Goal: Communication & Community: Answer question/provide support

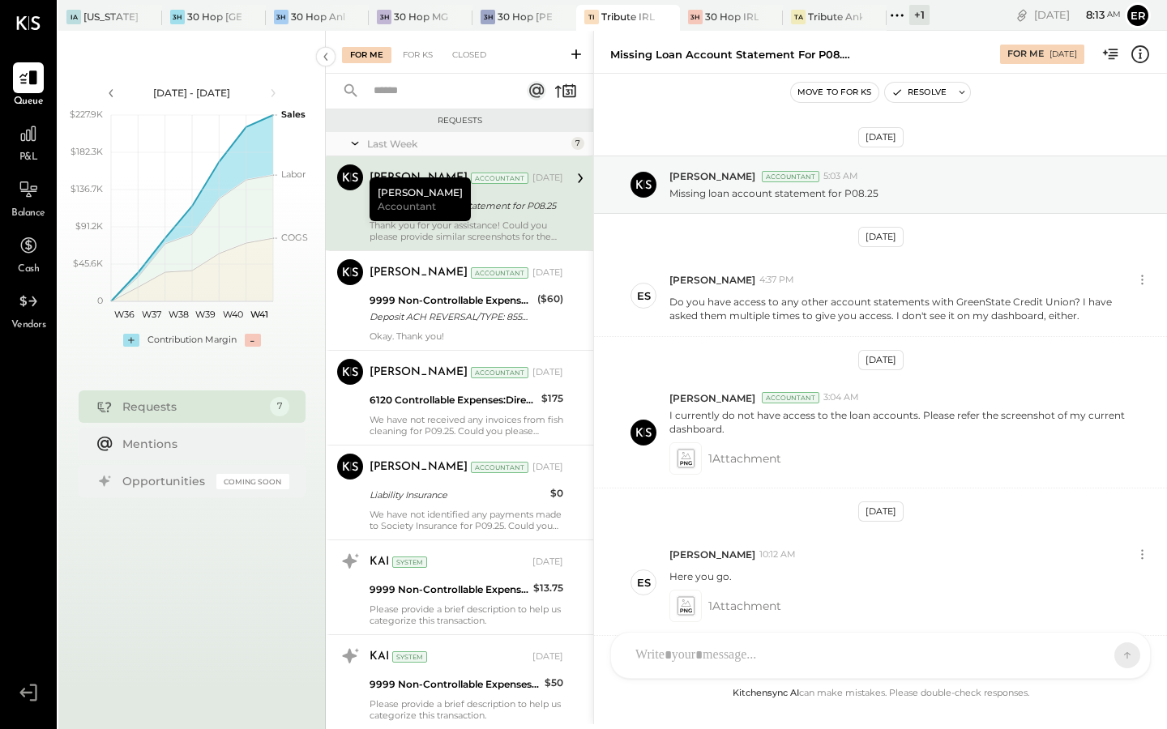
scroll to position [186, 0]
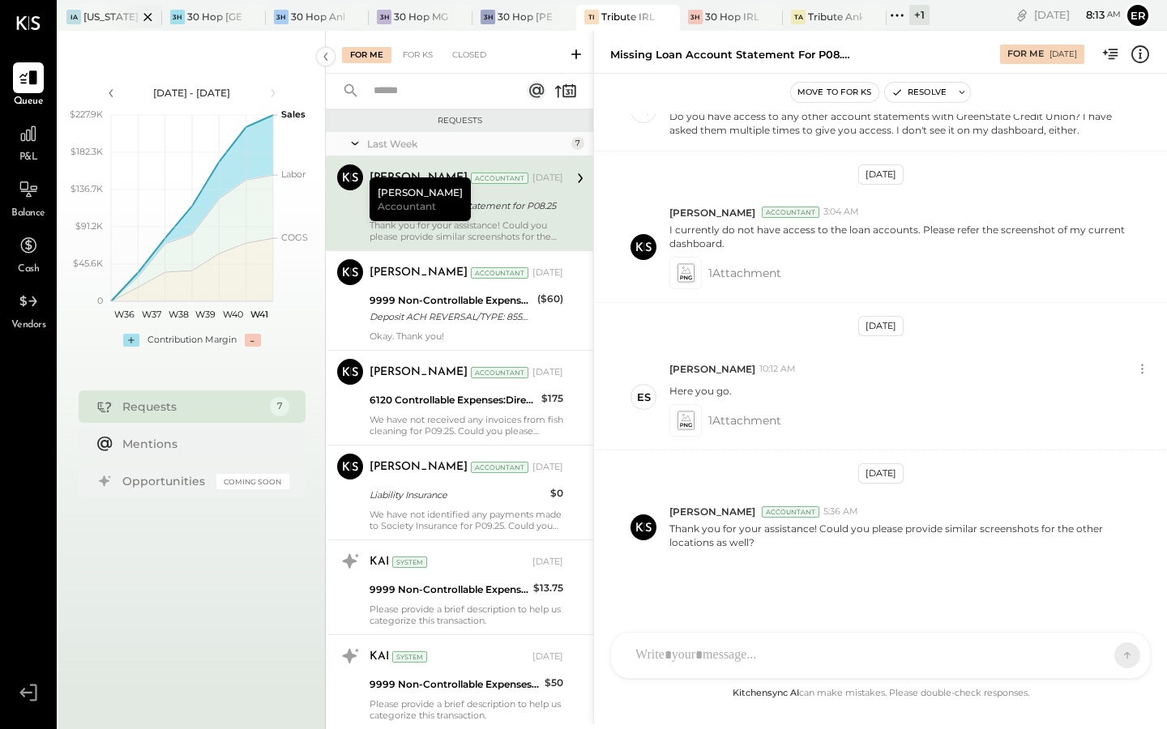
click at [105, 15] on div "IA [US_STATE] Athletic Club" at bounding box center [110, 18] width 104 height 26
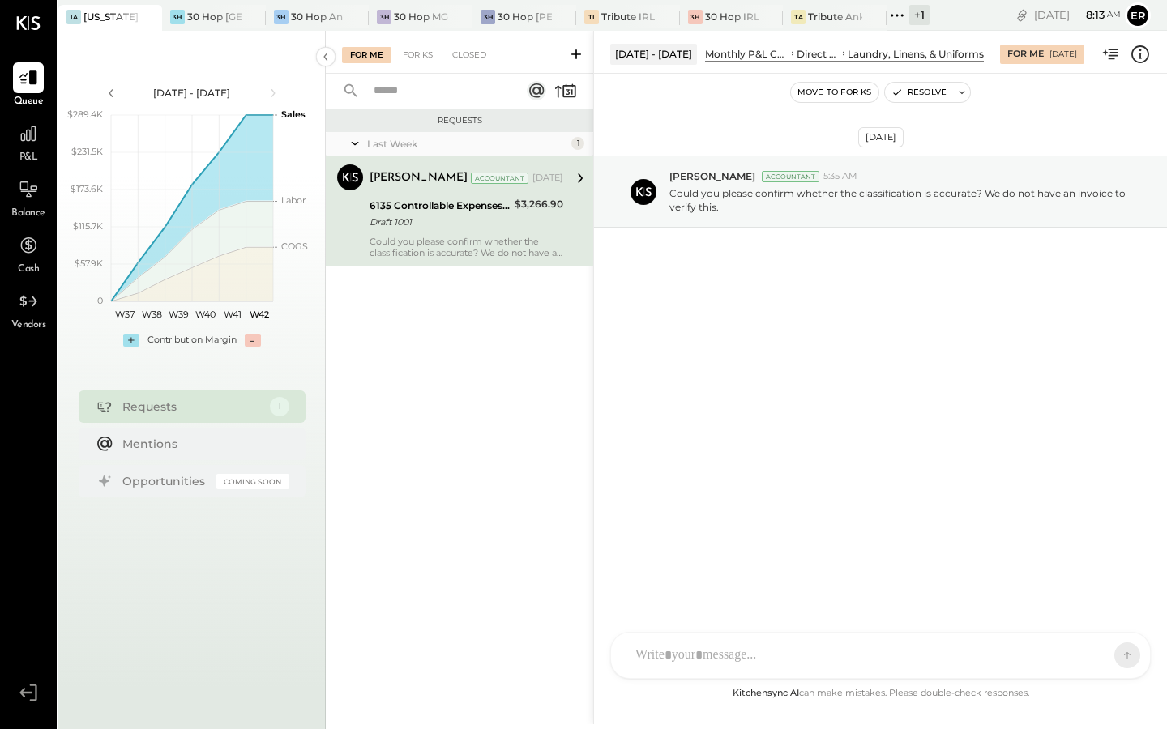
click at [476, 220] on div "Draft 1001" at bounding box center [440, 222] width 140 height 16
click at [711, 656] on div "AM [PERSON_NAME] [PERSON_NAME] NK [PERSON_NAME] DB [PERSON_NAME] ES [PERSON_NAM…" at bounding box center [880, 655] width 541 height 47
click at [1100, 649] on icon at bounding box center [1096, 655] width 16 height 16
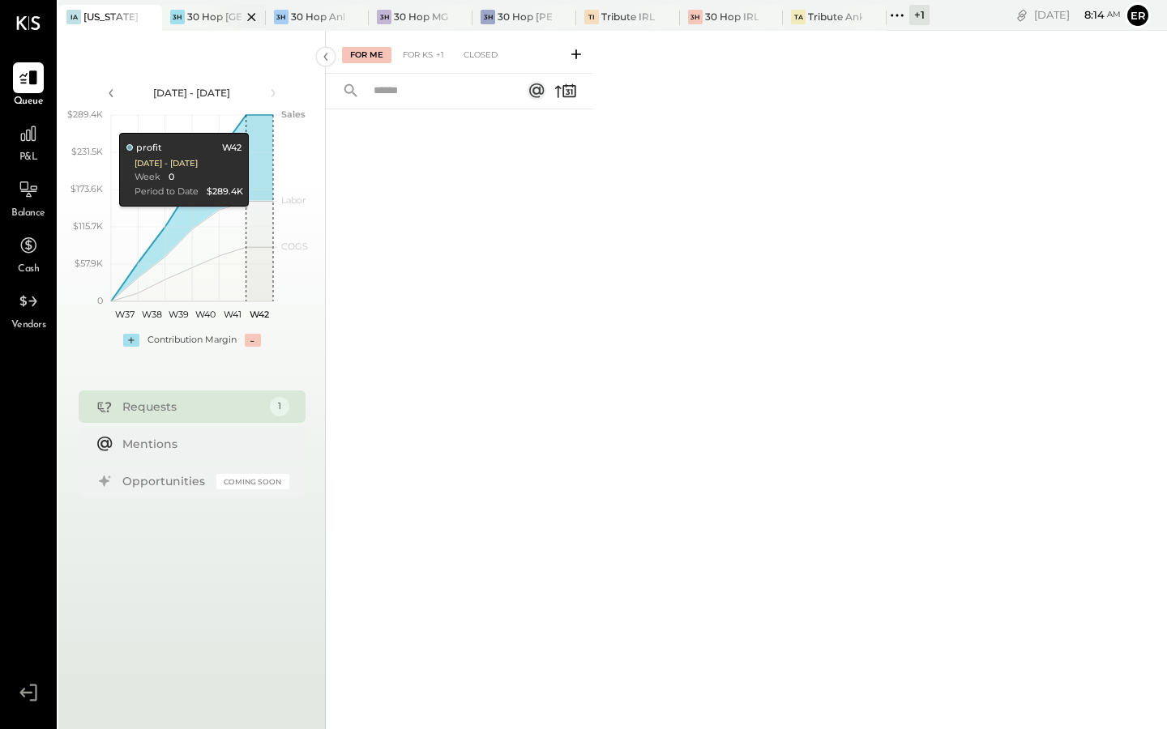
click at [223, 22] on div at bounding box center [237, 17] width 57 height 24
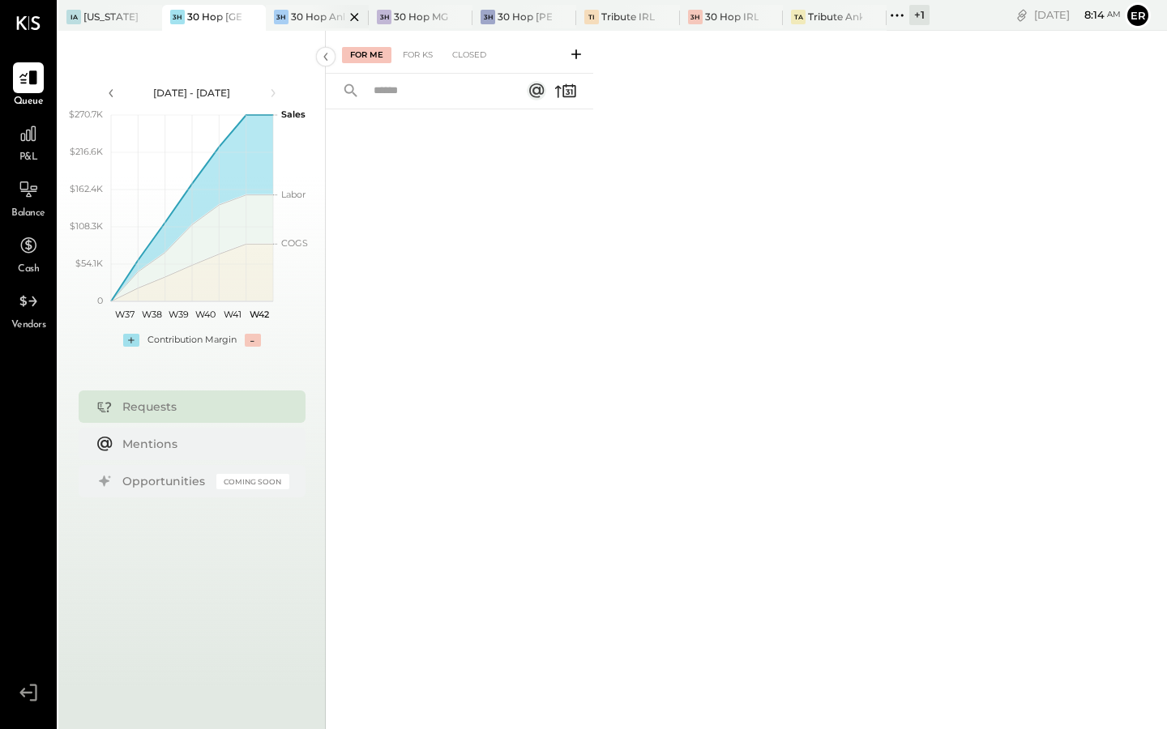
click at [307, 19] on div "30 Hop Ankeny" at bounding box center [318, 17] width 54 height 14
click at [409, 12] on div "30 Hop MGS" at bounding box center [421, 17] width 54 height 14
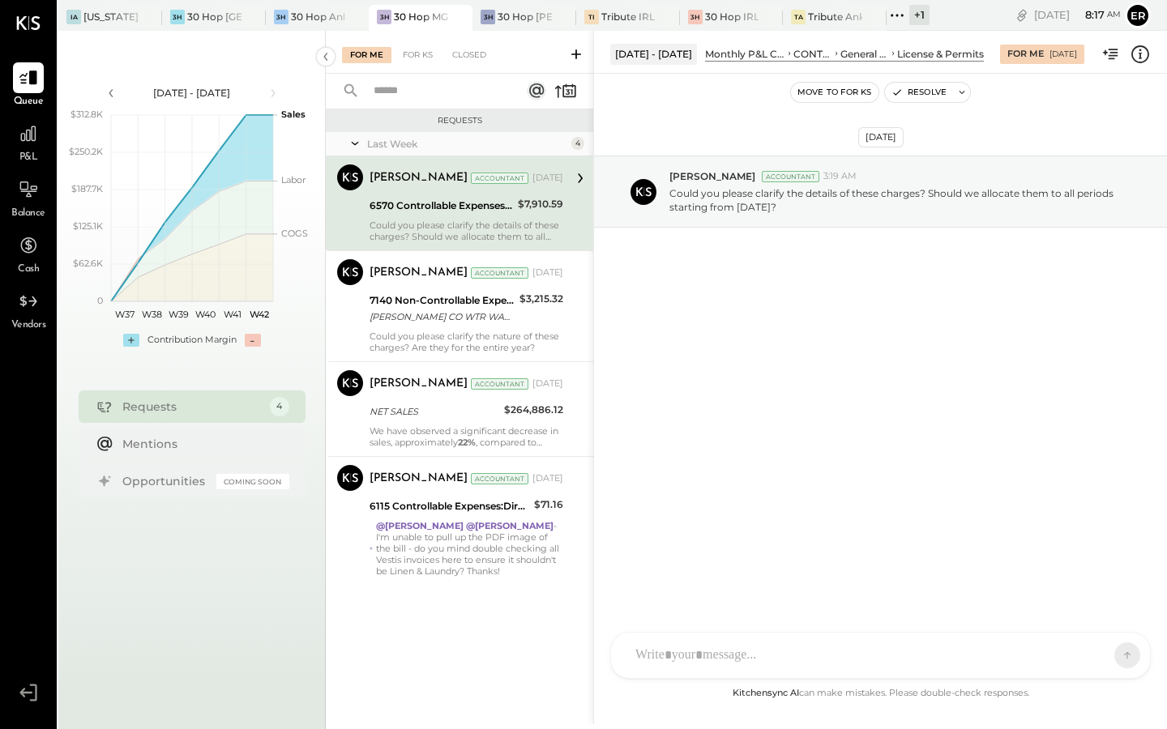
click at [677, 658] on div at bounding box center [865, 656] width 477 height 36
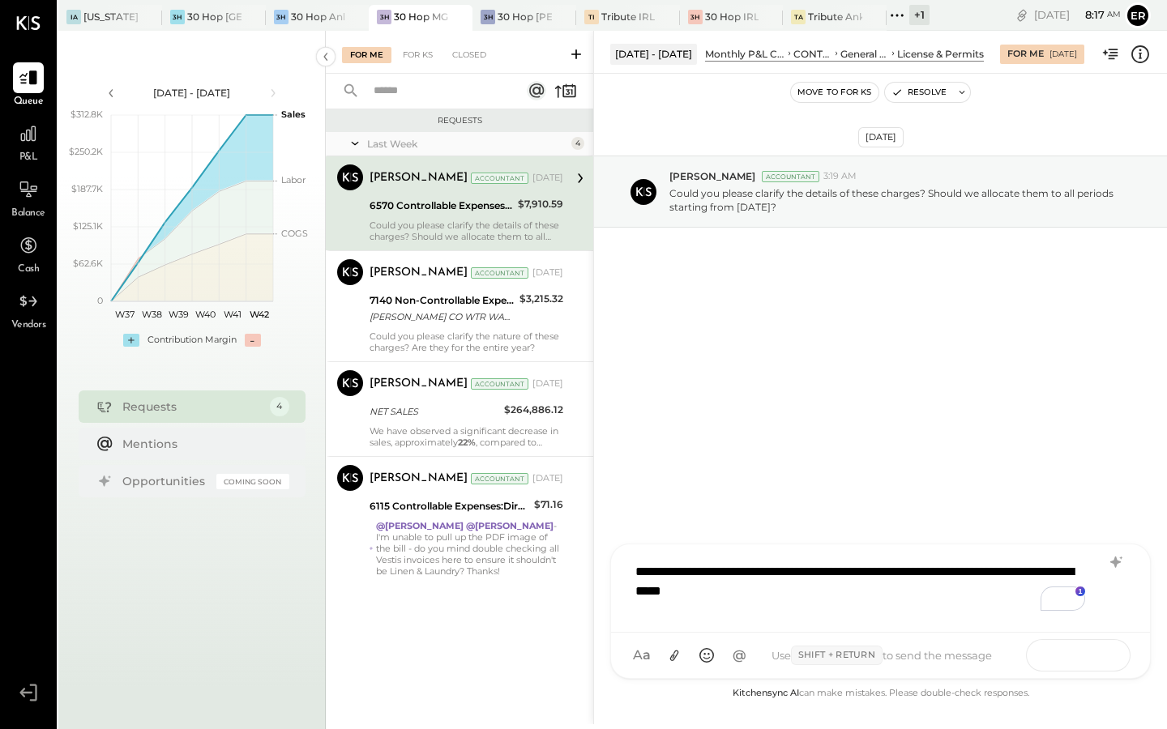
click at [1107, 659] on button at bounding box center [1095, 655] width 59 height 24
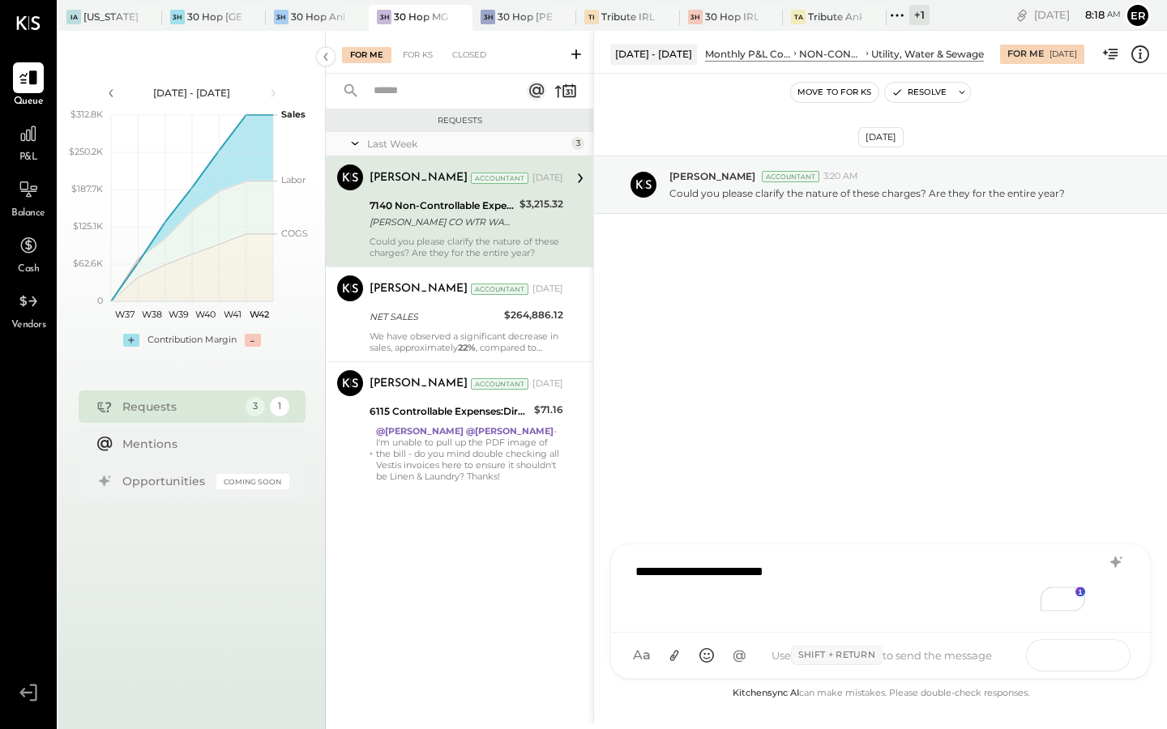
click at [1095, 663] on button at bounding box center [1095, 655] width 59 height 24
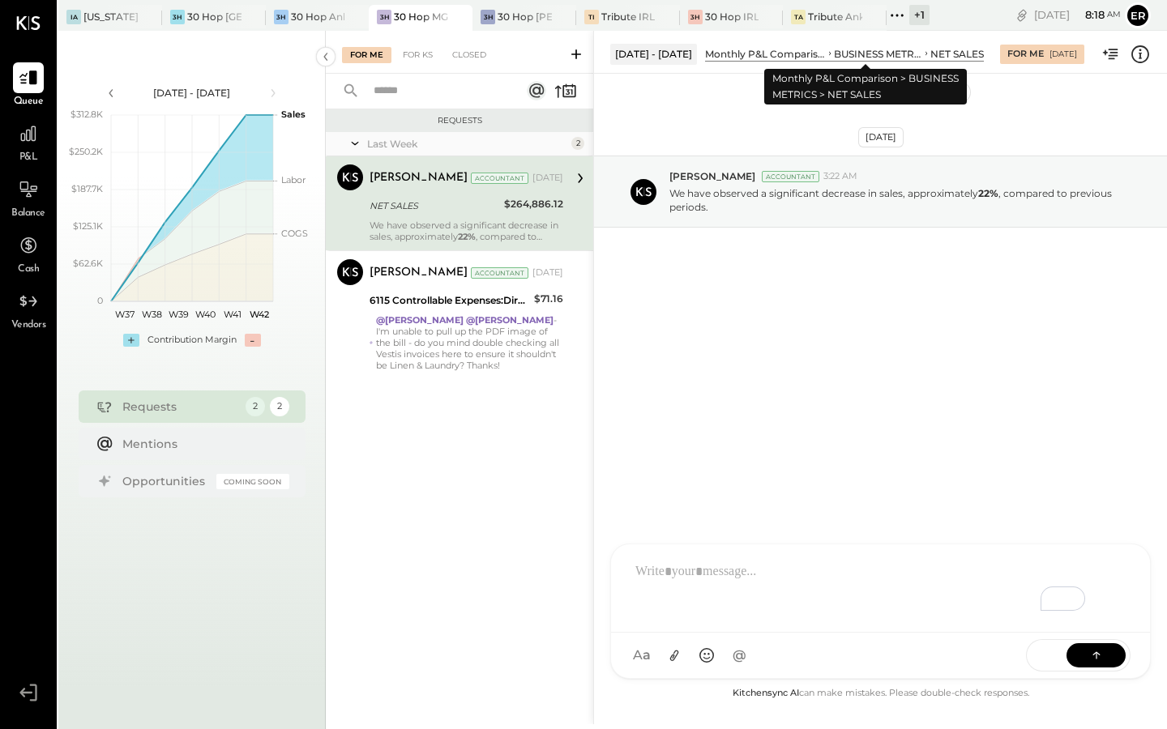
click at [842, 56] on div "BUSINESS METRICS" at bounding box center [878, 54] width 88 height 14
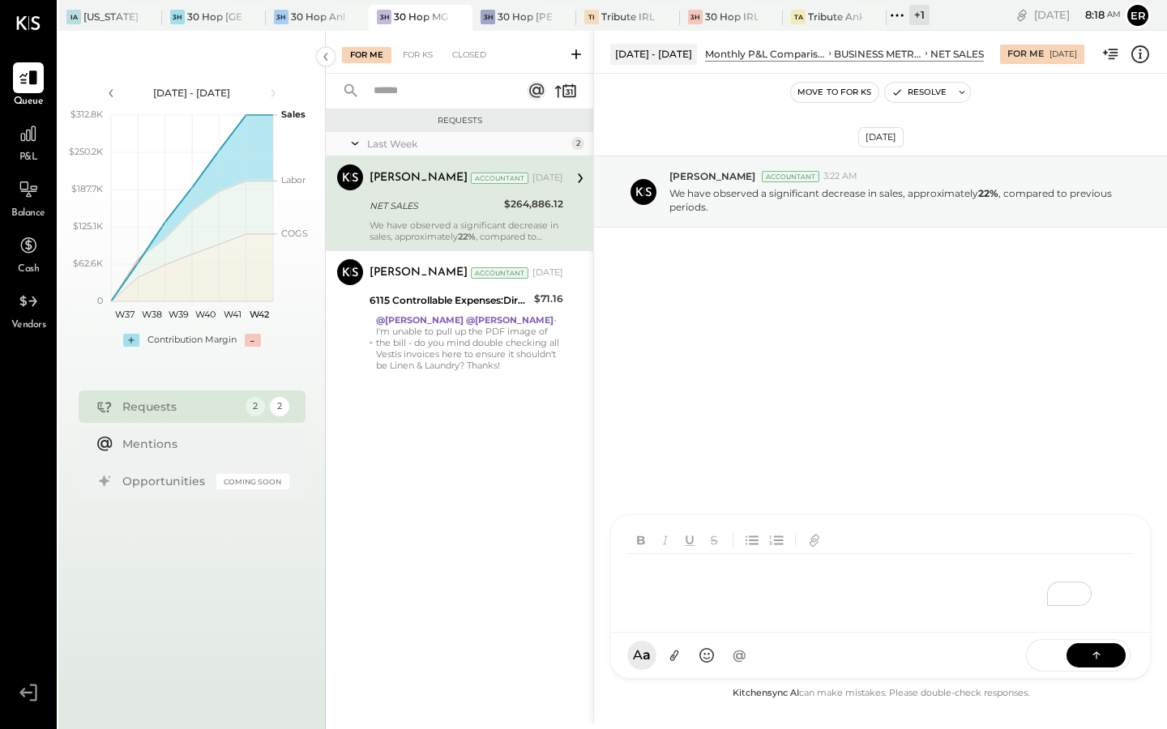
click at [756, 633] on div at bounding box center [880, 574] width 539 height 118
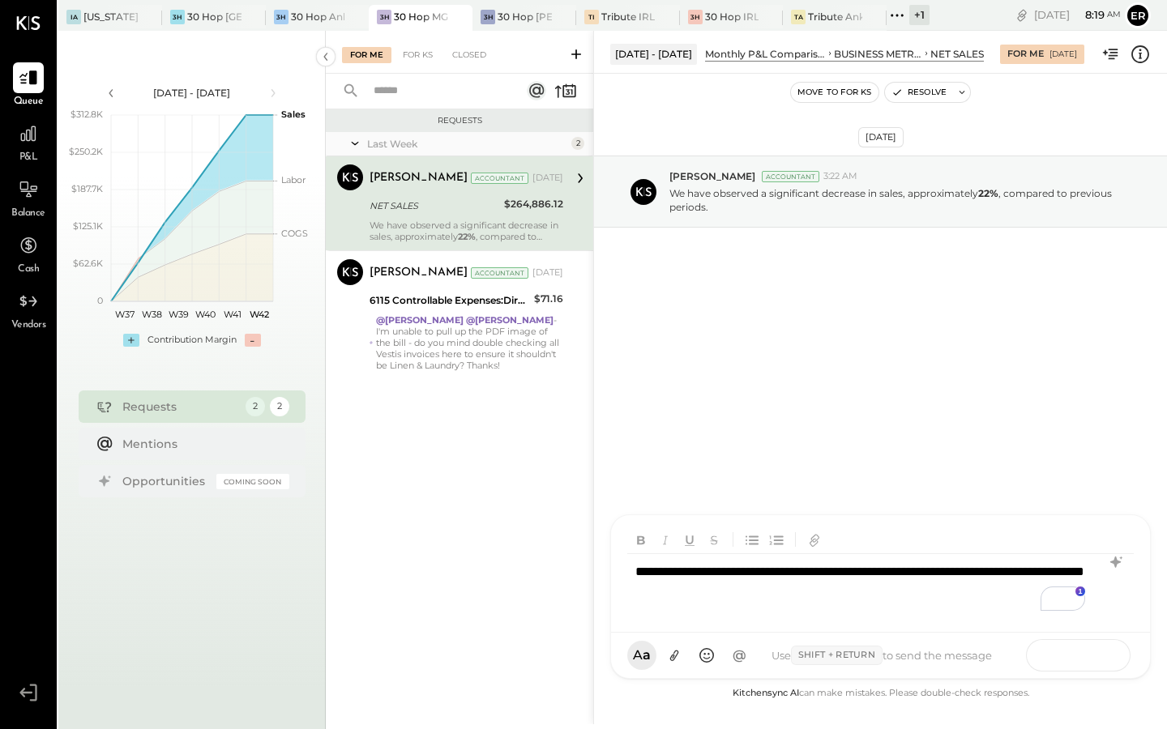
click at [1100, 664] on button at bounding box center [1095, 655] width 59 height 24
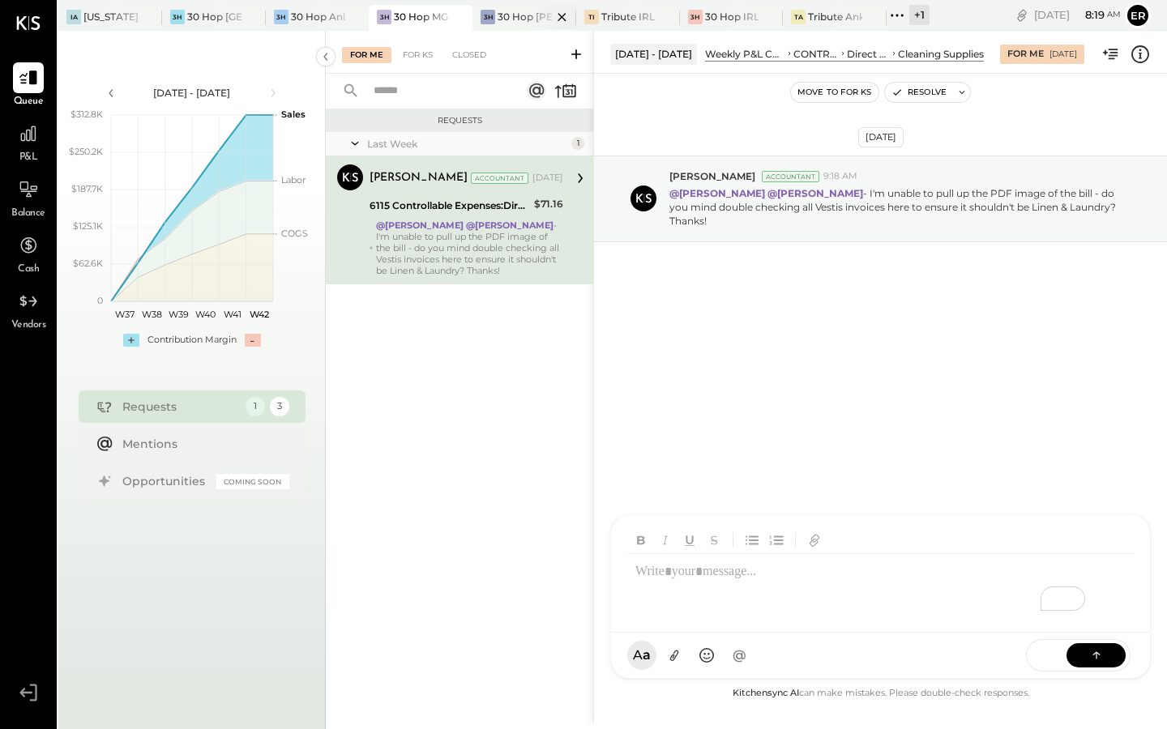
click at [519, 11] on div "30 Hop [PERSON_NAME] Summit" at bounding box center [525, 17] width 54 height 14
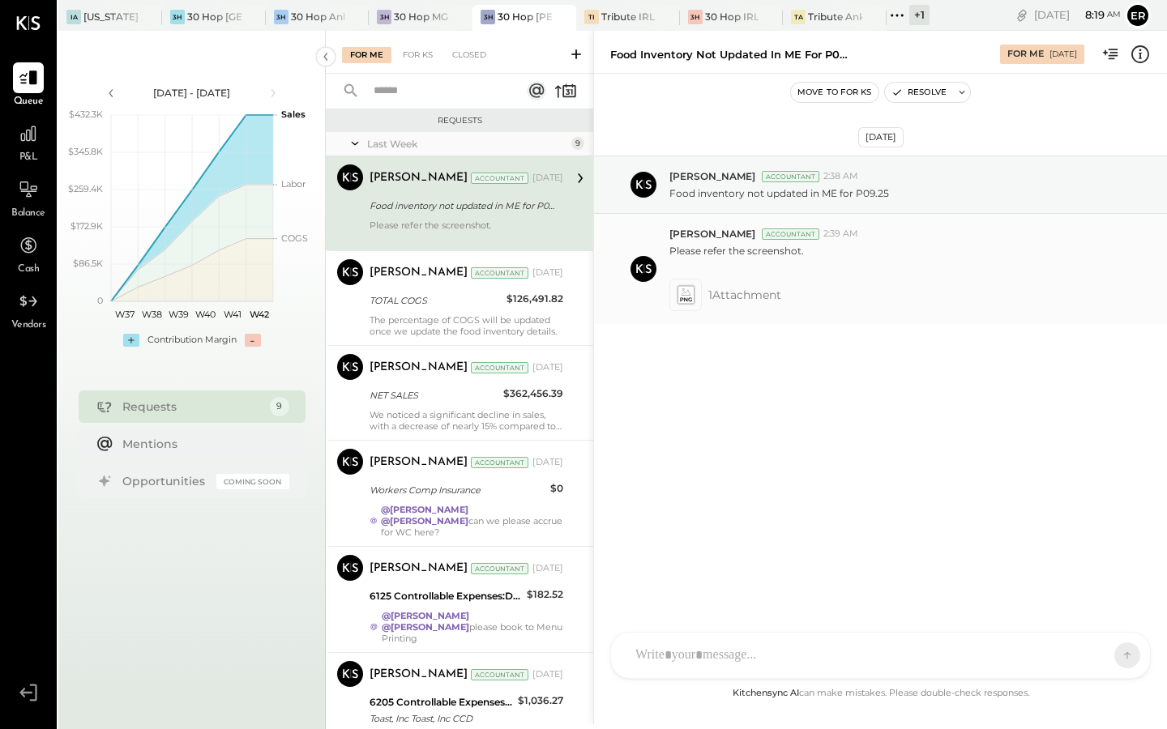
click at [690, 292] on icon at bounding box center [685, 294] width 17 height 19
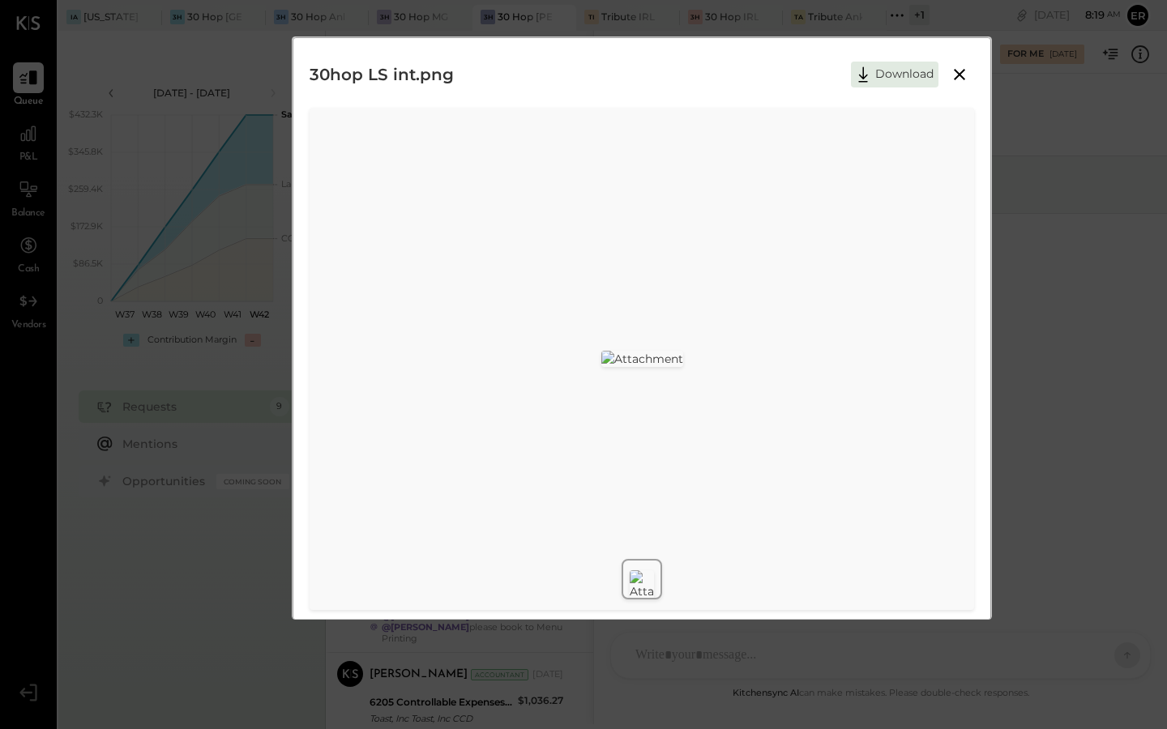
click at [961, 76] on icon at bounding box center [959, 74] width 19 height 19
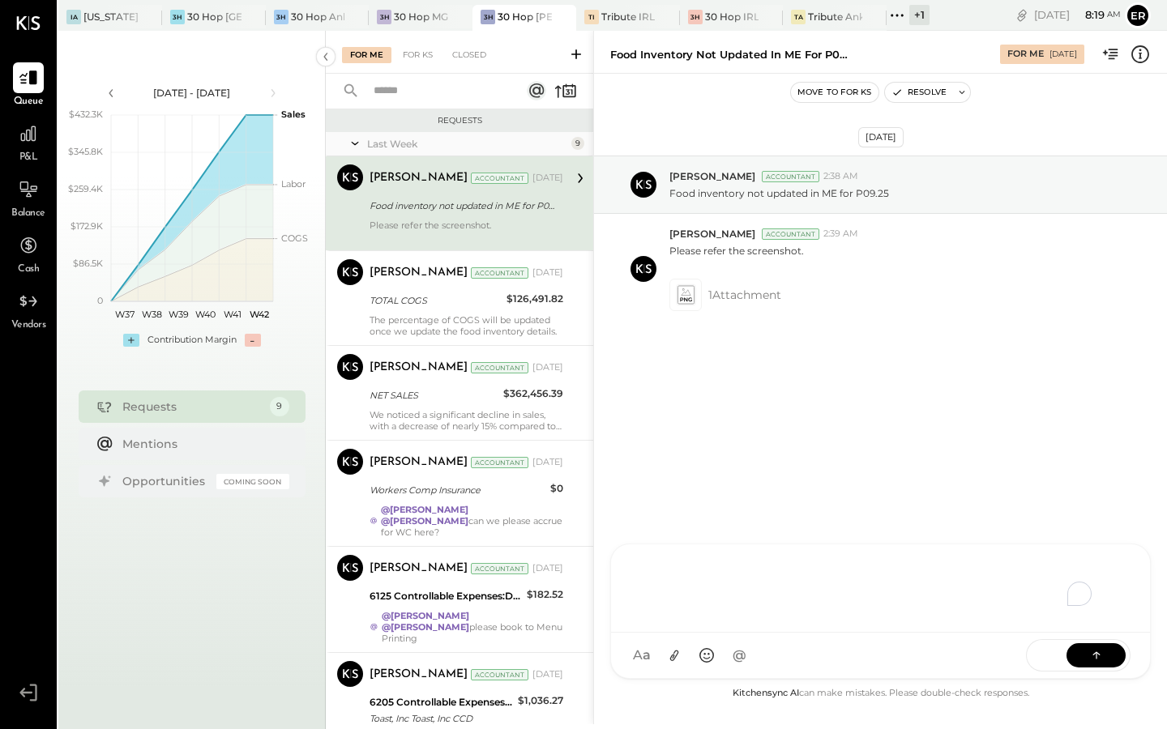
click at [717, 619] on div "To enrich screen reader interactions, please activate Accessibility in Grammarl…" at bounding box center [880, 586] width 506 height 65
click at [740, 661] on span "@" at bounding box center [739, 655] width 15 height 17
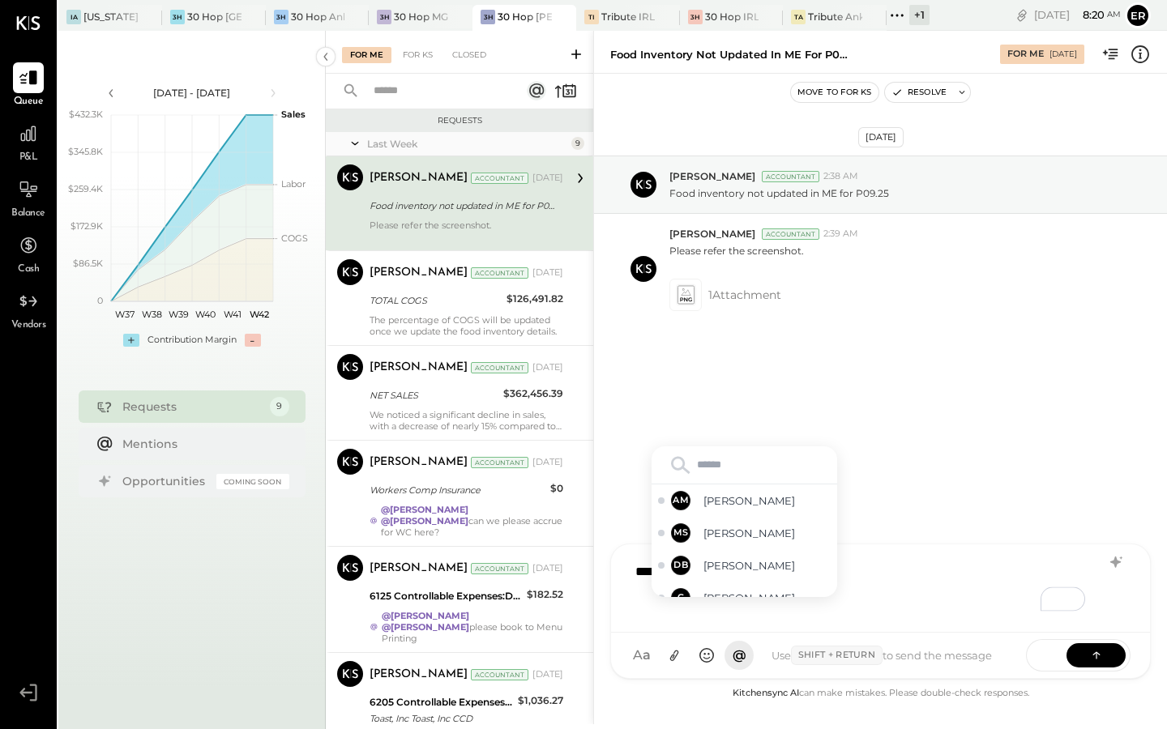
click at [855, 589] on div "**********" at bounding box center [880, 586] width 506 height 65
click at [882, 556] on div "**********" at bounding box center [880, 586] width 506 height 65
click at [864, 570] on div "**********" at bounding box center [880, 586] width 506 height 65
click at [858, 605] on div "**********" at bounding box center [880, 586] width 506 height 65
type input "**"
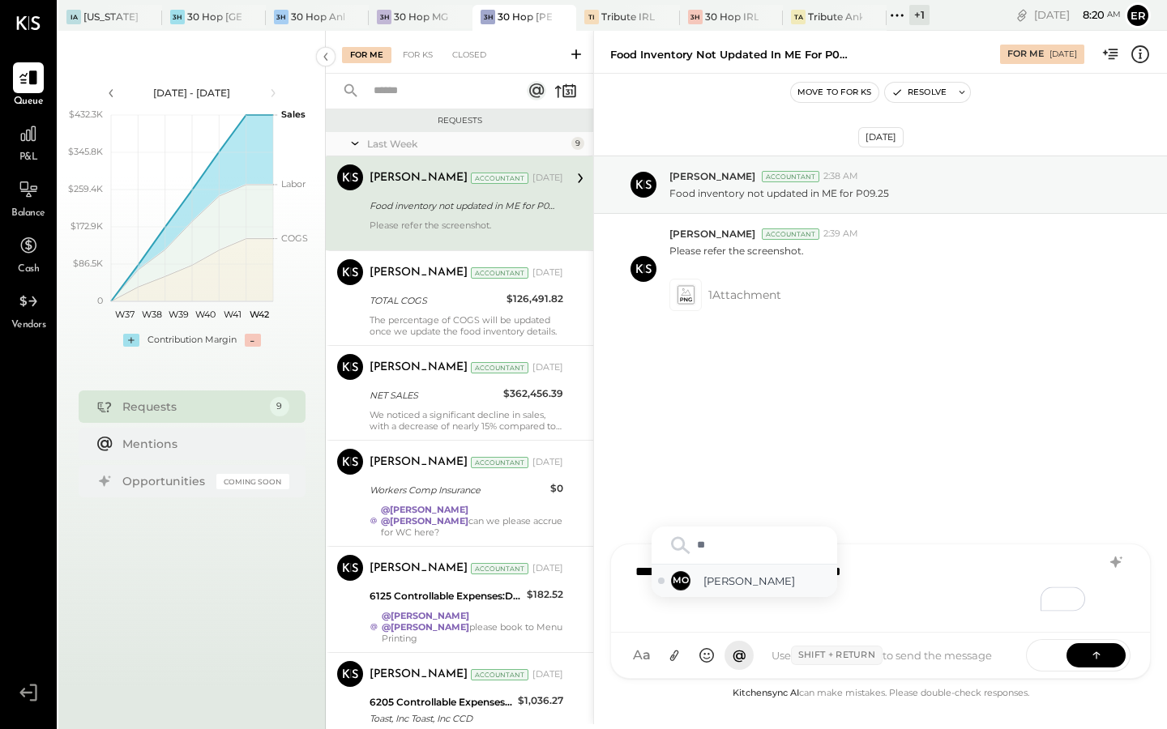
click at [771, 575] on span "[PERSON_NAME]" at bounding box center [766, 581] width 127 height 15
click at [985, 574] on div "**********" at bounding box center [880, 586] width 506 height 65
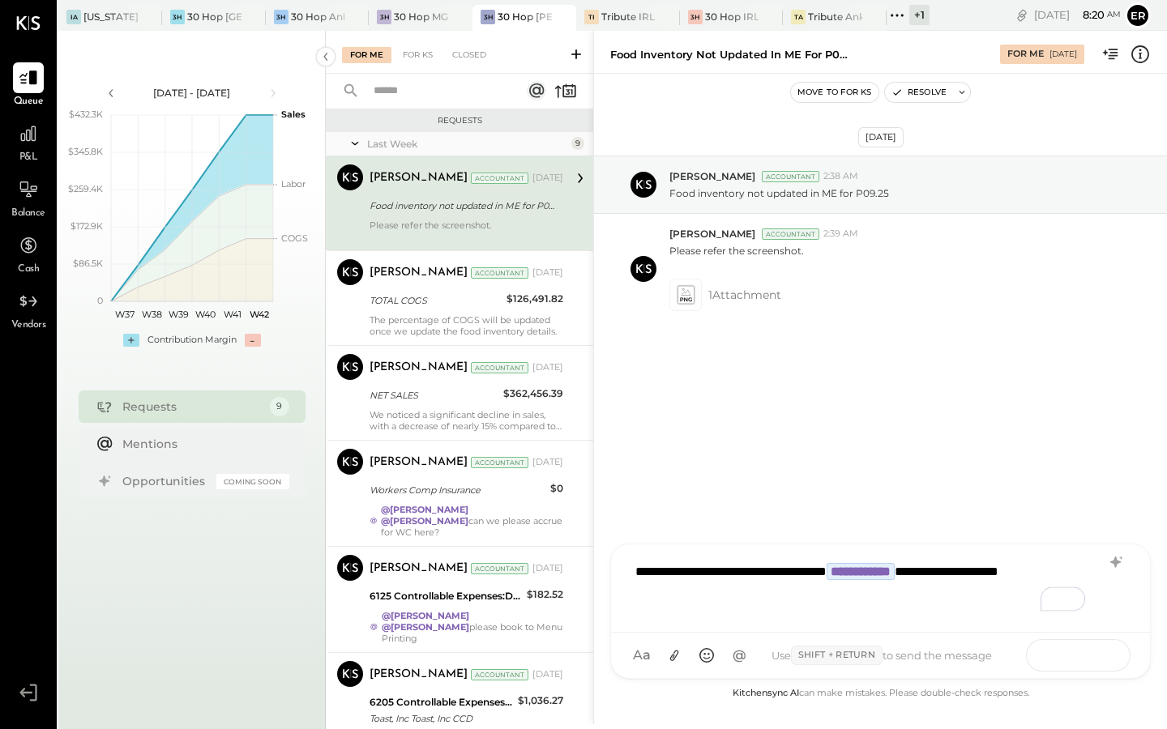
click at [1087, 652] on button at bounding box center [1095, 655] width 59 height 24
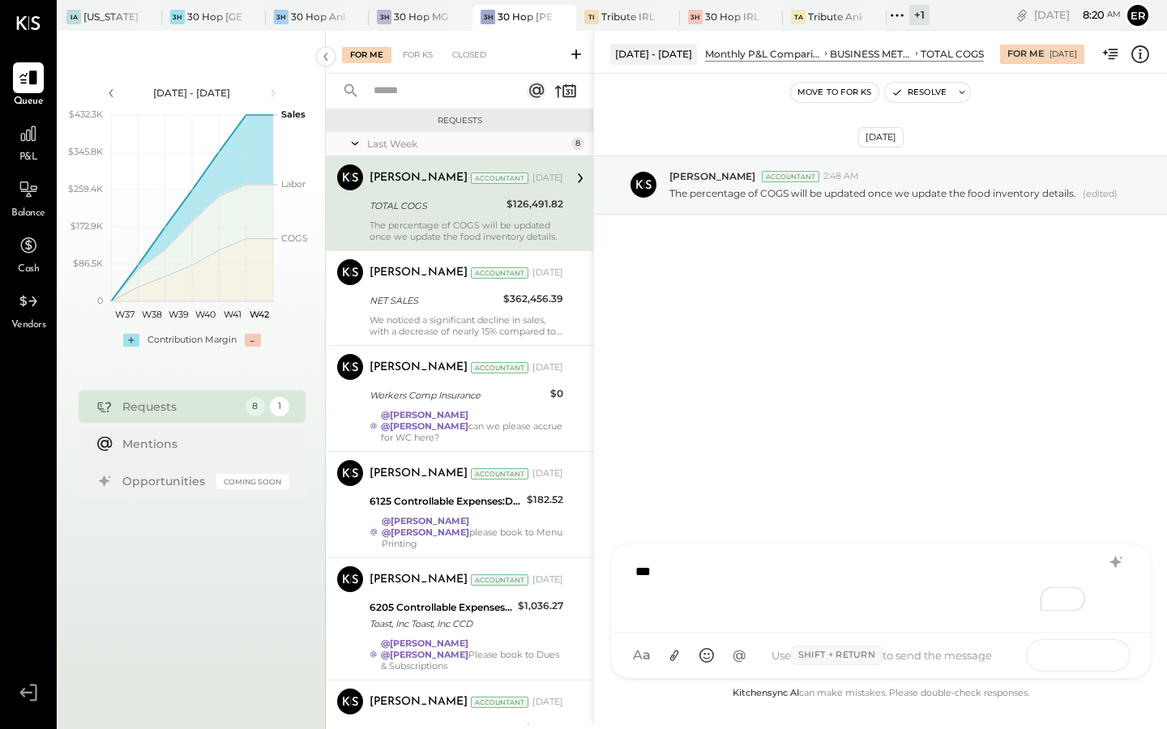
click at [1089, 659] on icon at bounding box center [1096, 655] width 16 height 16
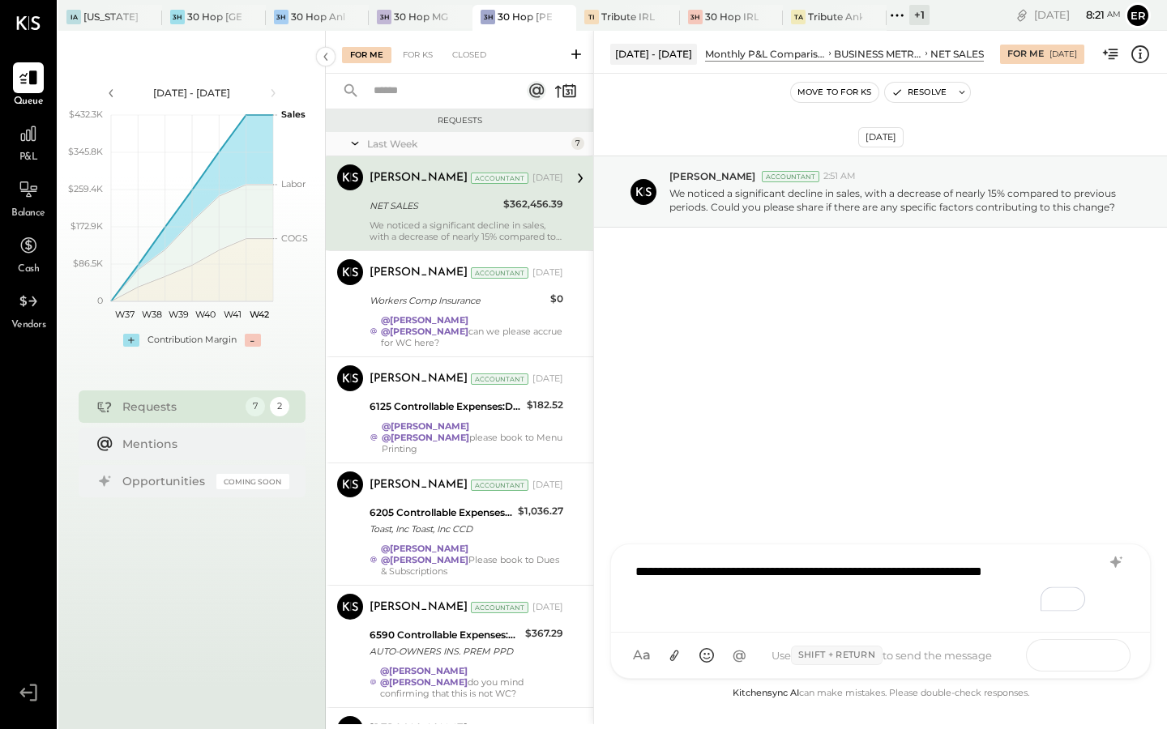
click at [1105, 660] on button at bounding box center [1095, 655] width 59 height 24
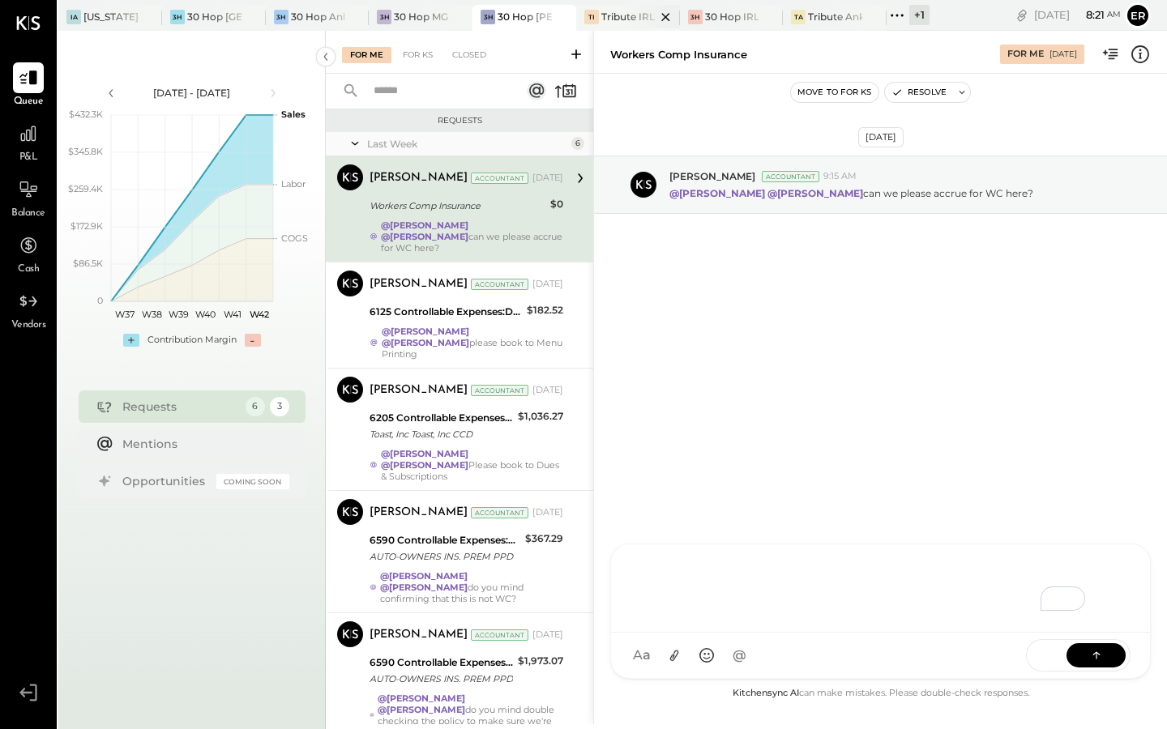
click at [617, 15] on div "Tribute IRL" at bounding box center [627, 17] width 53 height 14
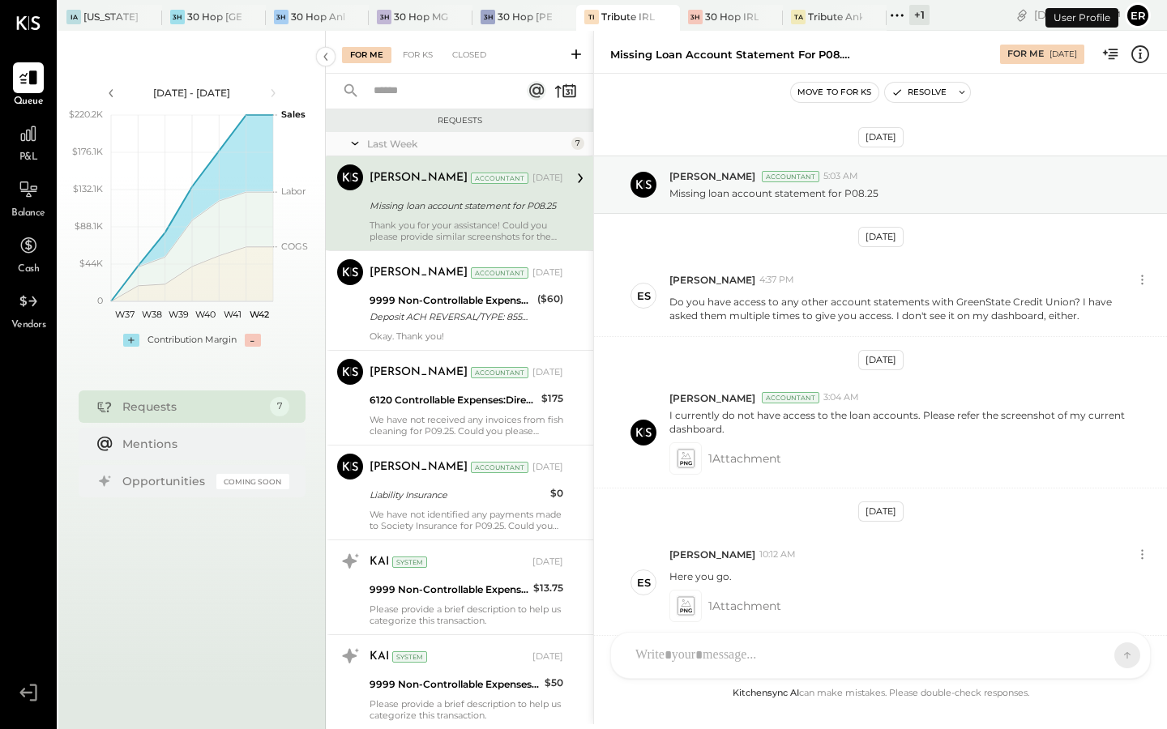
scroll to position [186, 0]
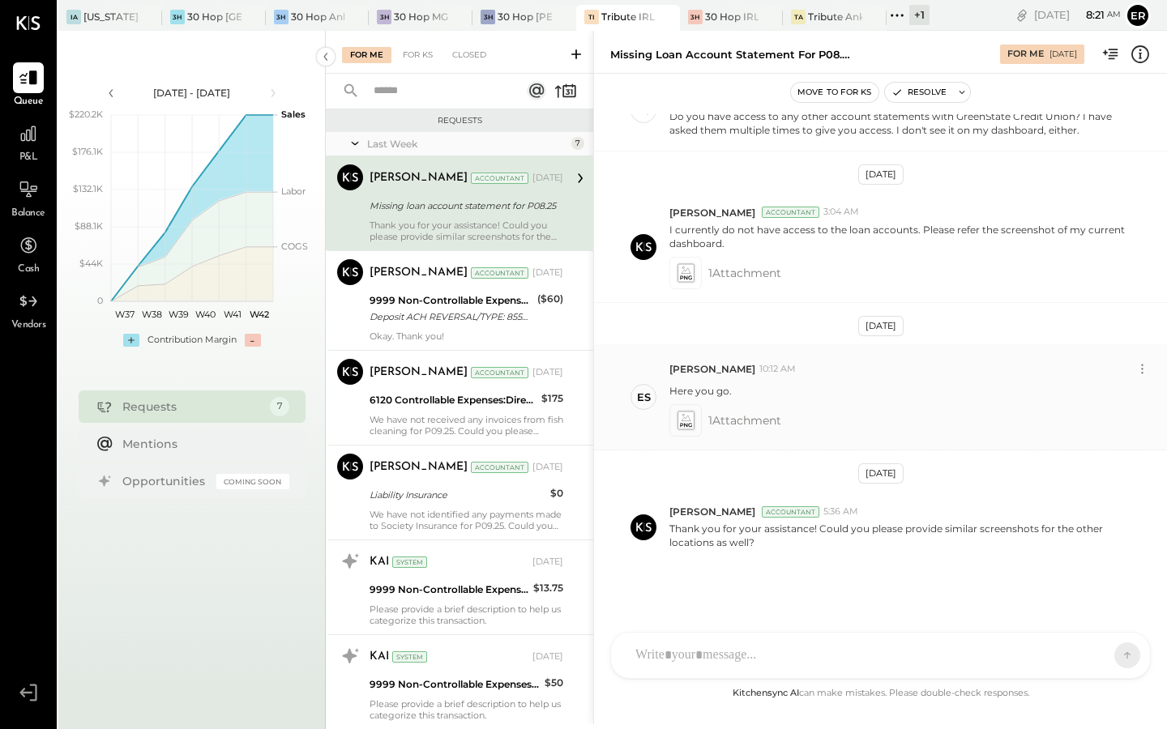
click at [690, 417] on icon at bounding box center [685, 421] width 17 height 19
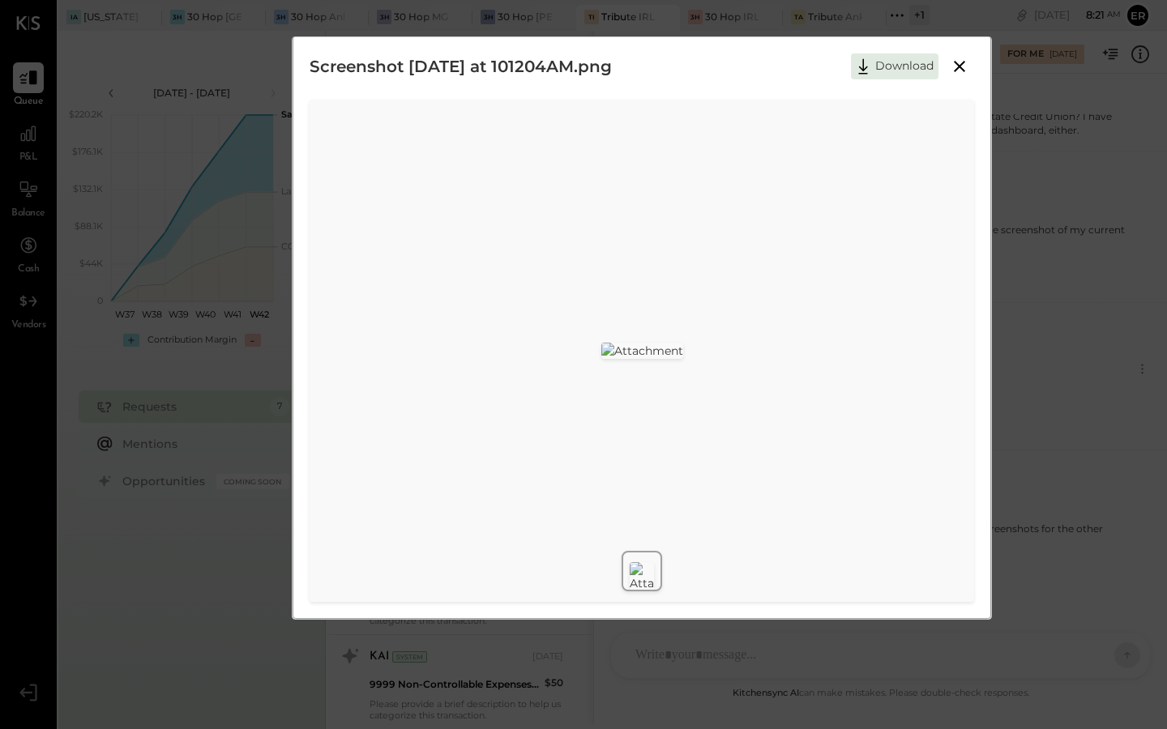
scroll to position [0, 0]
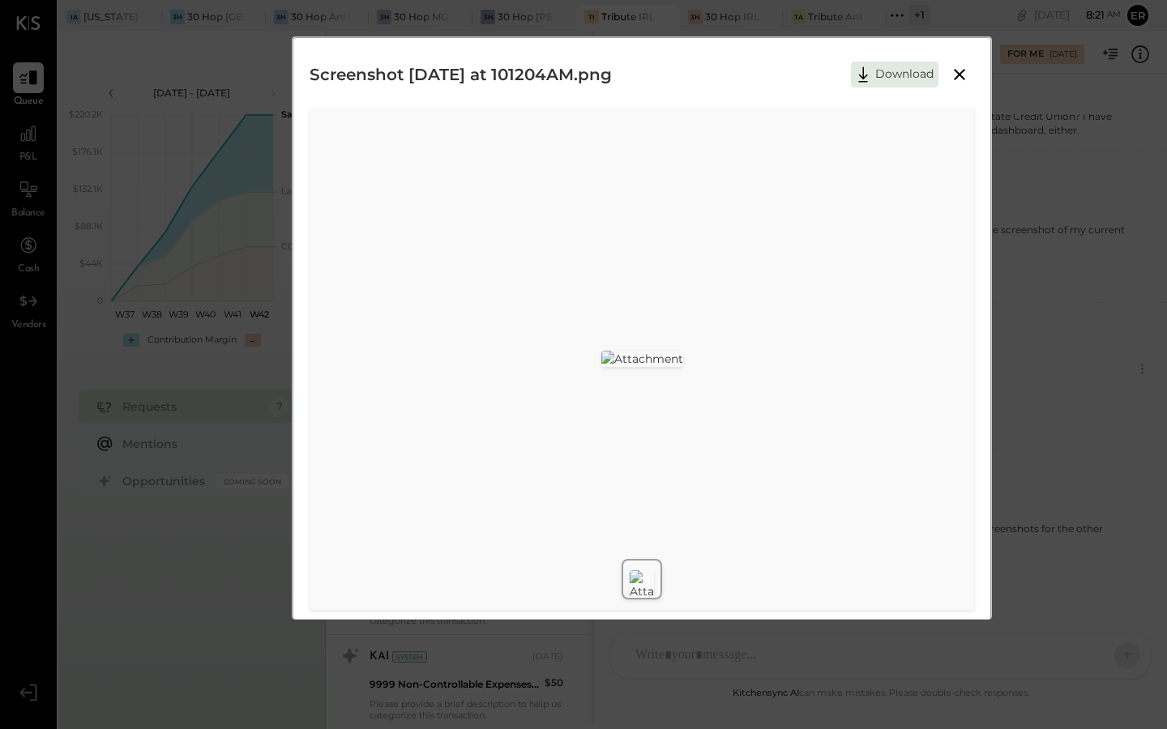
click at [959, 78] on icon at bounding box center [959, 74] width 19 height 19
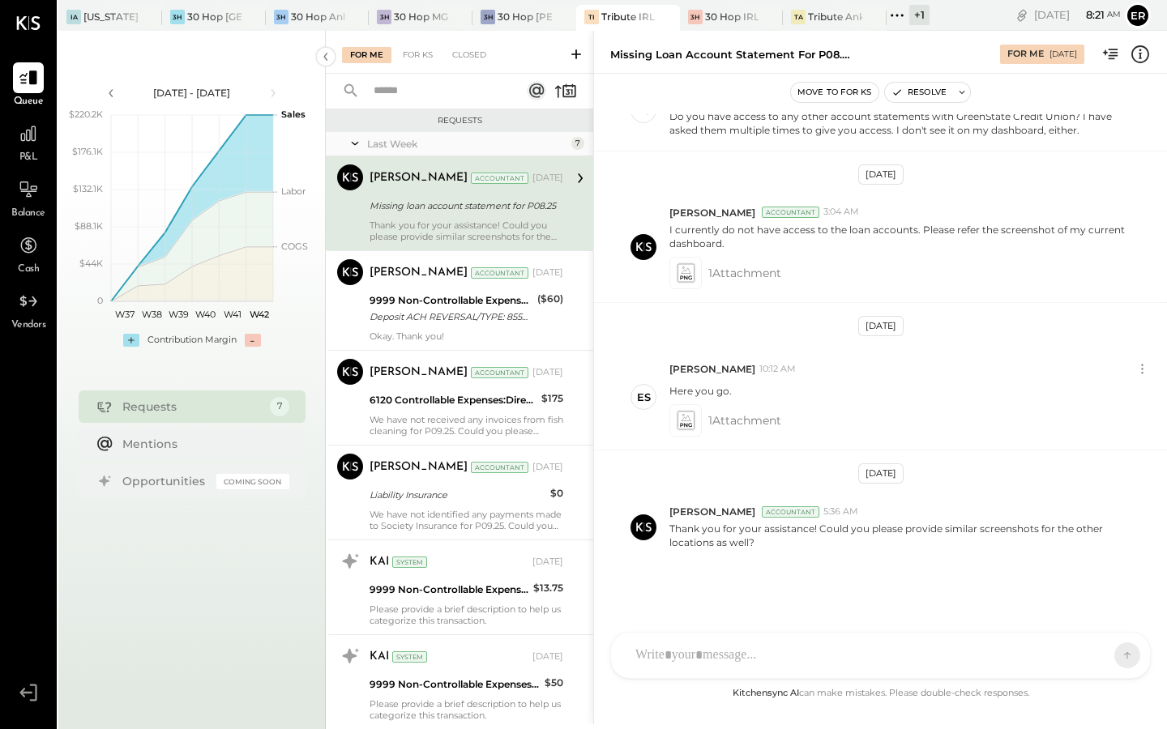
click at [696, 644] on div at bounding box center [865, 656] width 477 height 36
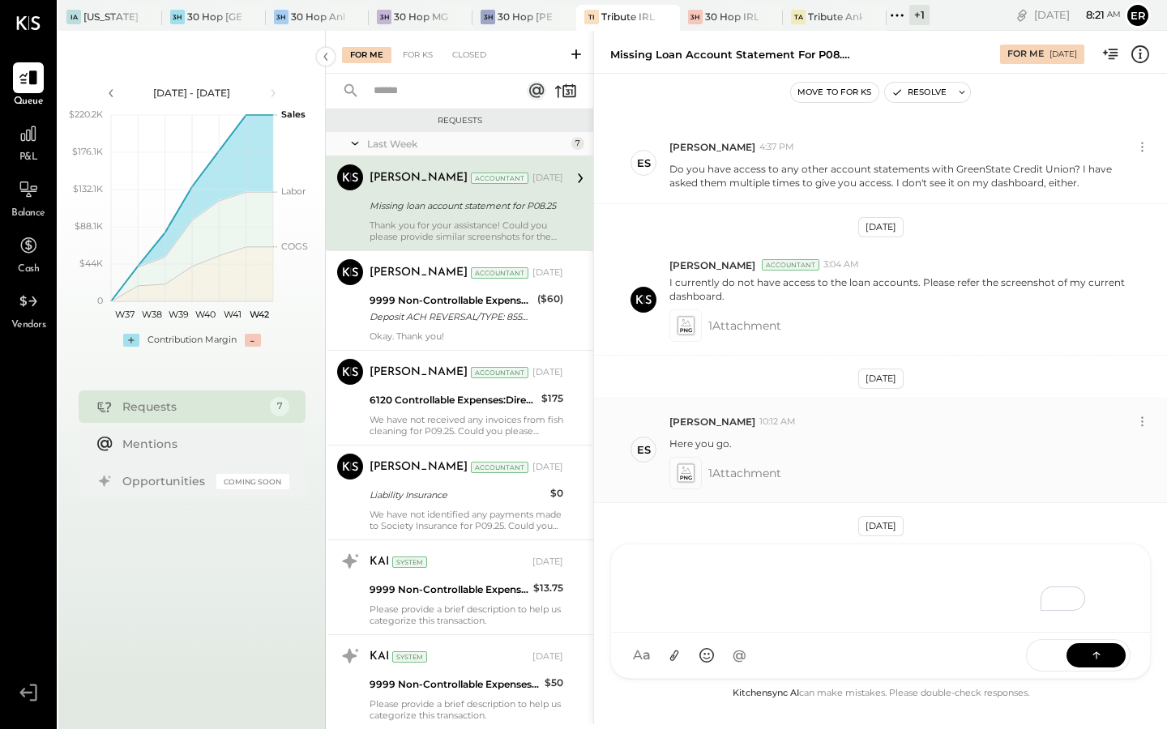
scroll to position [186, 0]
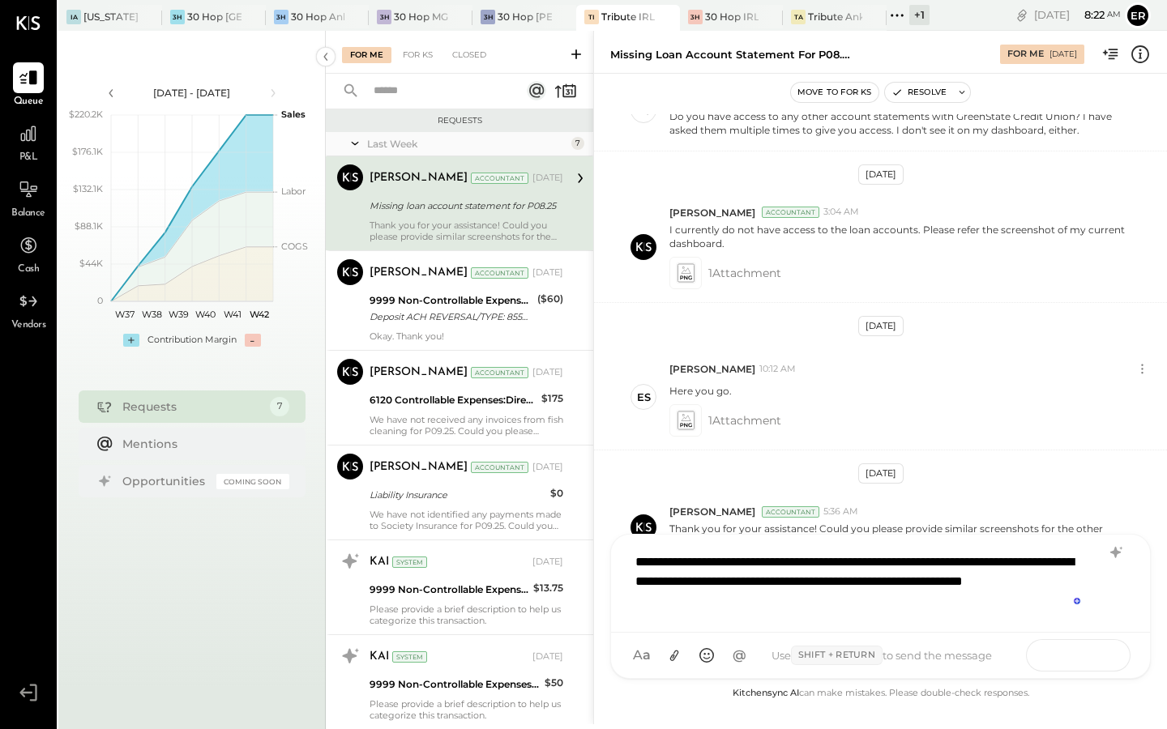
click at [1079, 654] on button at bounding box center [1095, 655] width 59 height 24
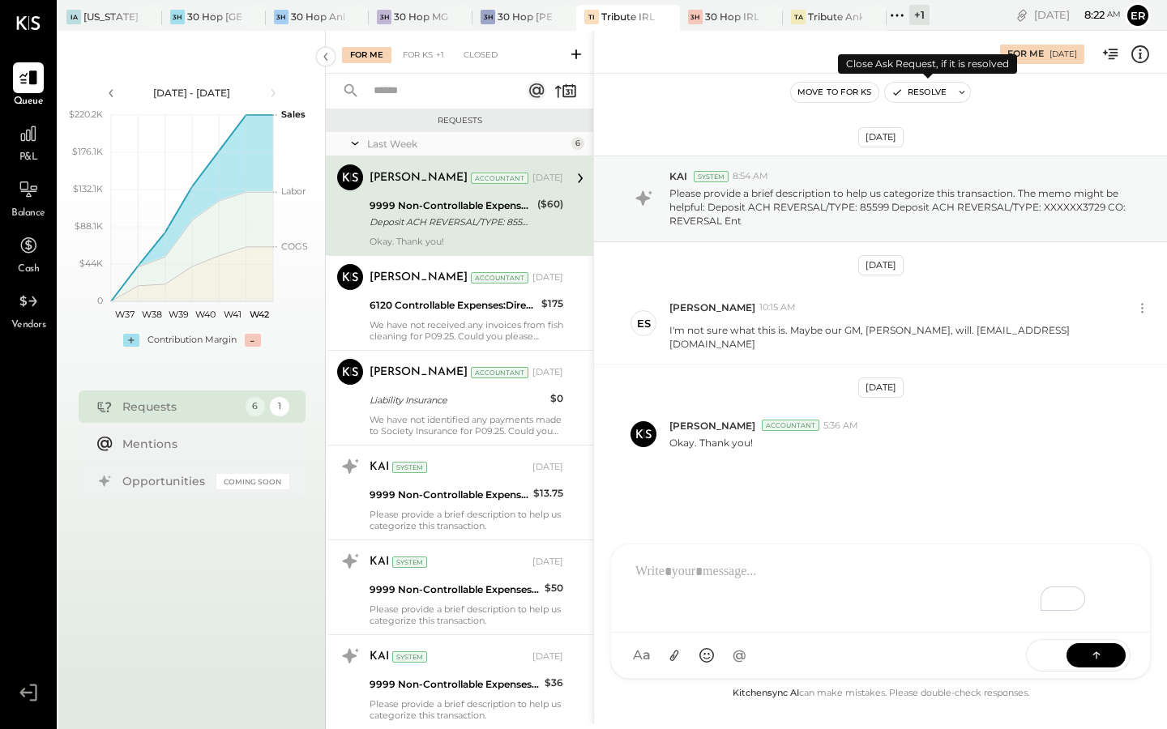
click at [924, 92] on button "Resolve" at bounding box center [919, 92] width 68 height 19
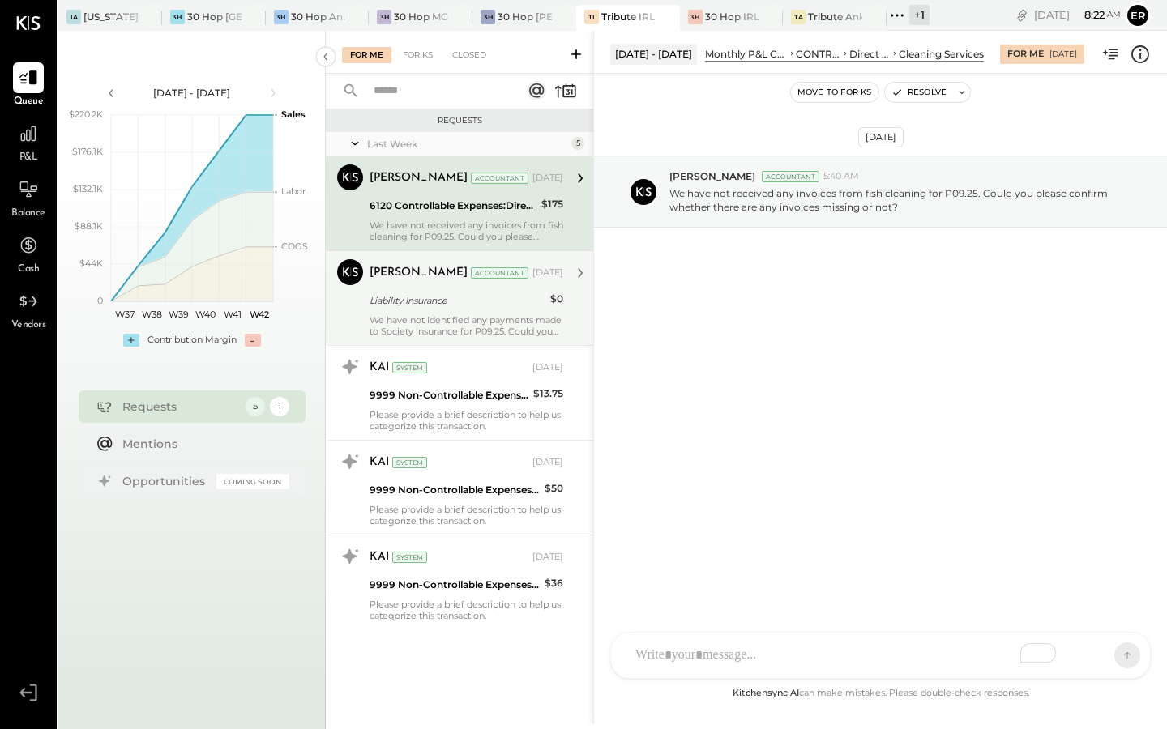
click at [472, 306] on div "Liability Insurance" at bounding box center [458, 301] width 176 height 16
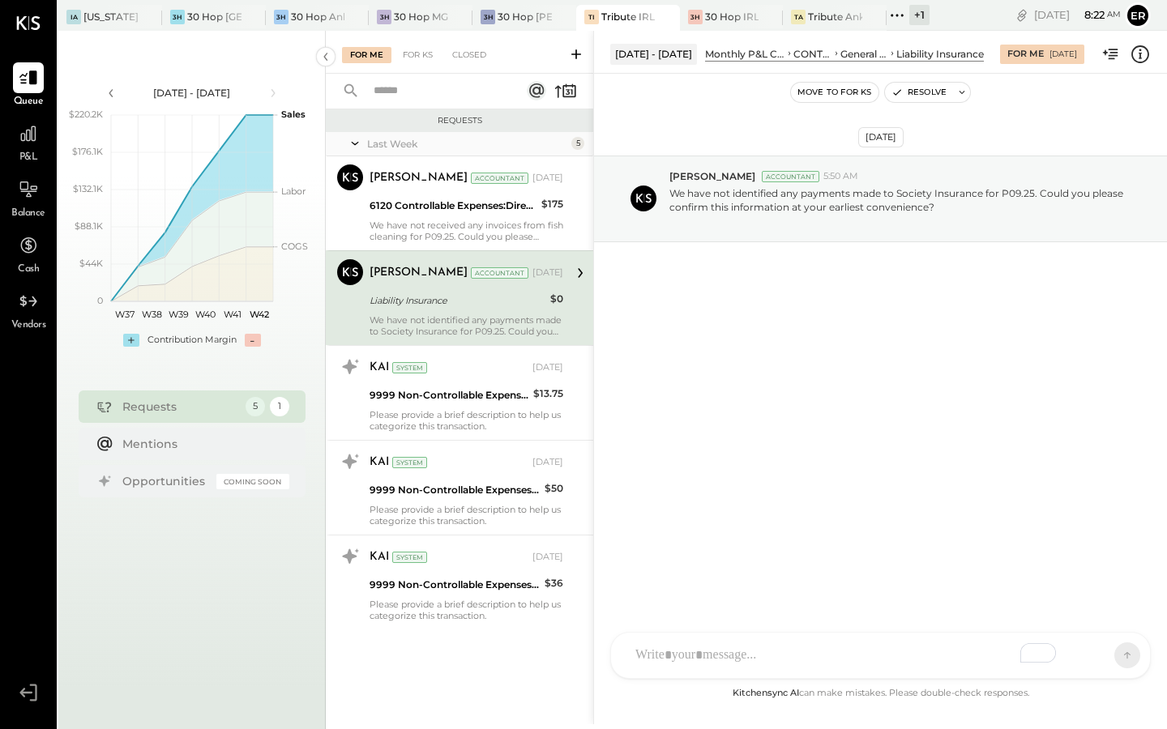
click at [733, 650] on div "To enrich screen reader interactions, please activate Accessibility in Grammarl…" at bounding box center [865, 656] width 477 height 36
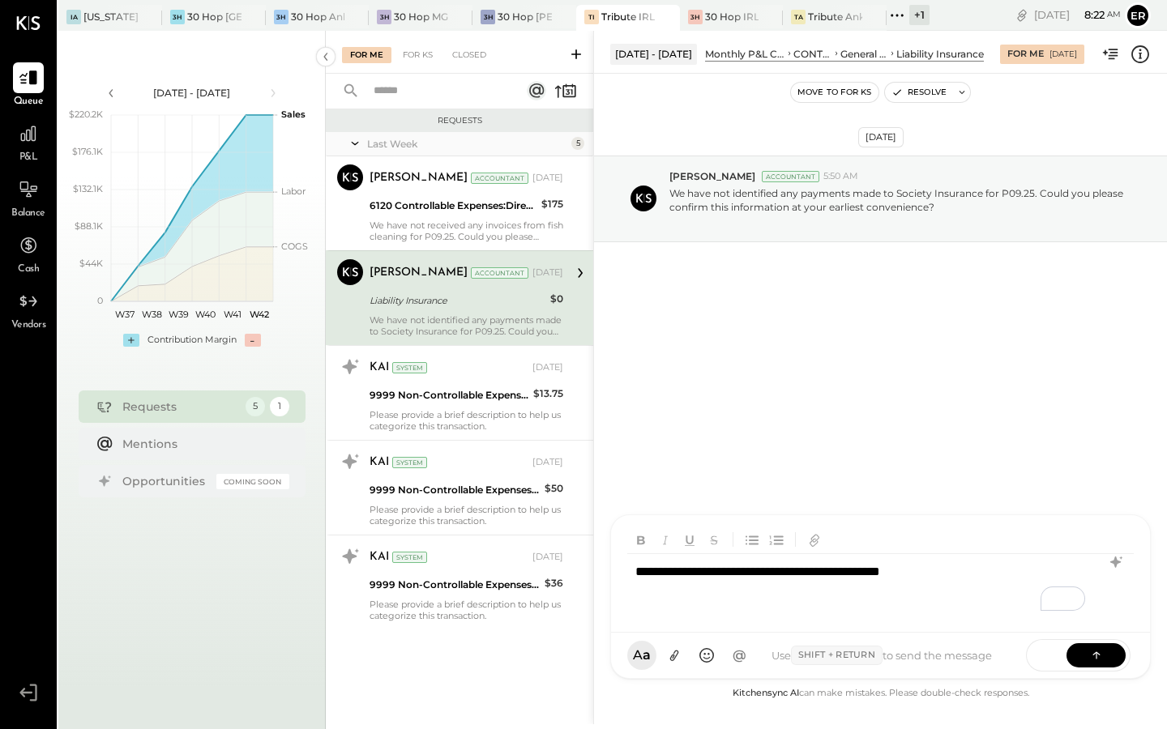
click at [982, 570] on div "**********" at bounding box center [880, 586] width 506 height 65
click at [1085, 656] on button at bounding box center [1095, 655] width 59 height 24
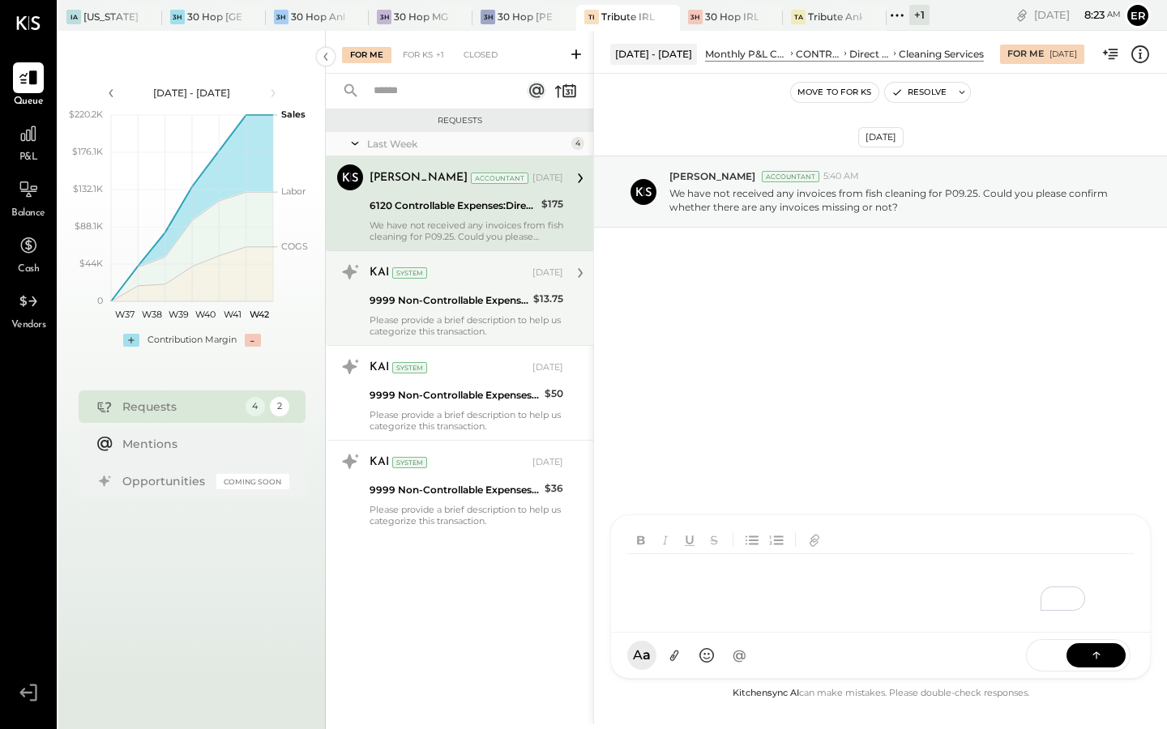
click at [475, 293] on div "9999 Non-Controllable Expenses:Other Income and Expenses:To Be Classified P&L" at bounding box center [449, 301] width 159 height 16
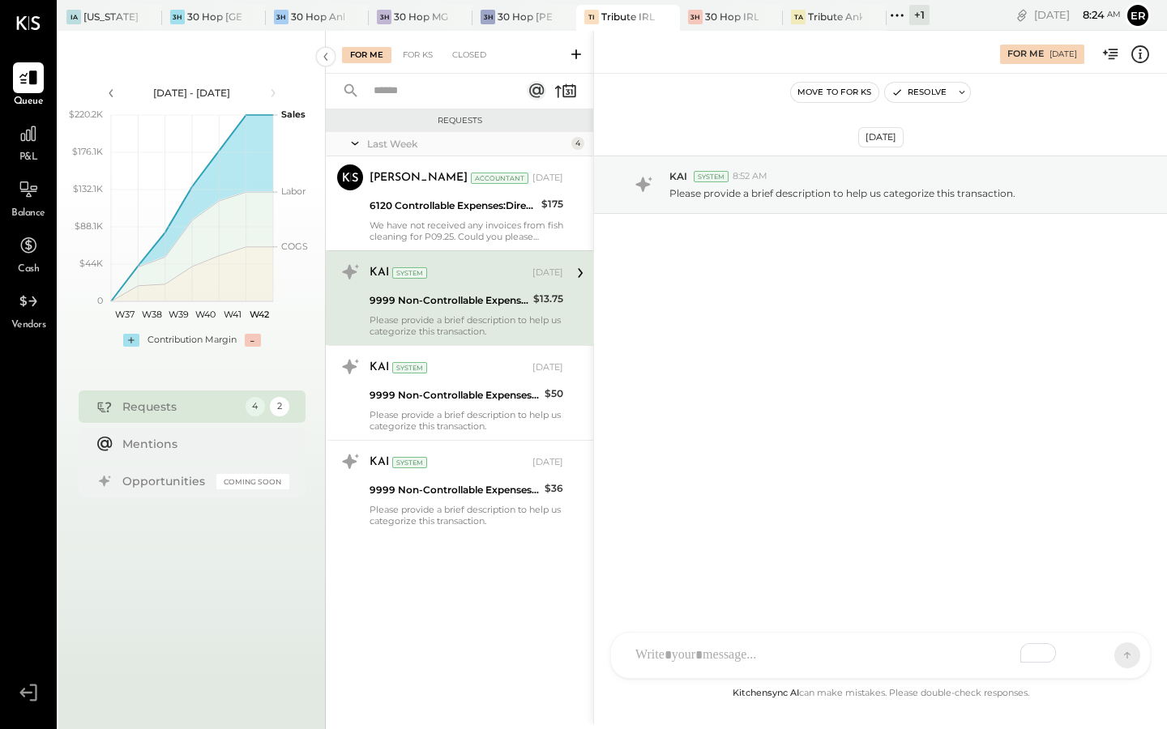
click at [783, 648] on div "To enrich screen reader interactions, please activate Accessibility in Grammarl…" at bounding box center [865, 656] width 477 height 36
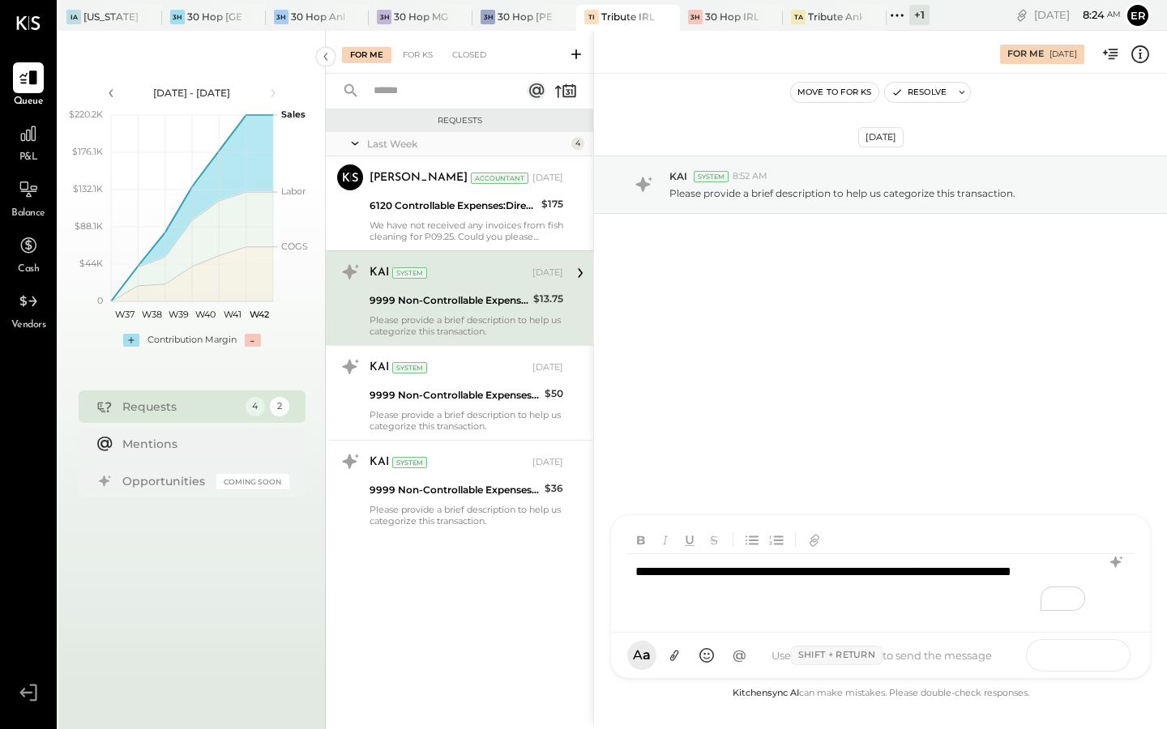
click at [1089, 660] on icon at bounding box center [1096, 655] width 16 height 16
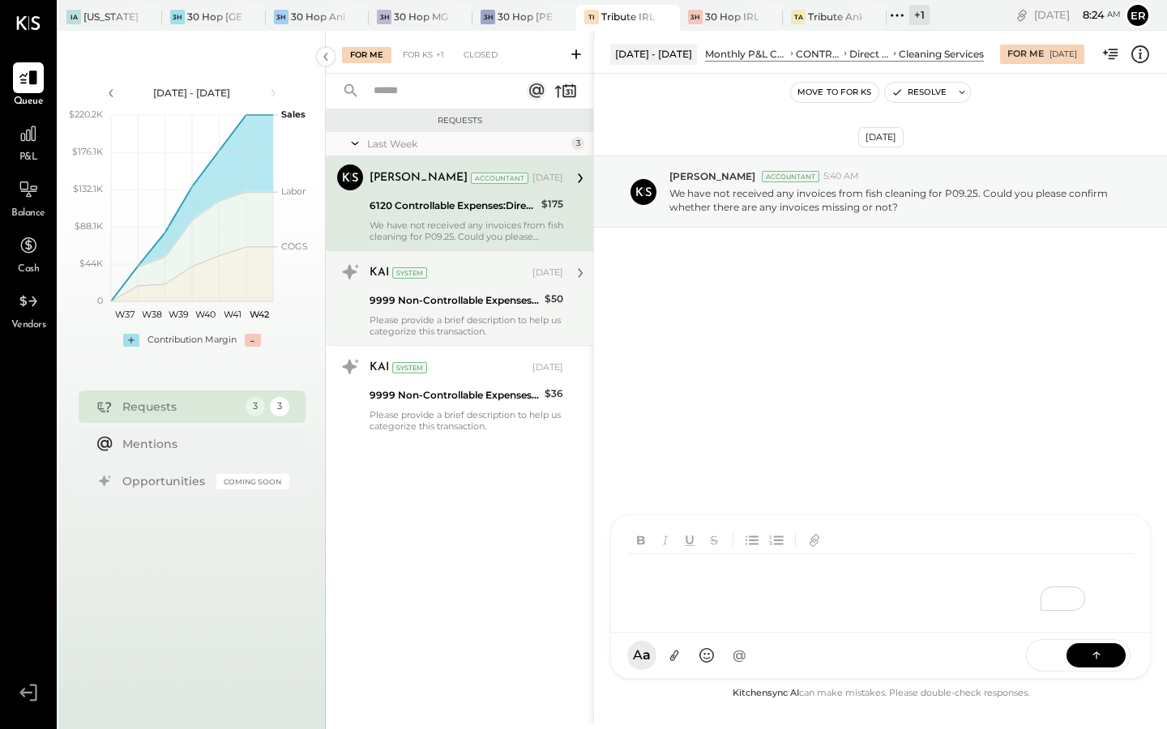
click at [499, 314] on div "Please provide a brief description to help us categorize this transaction." at bounding box center [467, 325] width 194 height 23
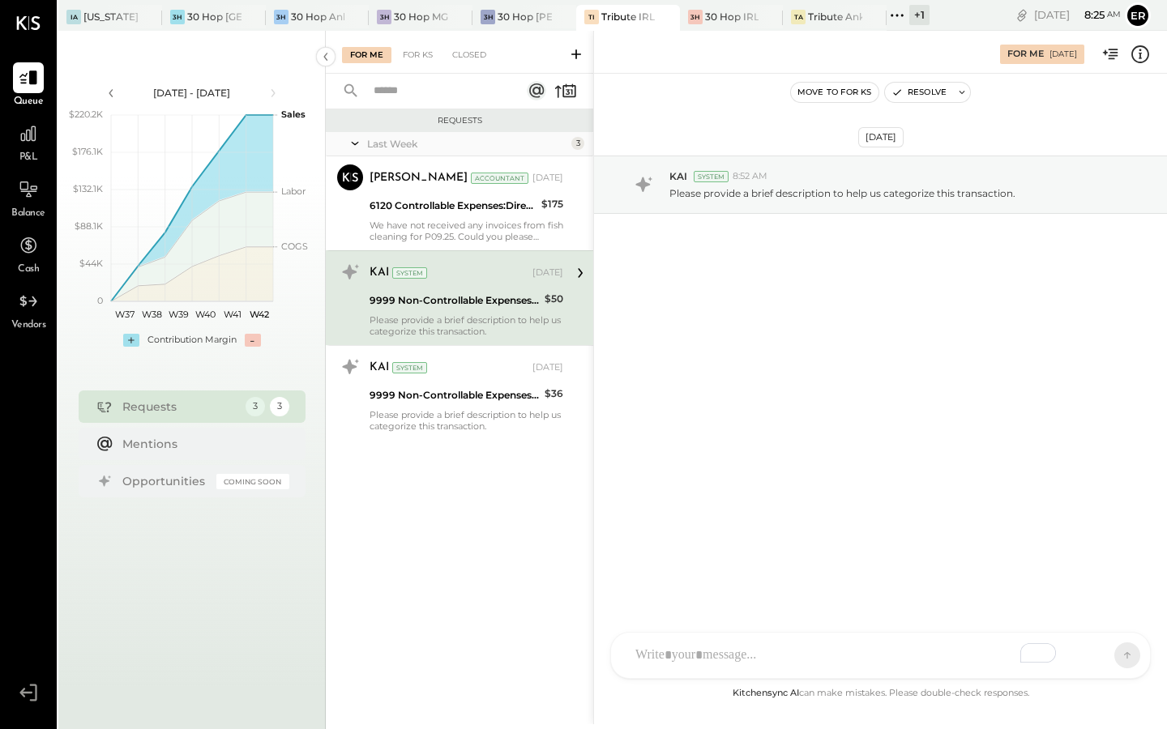
click at [552, 318] on div "Please provide a brief description to help us categorize this transaction." at bounding box center [467, 325] width 194 height 23
click at [719, 656] on div "AM [PERSON_NAME] [PERSON_NAME] DB [PERSON_NAME] ES [PERSON_NAME] BF [PERSON_NAM…" at bounding box center [880, 655] width 541 height 47
click at [1101, 655] on icon at bounding box center [1096, 655] width 16 height 16
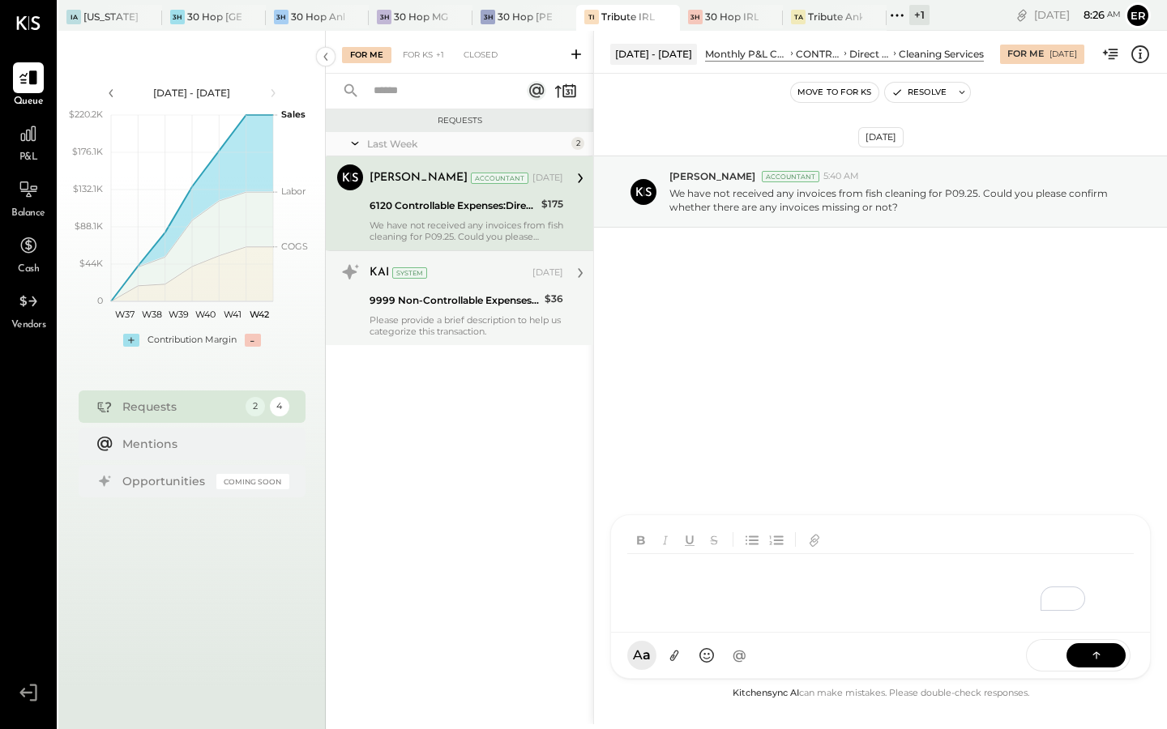
click at [474, 331] on div "Please provide a brief description to help us categorize this transaction." at bounding box center [467, 325] width 194 height 23
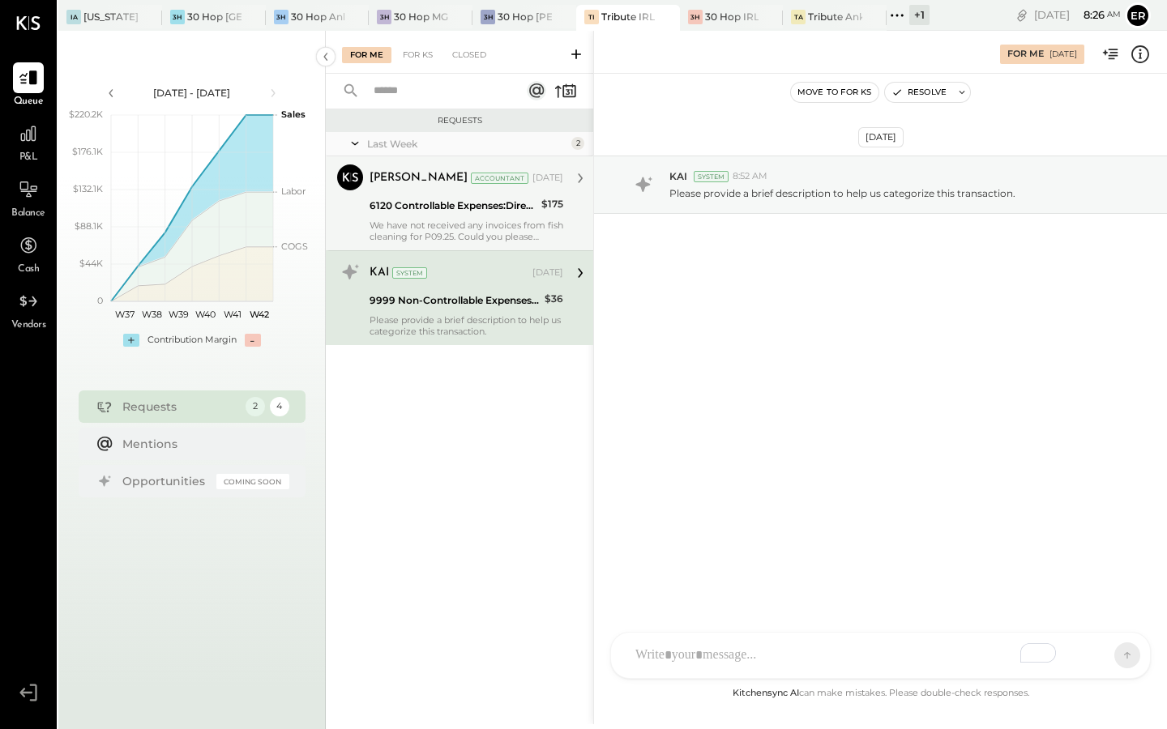
click at [471, 216] on div "[PERSON_NAME] Accountant [DATE] 6120 Controllable Expenses:Direct Operating Exp…" at bounding box center [467, 204] width 194 height 78
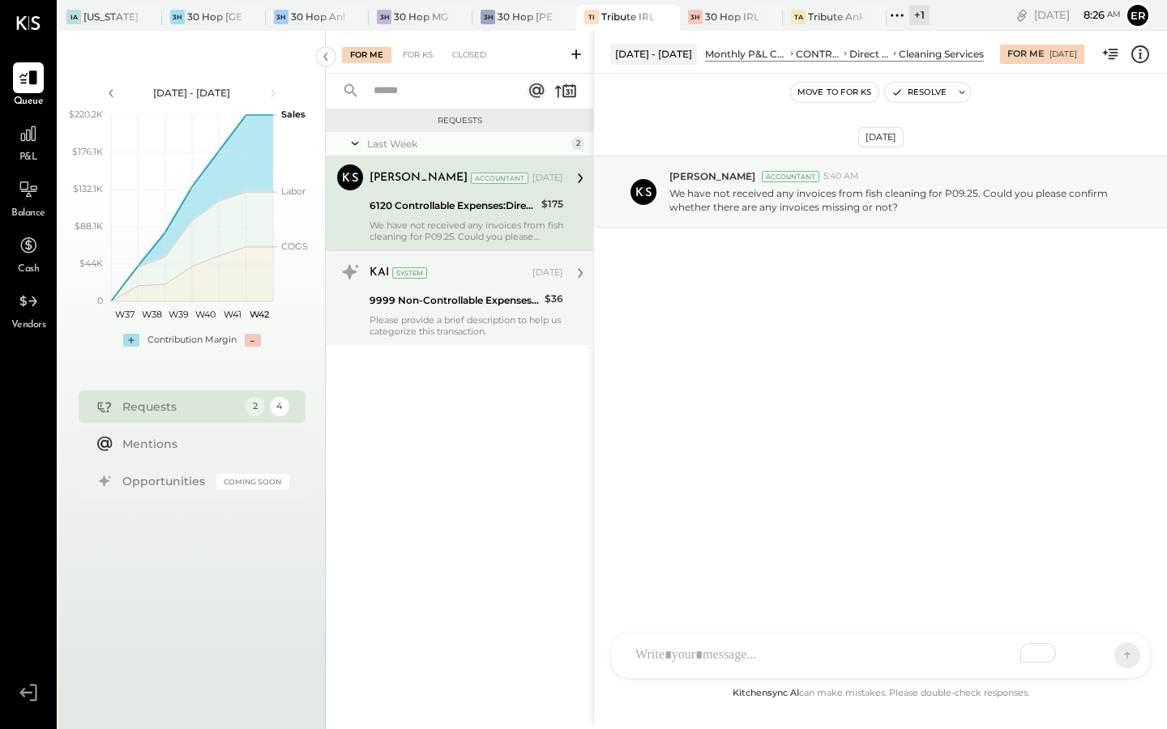
click at [736, 657] on div "To enrich screen reader interactions, please activate Accessibility in Grammarl…" at bounding box center [865, 656] width 477 height 36
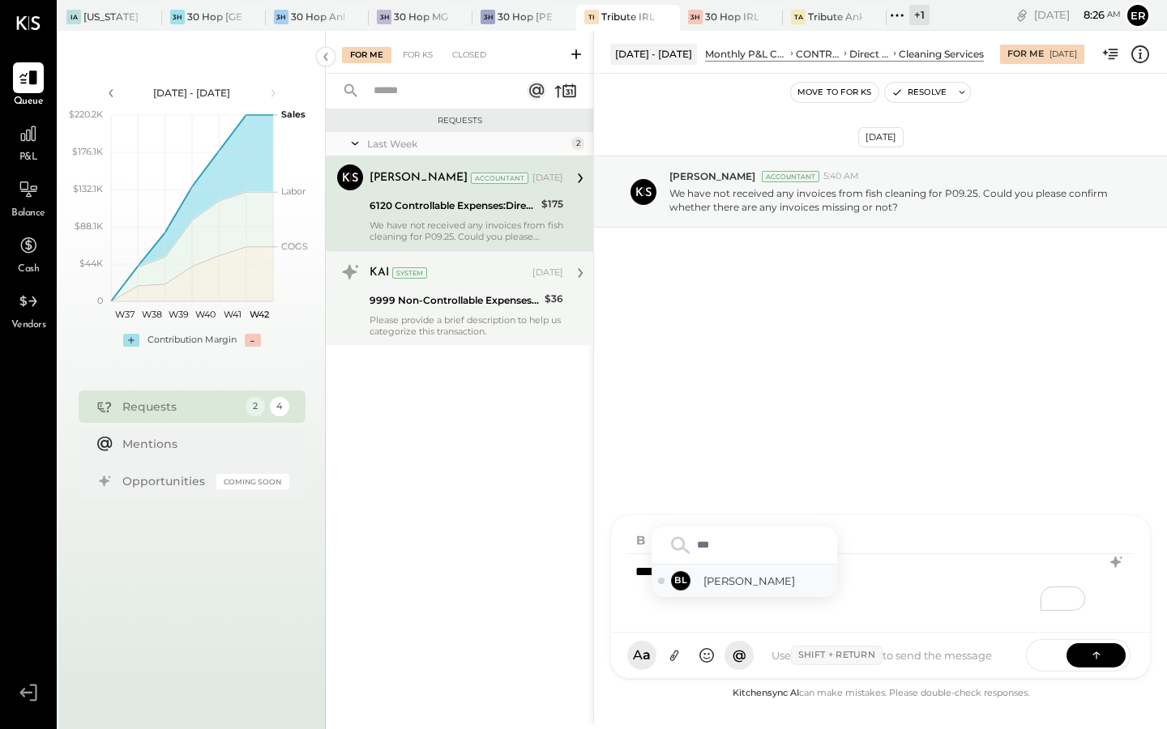
click at [750, 585] on span "[PERSON_NAME]" at bounding box center [766, 581] width 127 height 15
click at [1100, 656] on icon at bounding box center [1096, 655] width 16 height 16
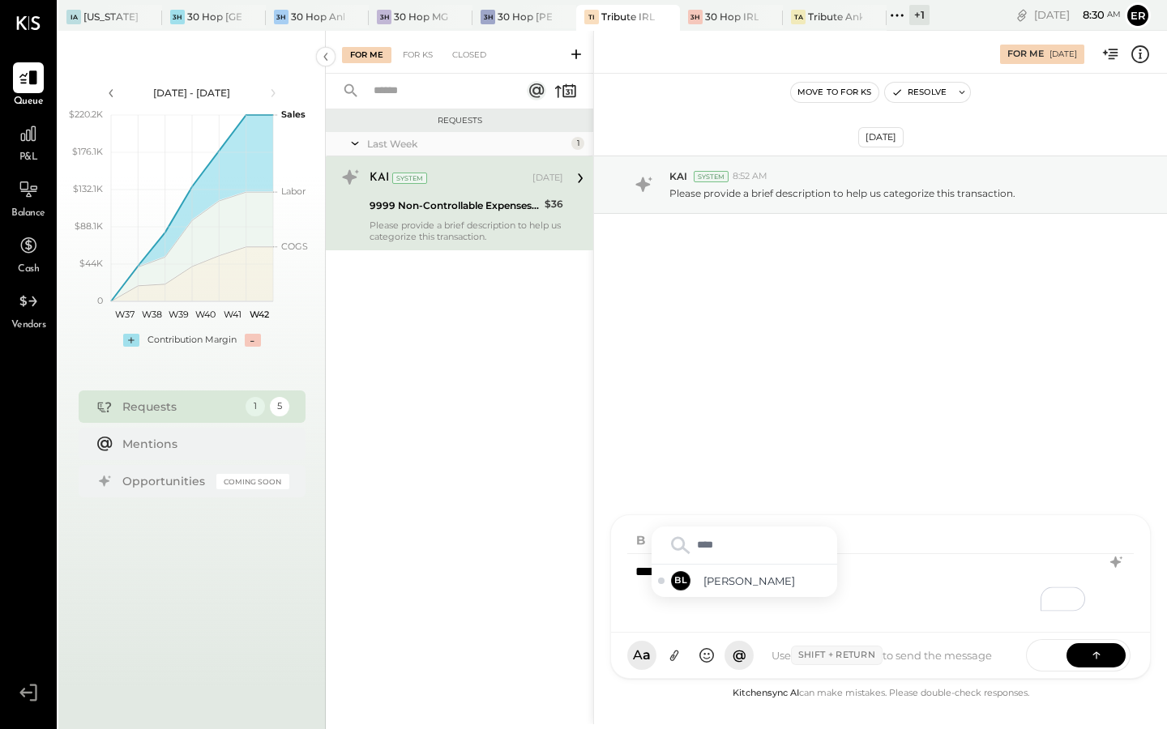
type input "*****"
click at [784, 582] on span "[PERSON_NAME]" at bounding box center [766, 581] width 127 height 15
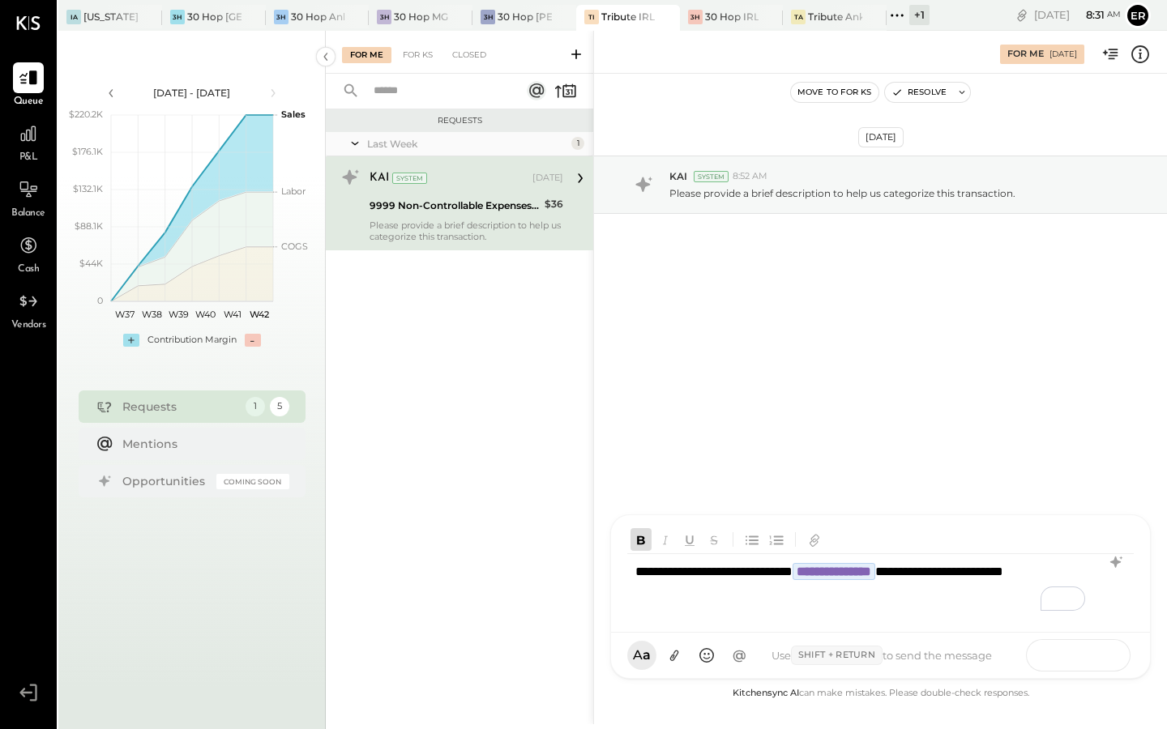
click at [1096, 653] on icon at bounding box center [1096, 655] width 1 height 6
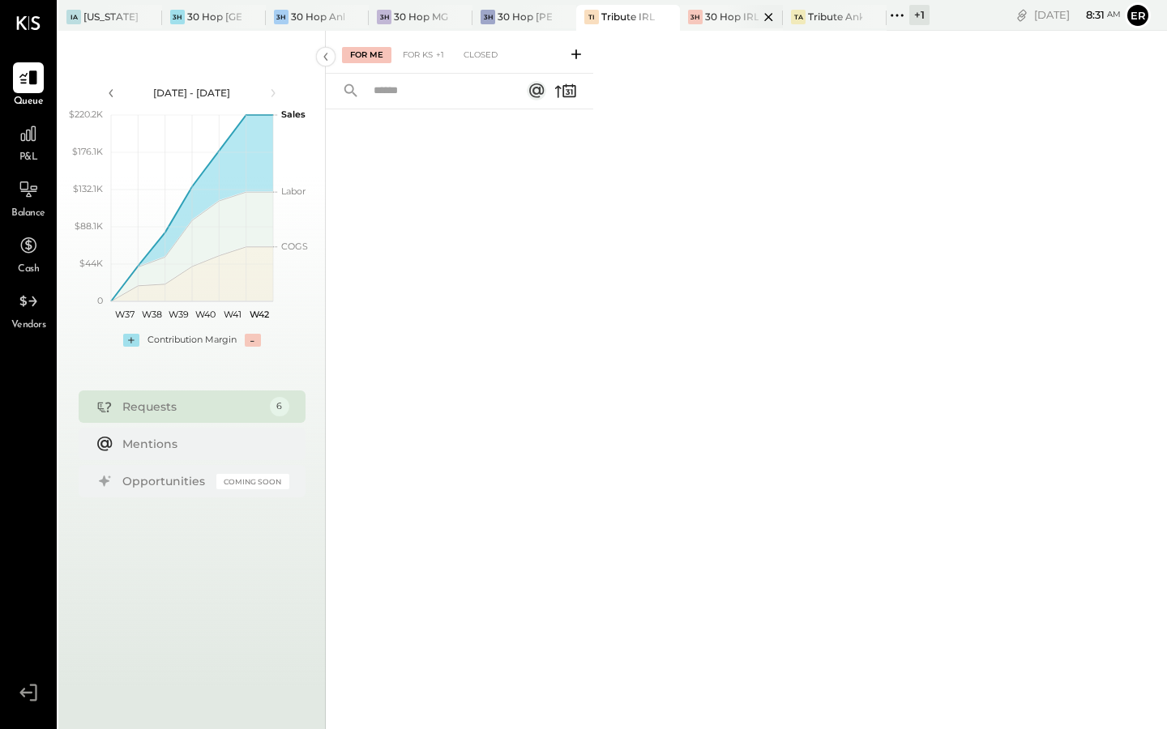
click at [705, 26] on div "3H 30 Hop IRL" at bounding box center [732, 18] width 104 height 26
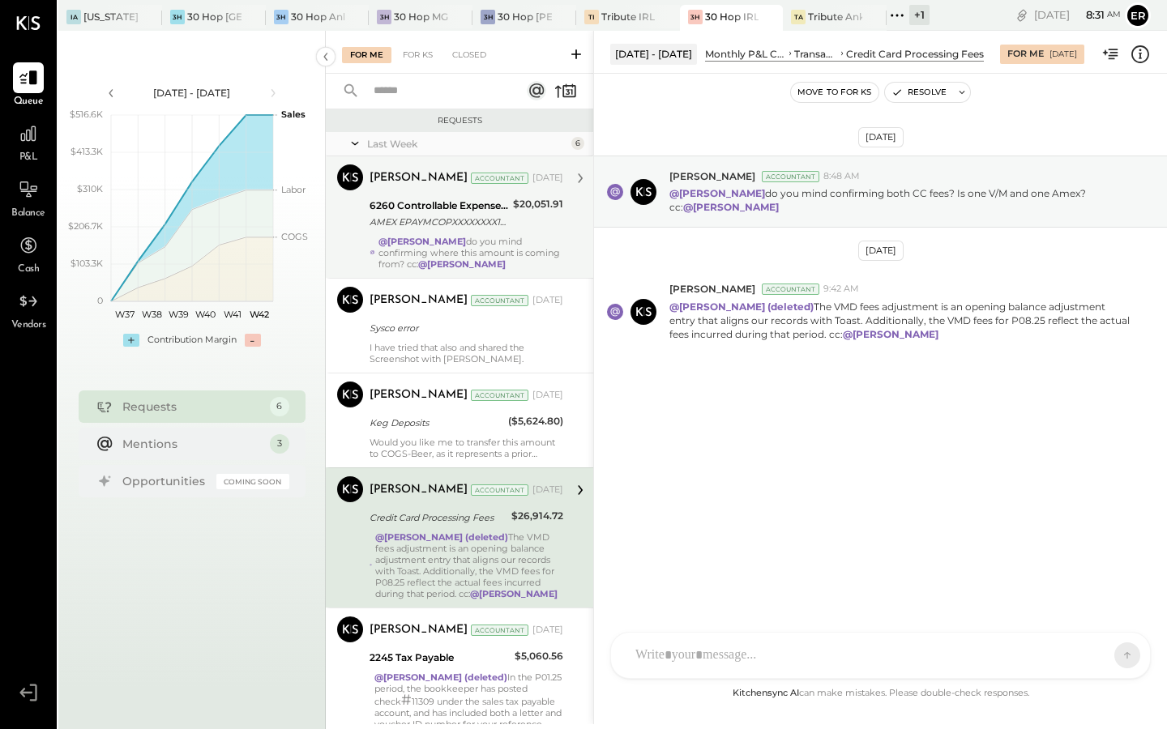
click at [501, 249] on div "@[PERSON_NAME] do you mind confirming where this amount is coming from? cc: @[P…" at bounding box center [470, 253] width 185 height 34
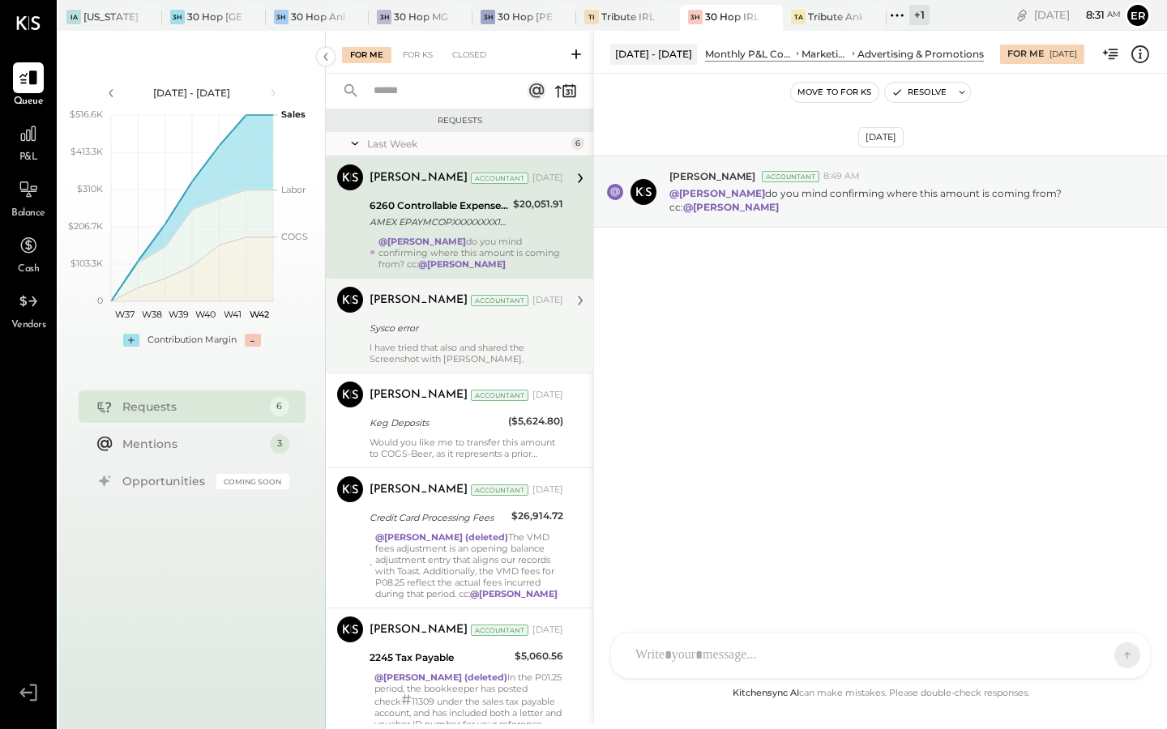
click at [502, 339] on div "[PERSON_NAME] Accountant [DATE] Sysco error I have tried that also and shared t…" at bounding box center [467, 326] width 194 height 78
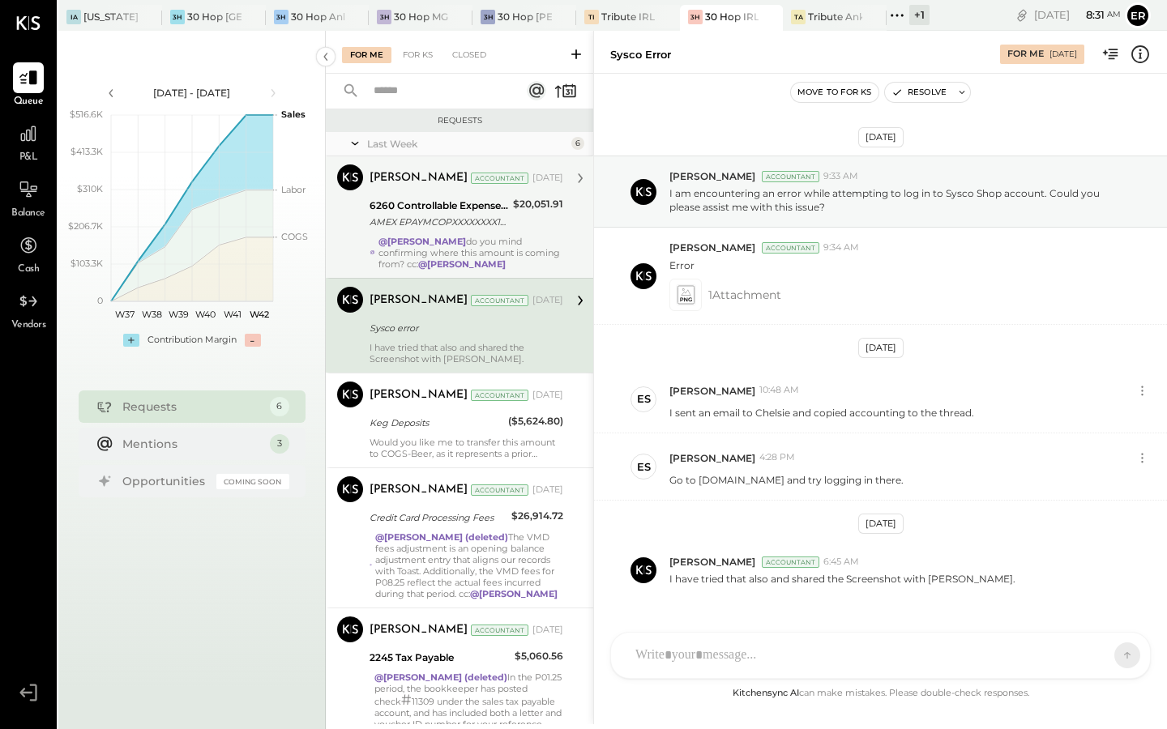
scroll to position [36, 0]
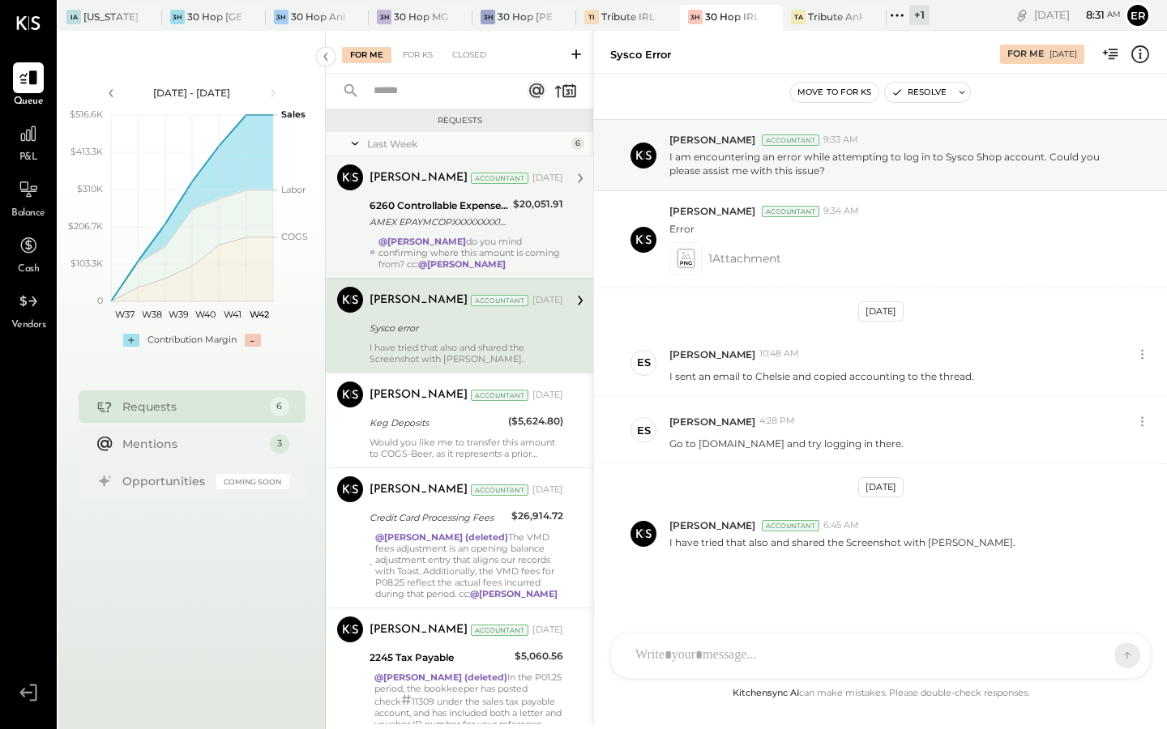
click at [829, 661] on div at bounding box center [865, 656] width 477 height 36
click at [1093, 654] on icon at bounding box center [1095, 653] width 7 height 3
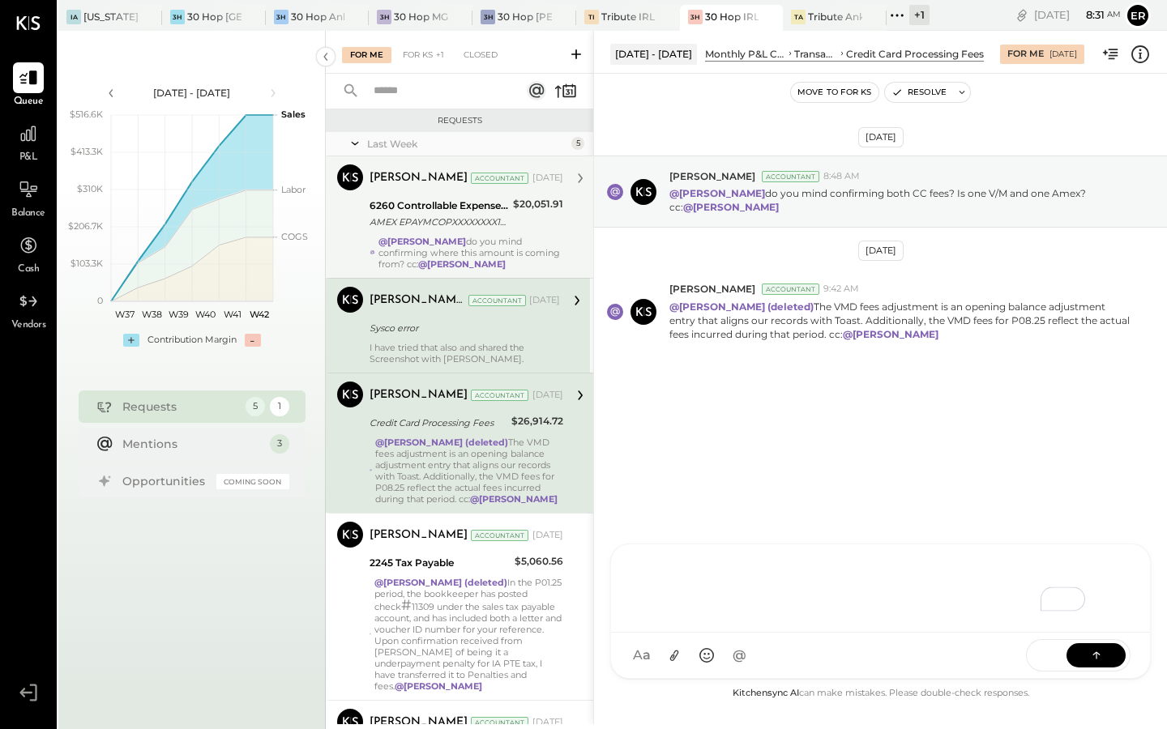
scroll to position [31, 0]
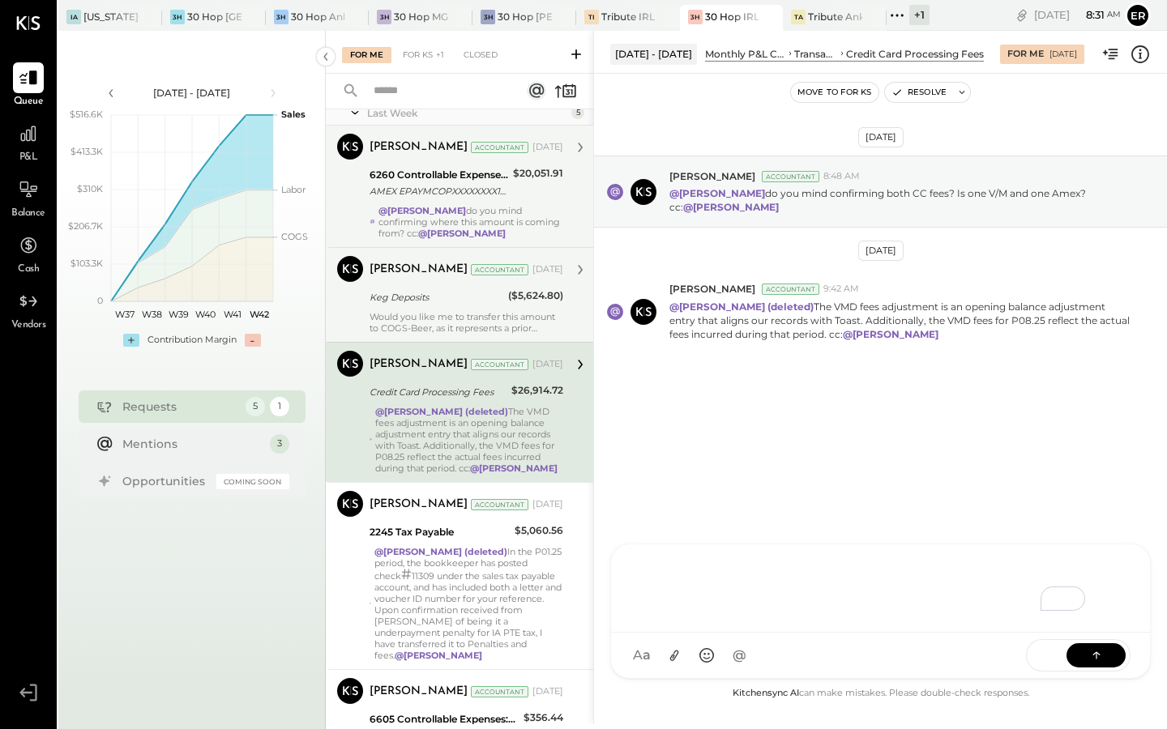
click at [452, 305] on div "Keg Deposits" at bounding box center [437, 297] width 134 height 16
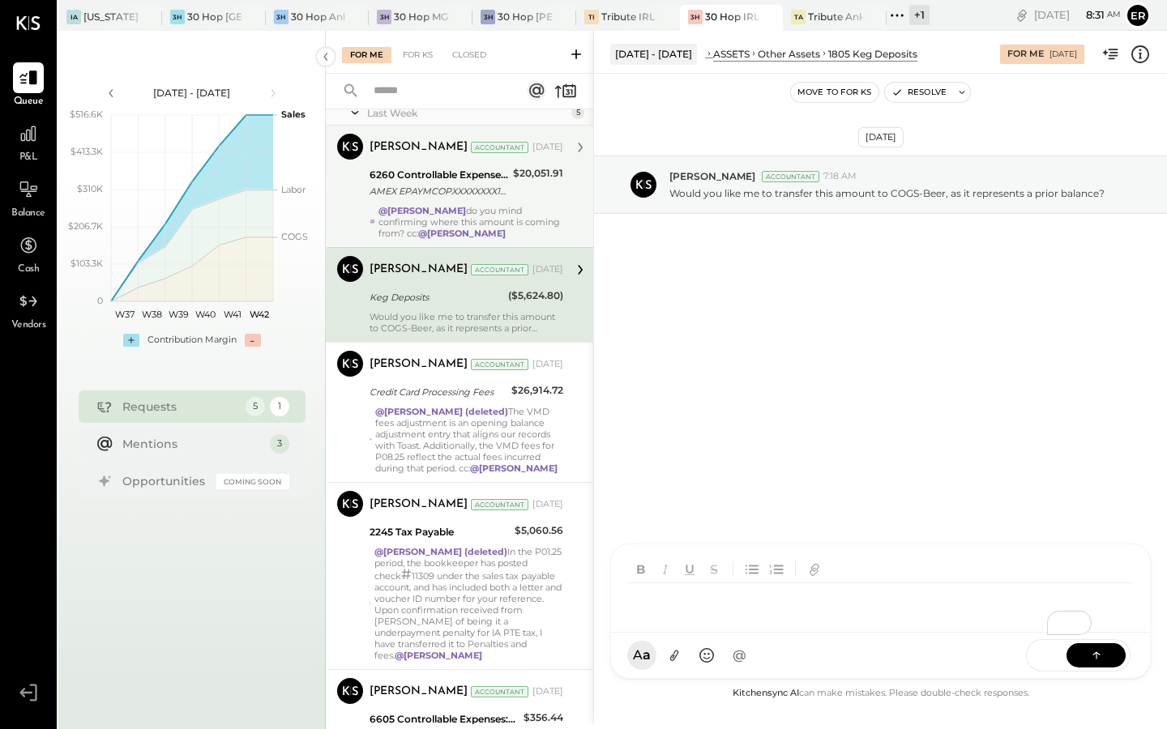
click at [764, 619] on div "To enrich screen reader interactions, please activate Accessibility in Grammarl…" at bounding box center [865, 601] width 477 height 36
drag, startPoint x: 894, startPoint y: 575, endPoint x: 701, endPoint y: 575, distance: 192.9
click at [701, 575] on div "**********" at bounding box center [880, 586] width 506 height 65
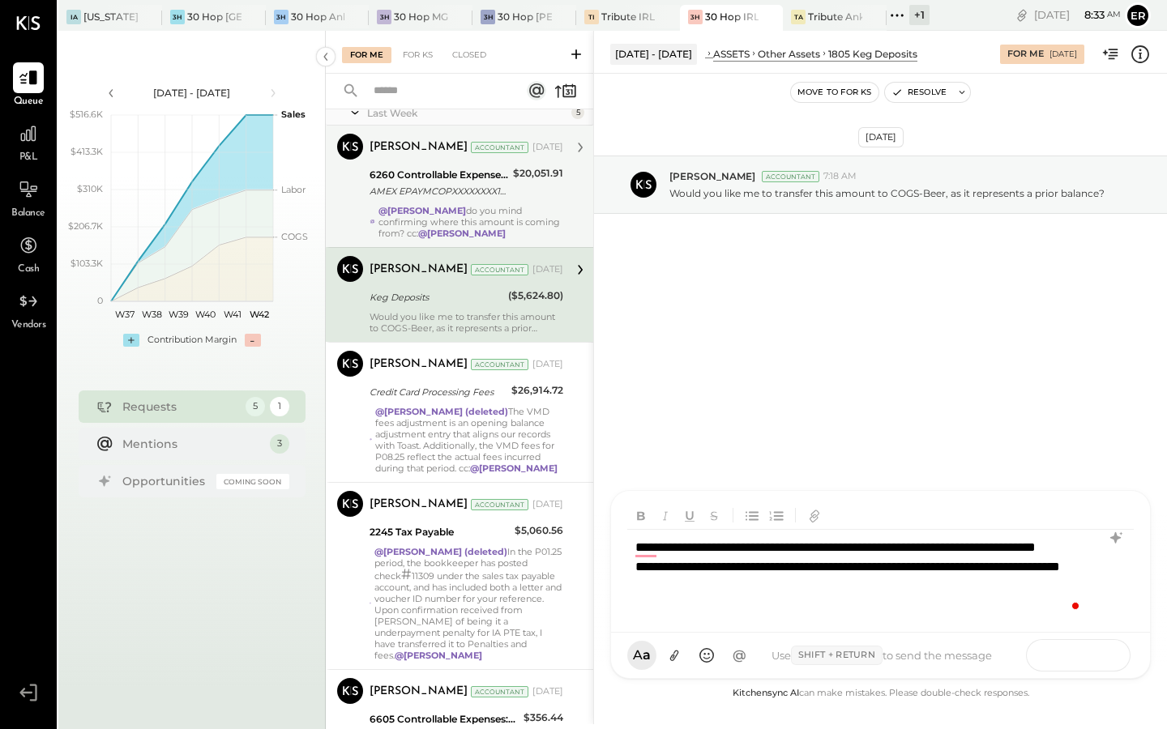
click at [1098, 660] on icon at bounding box center [1096, 655] width 16 height 16
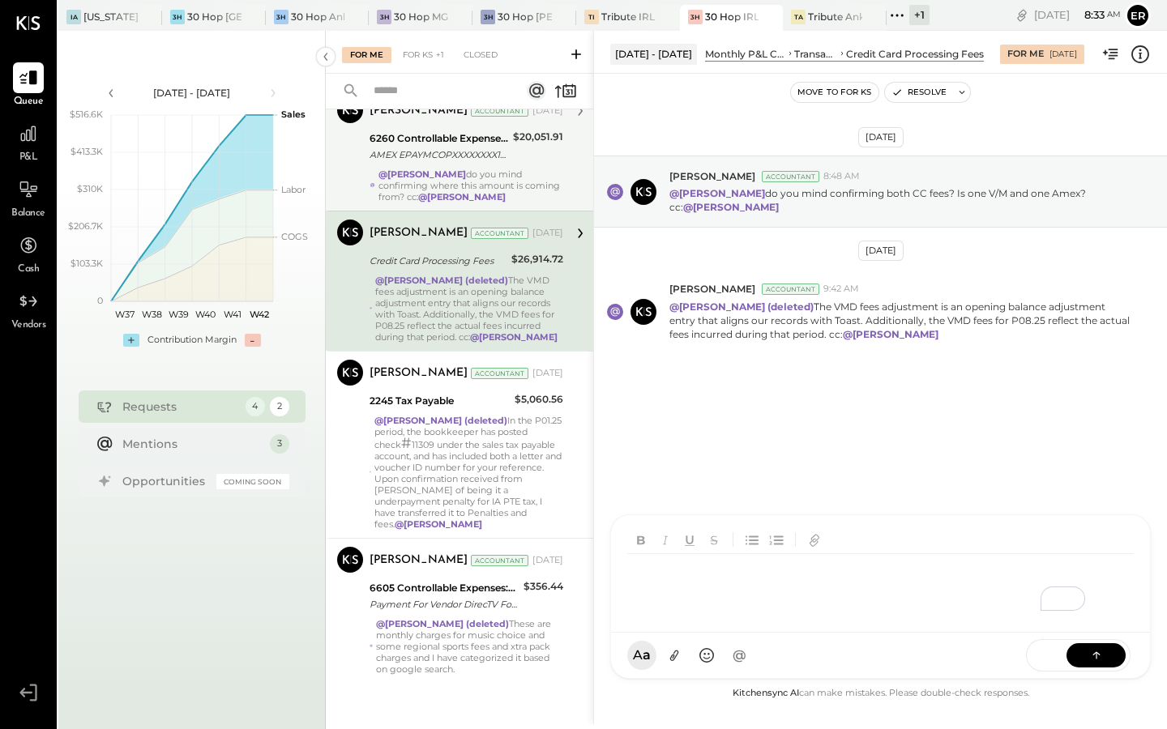
scroll to position [71, 0]
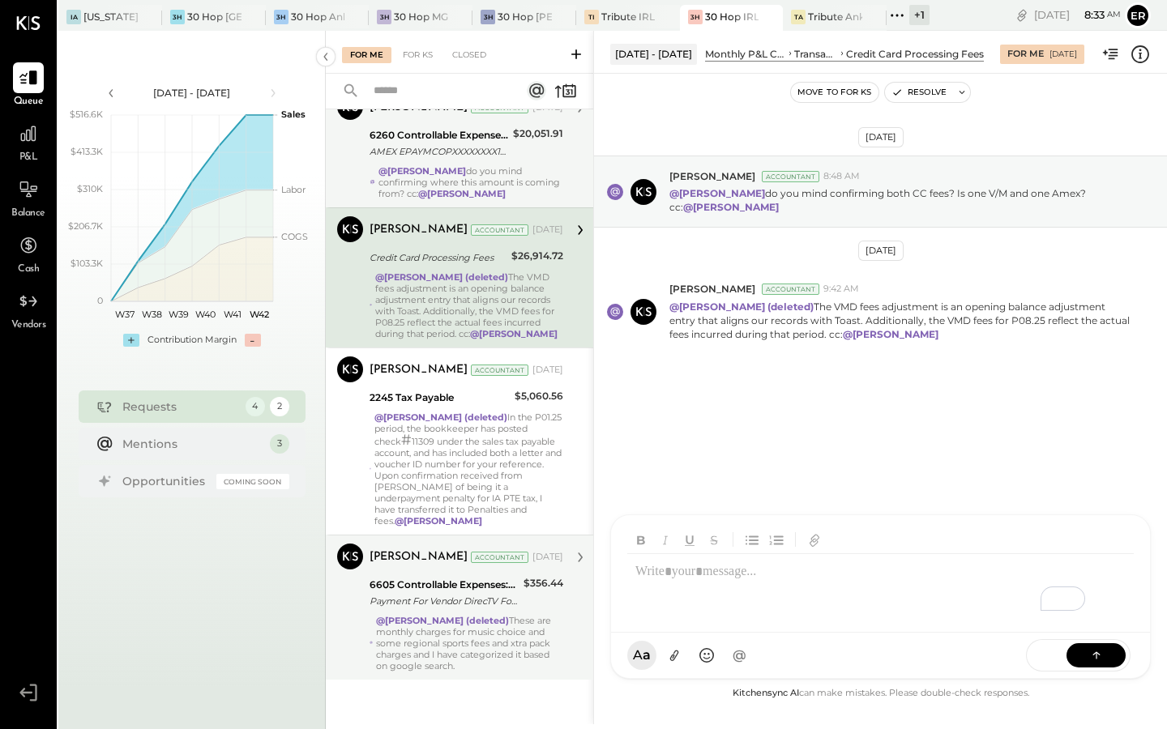
click at [471, 625] on strong "@[PERSON_NAME] (deleted)" at bounding box center [442, 620] width 133 height 11
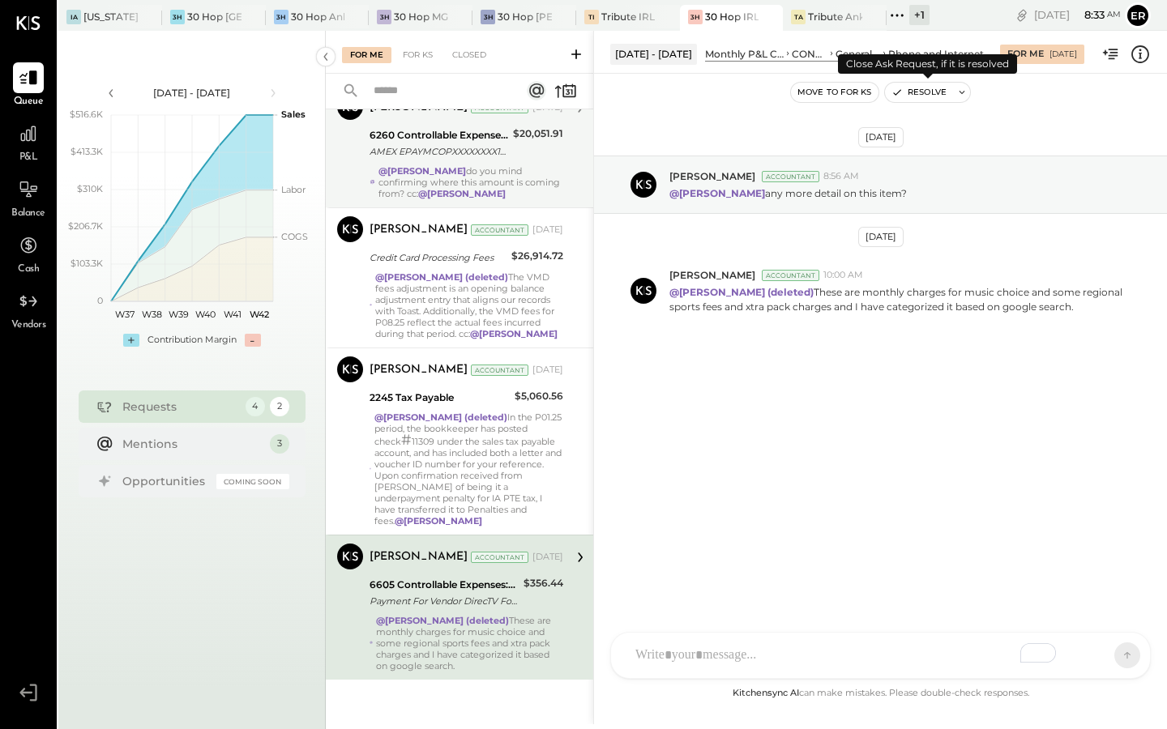
click at [928, 96] on button "Resolve" at bounding box center [919, 92] width 68 height 19
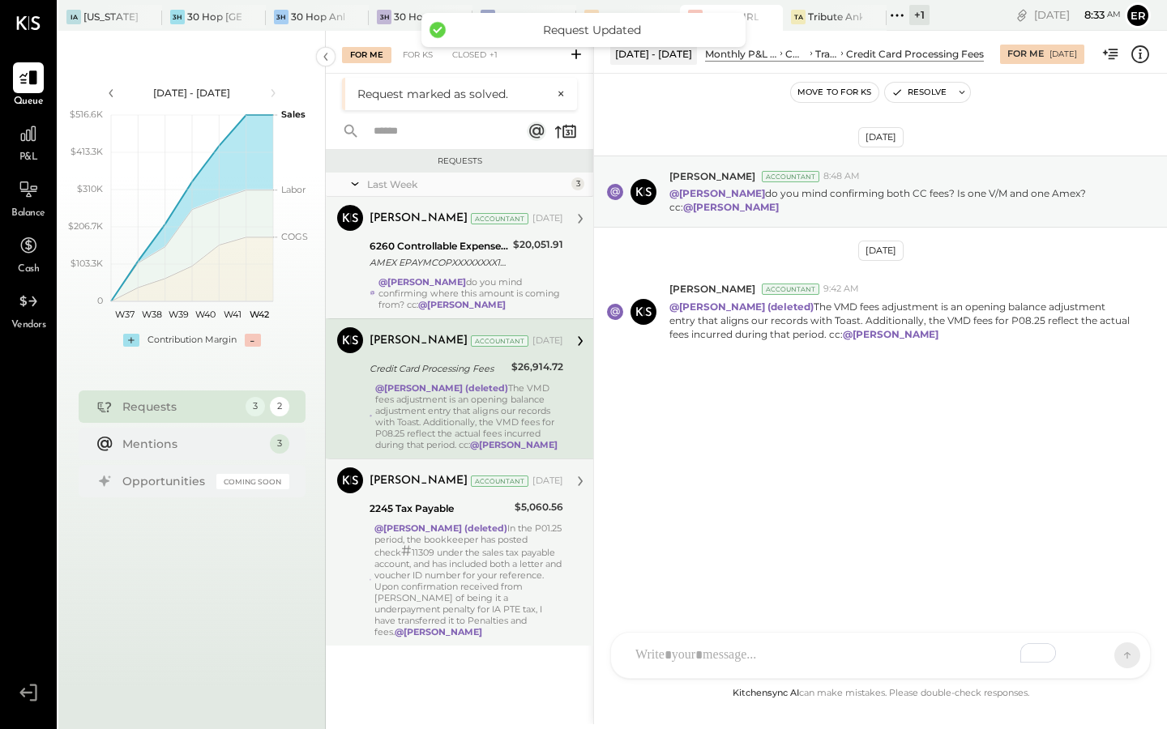
click at [471, 576] on div "@[PERSON_NAME] (deleted) In the P01.25 period, the bookkeeper has posted check …" at bounding box center [468, 580] width 189 height 115
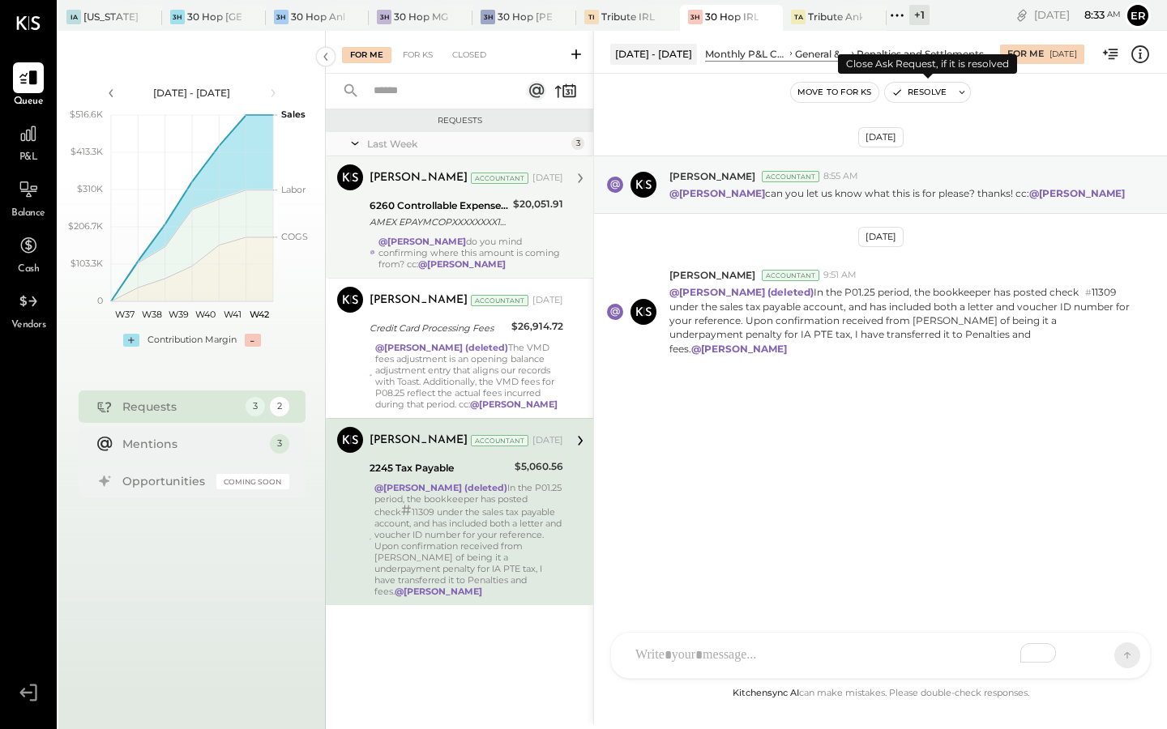
click at [924, 89] on button "Resolve" at bounding box center [919, 92] width 68 height 19
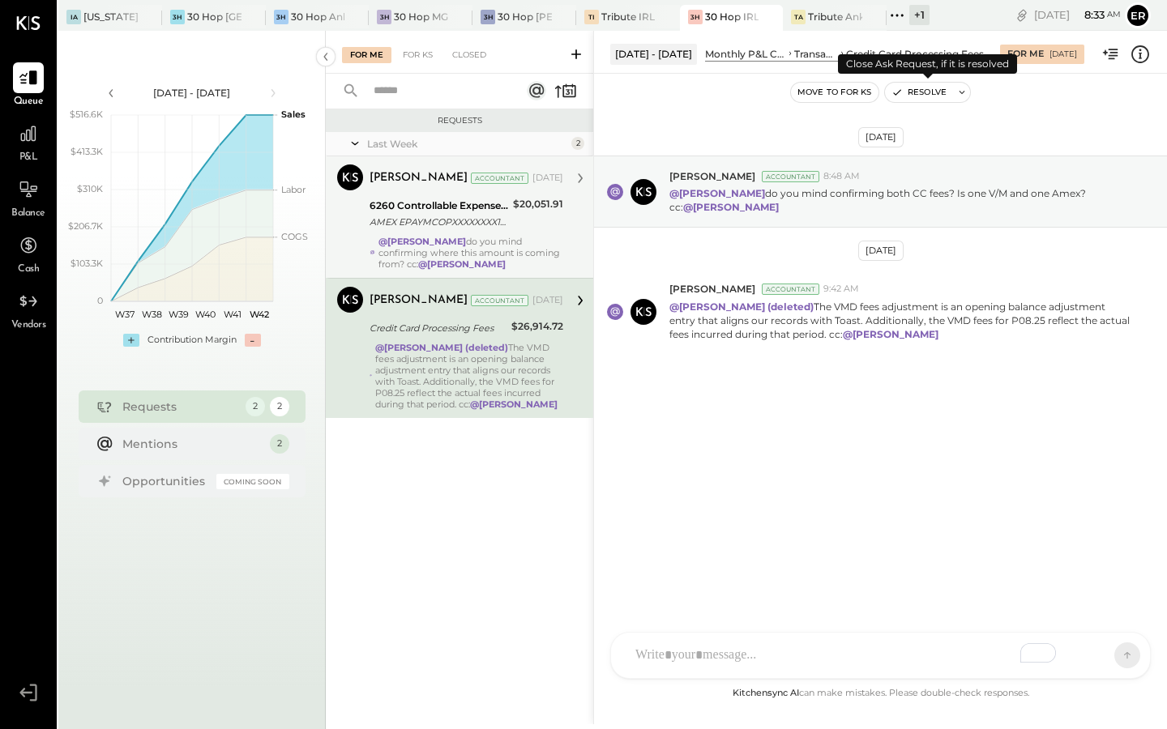
click at [908, 92] on button "Resolve" at bounding box center [919, 92] width 68 height 19
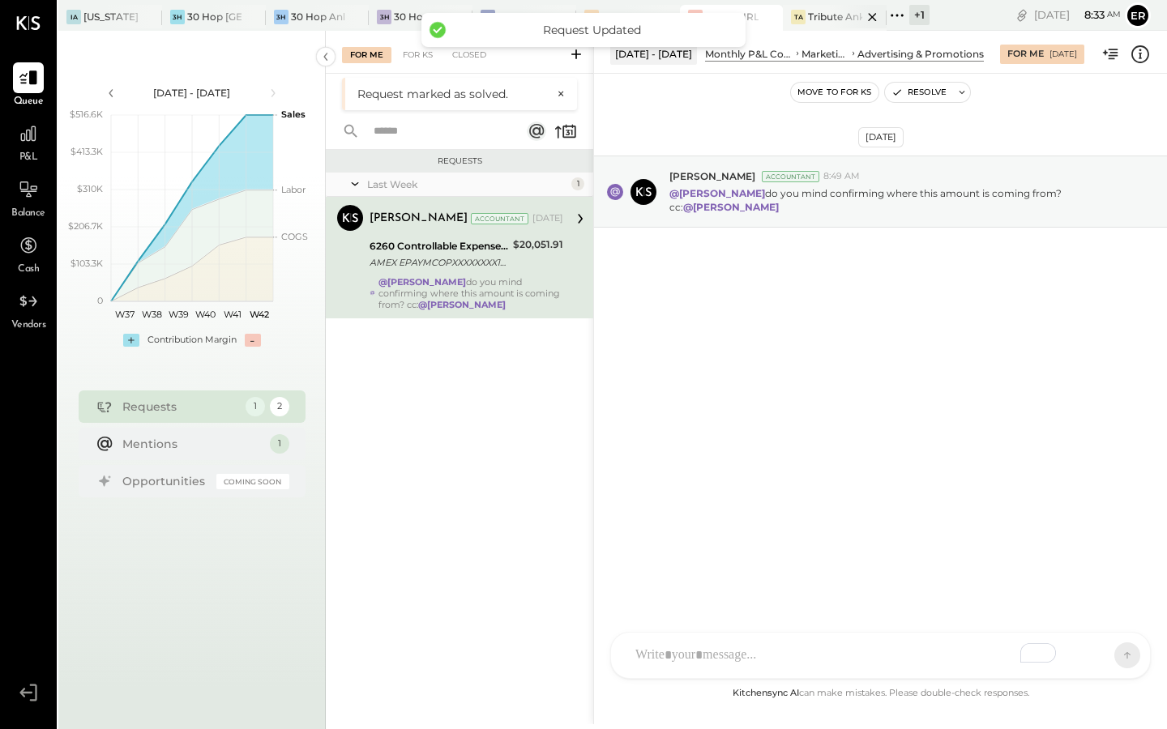
click at [823, 17] on div "Tribute Ankeny" at bounding box center [835, 17] width 54 height 14
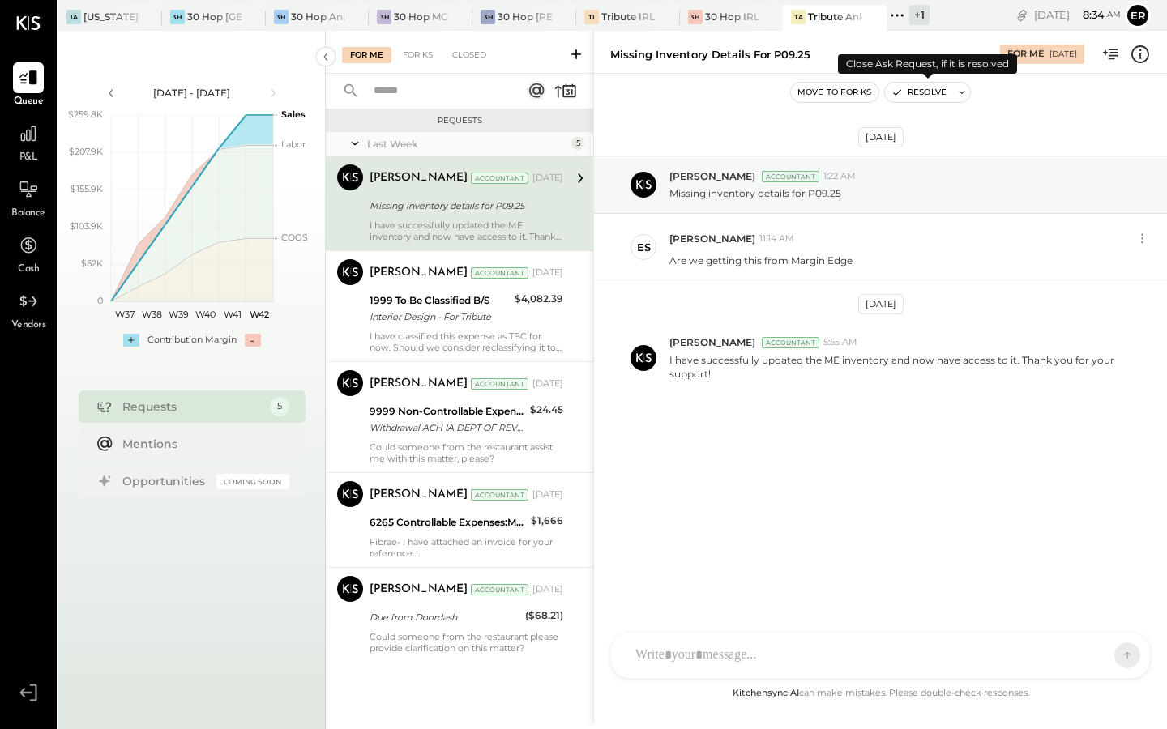
click at [916, 91] on button "Resolve" at bounding box center [919, 92] width 68 height 19
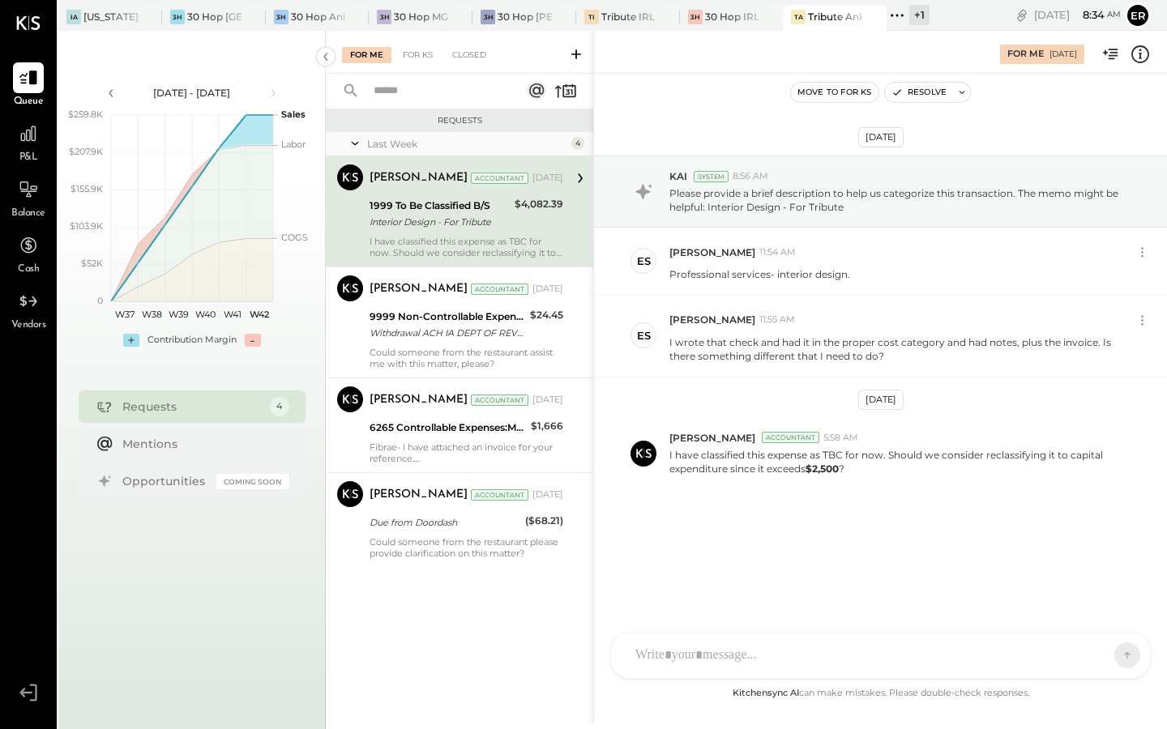
click at [802, 661] on div at bounding box center [865, 656] width 477 height 36
click at [1107, 653] on button at bounding box center [1095, 655] width 59 height 24
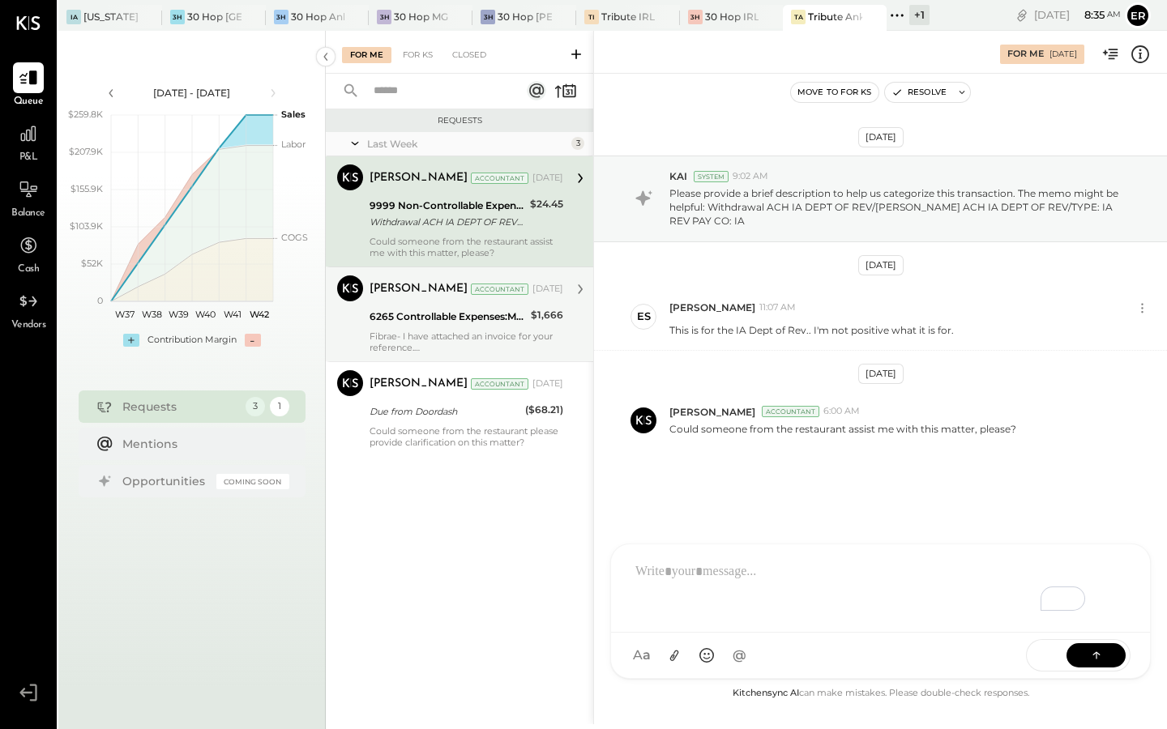
click at [473, 343] on div "Fibrae- I have attached an invoice for your reference." at bounding box center [467, 342] width 194 height 23
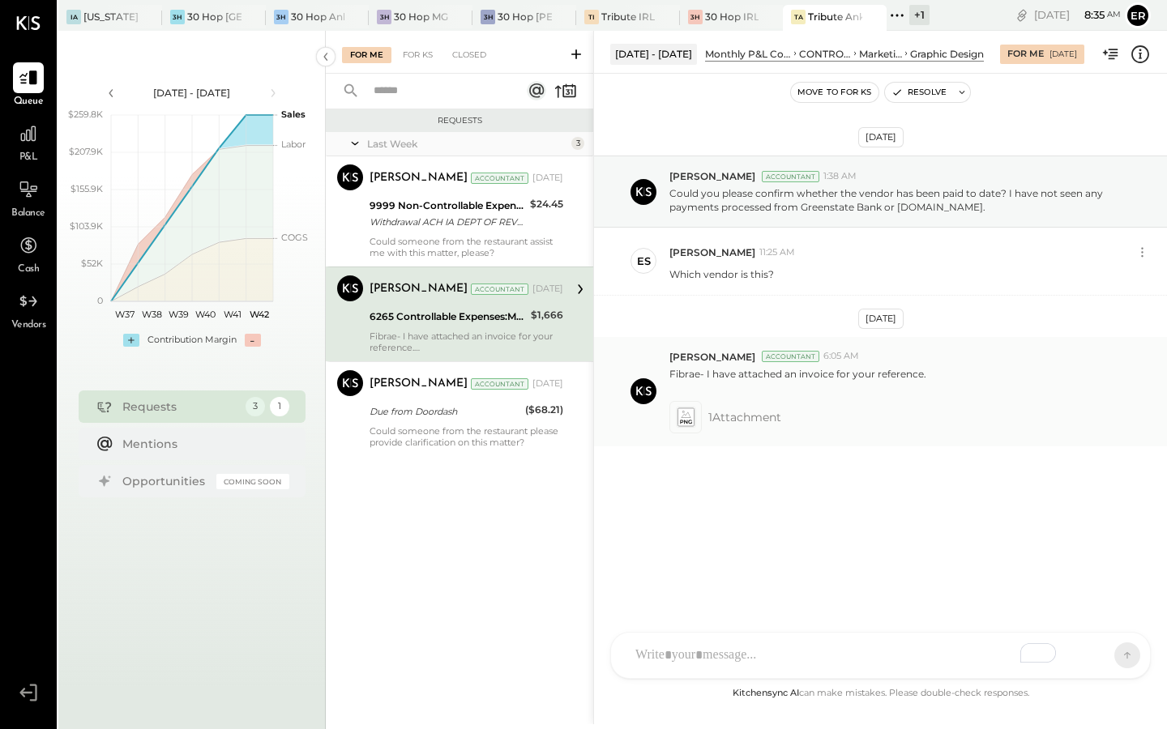
click at [681, 419] on icon at bounding box center [685, 417] width 17 height 19
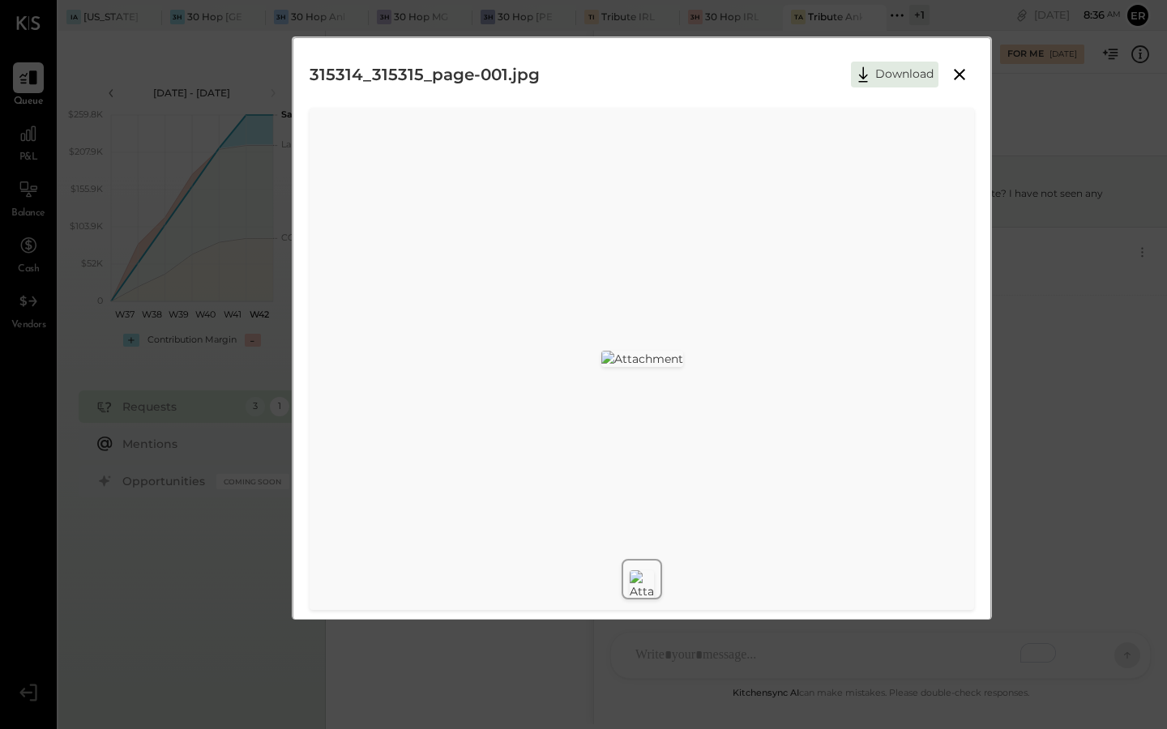
click at [959, 69] on icon at bounding box center [959, 74] width 19 height 19
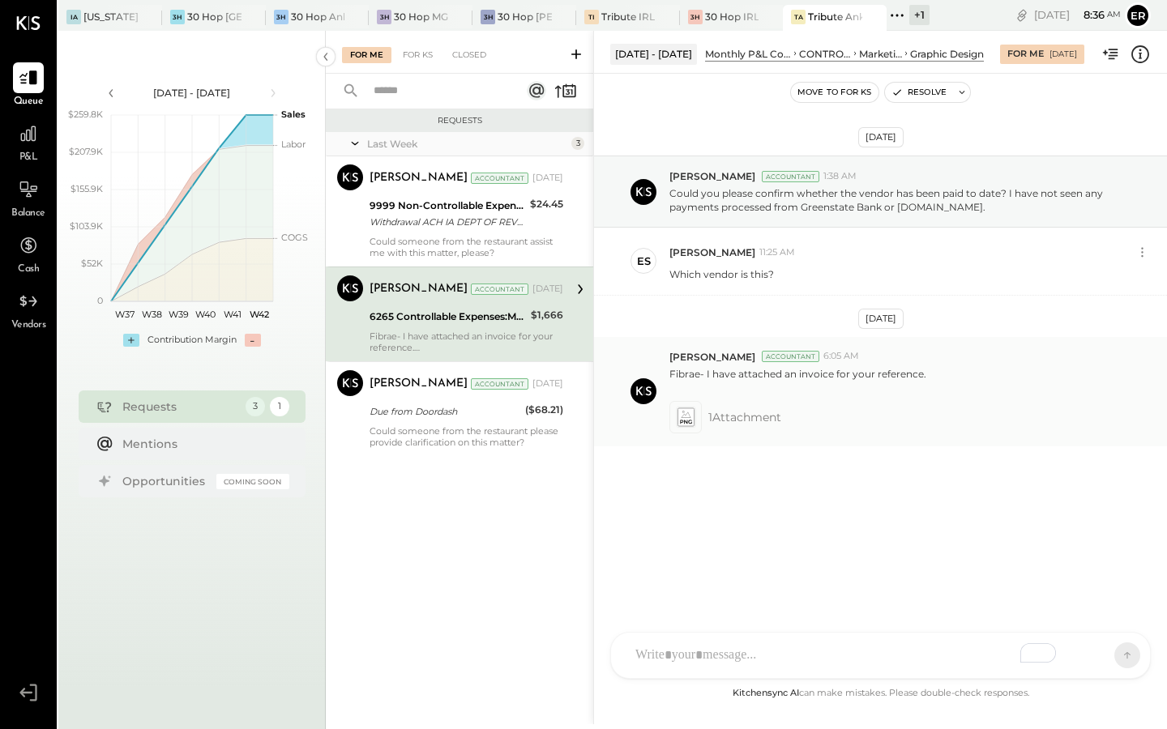
click at [690, 419] on icon at bounding box center [685, 417] width 17 height 19
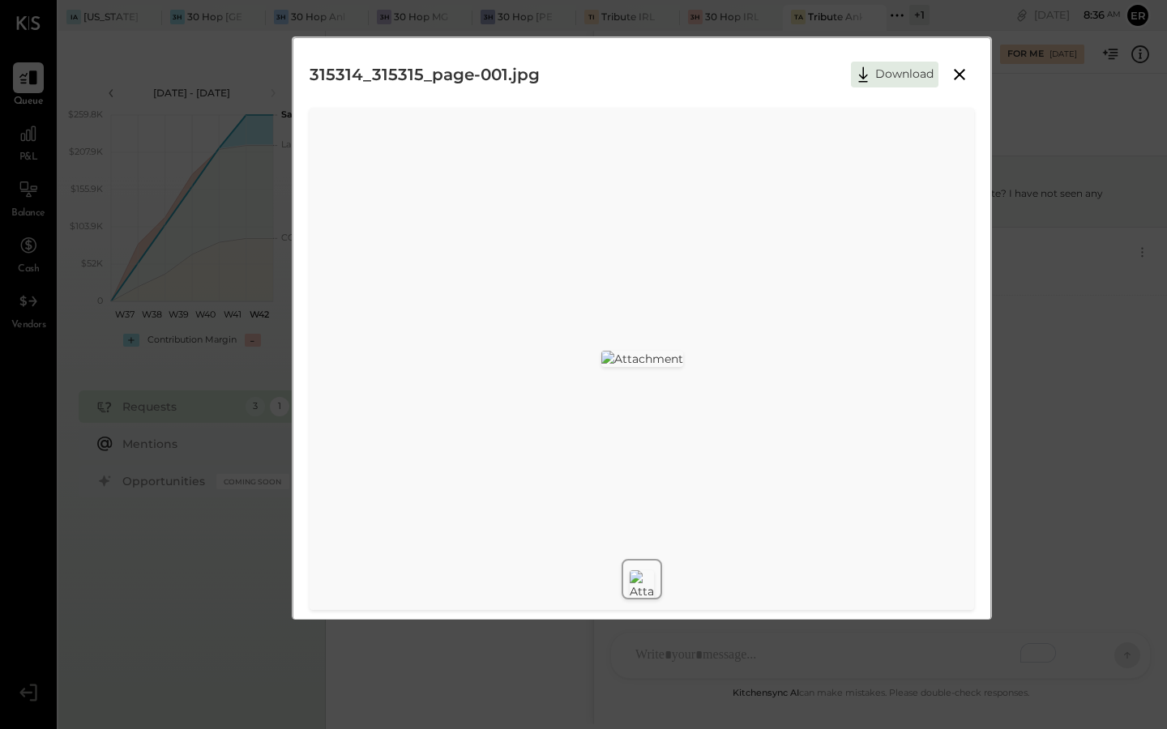
click at [954, 77] on icon at bounding box center [959, 74] width 11 height 11
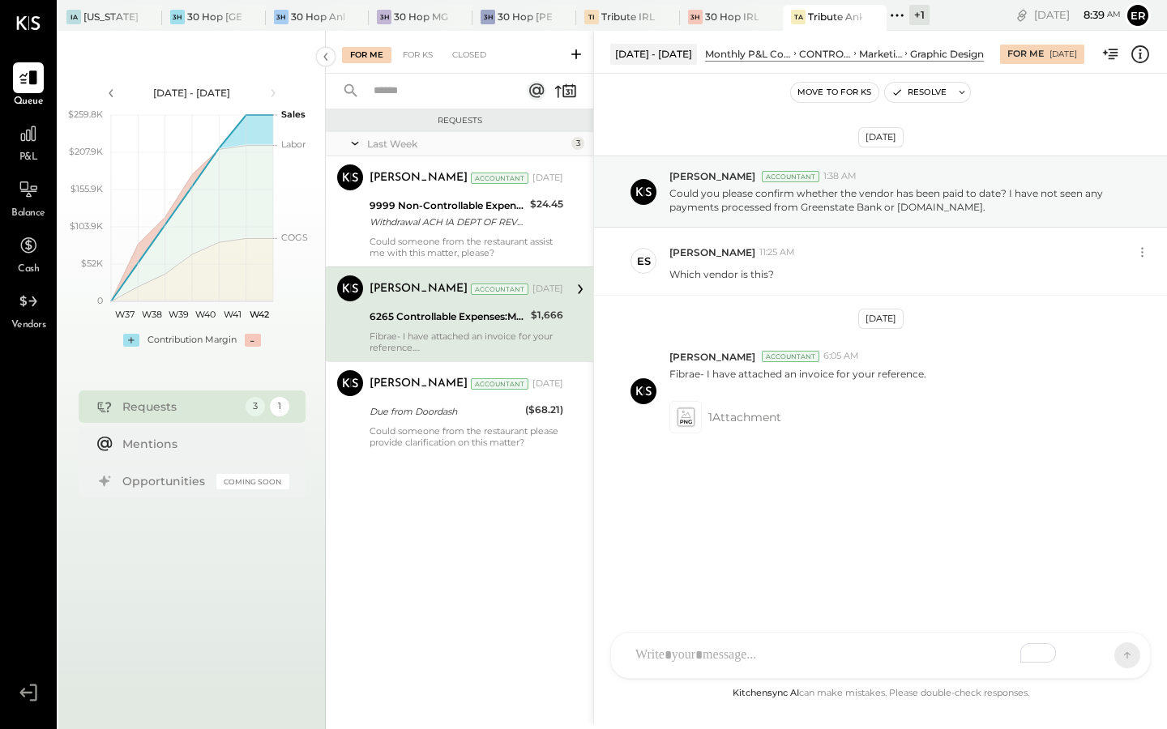
click at [724, 664] on div "AM Ali Mehdi DB Darin Blum SF Samuel Fisher ES Erik Shewmaker TH Tom Hughes DS …" at bounding box center [880, 655] width 541 height 47
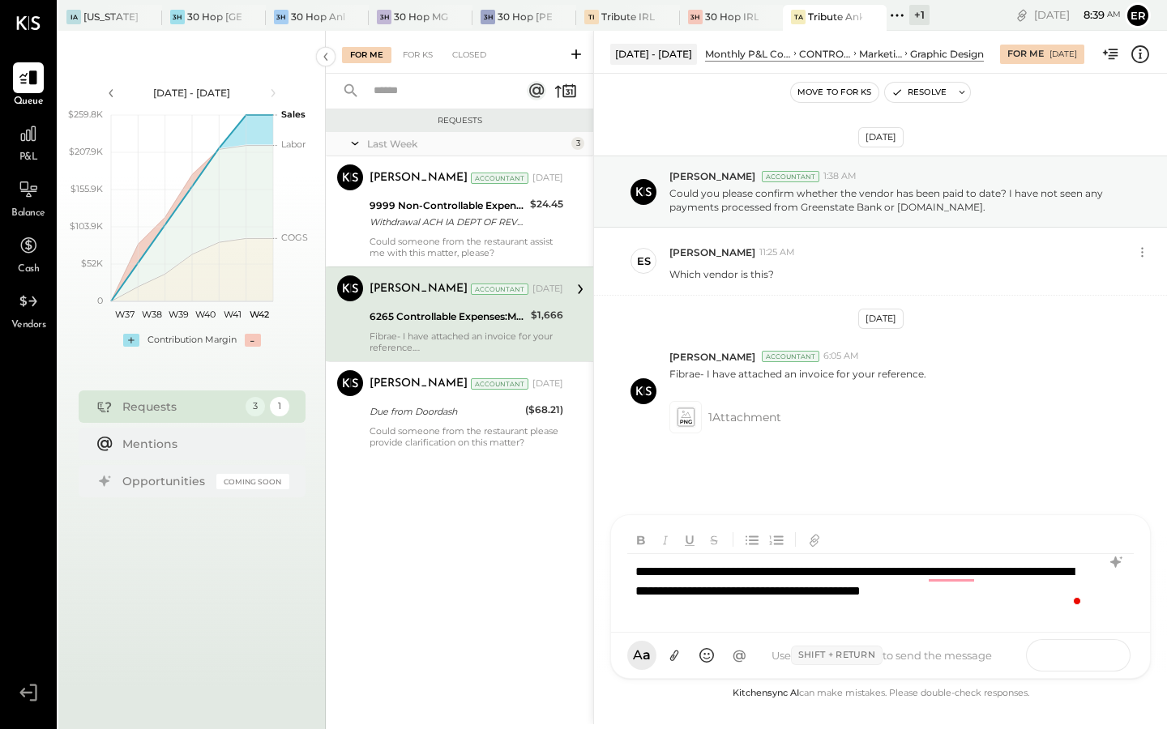
click at [1093, 648] on icon at bounding box center [1096, 655] width 16 height 16
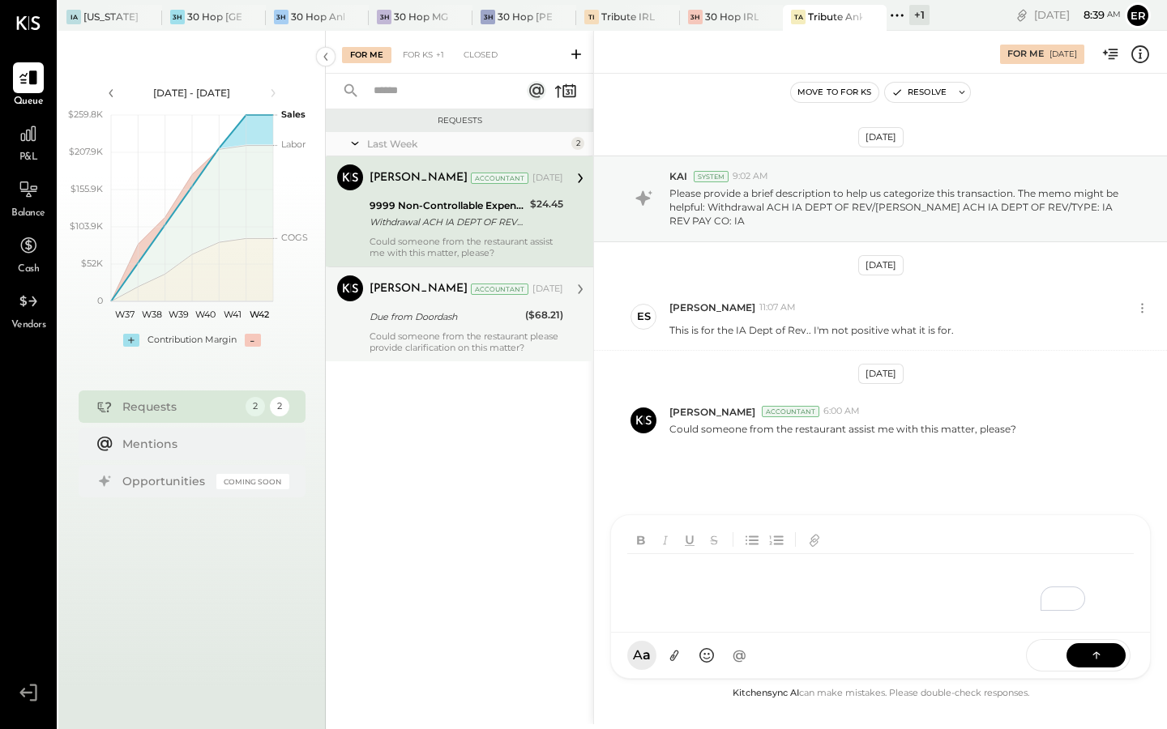
click at [431, 327] on div "Dhwani Solanki Accountant Oct 09, 2025 Due from Doordash ($68.21) Could someone…" at bounding box center [467, 315] width 194 height 78
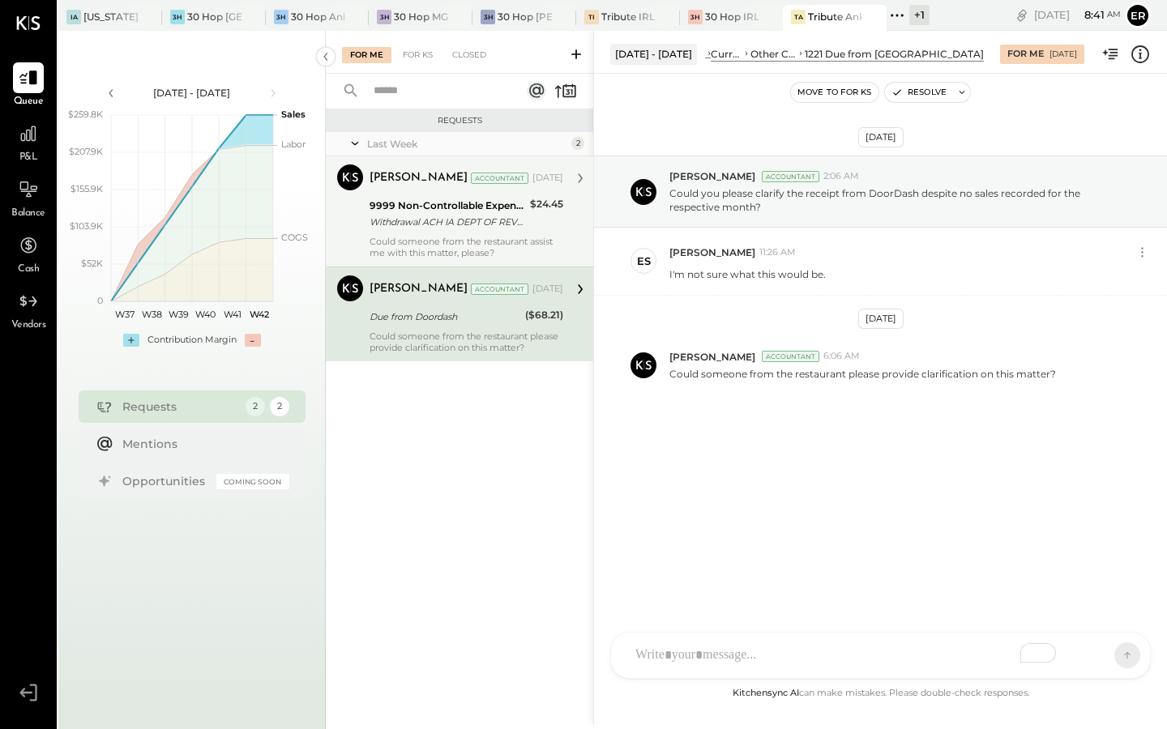
click at [451, 229] on div "9999 Non-Controllable Expenses:Other Income and Expenses:To Be Classified P&L W…" at bounding box center [448, 214] width 156 height 36
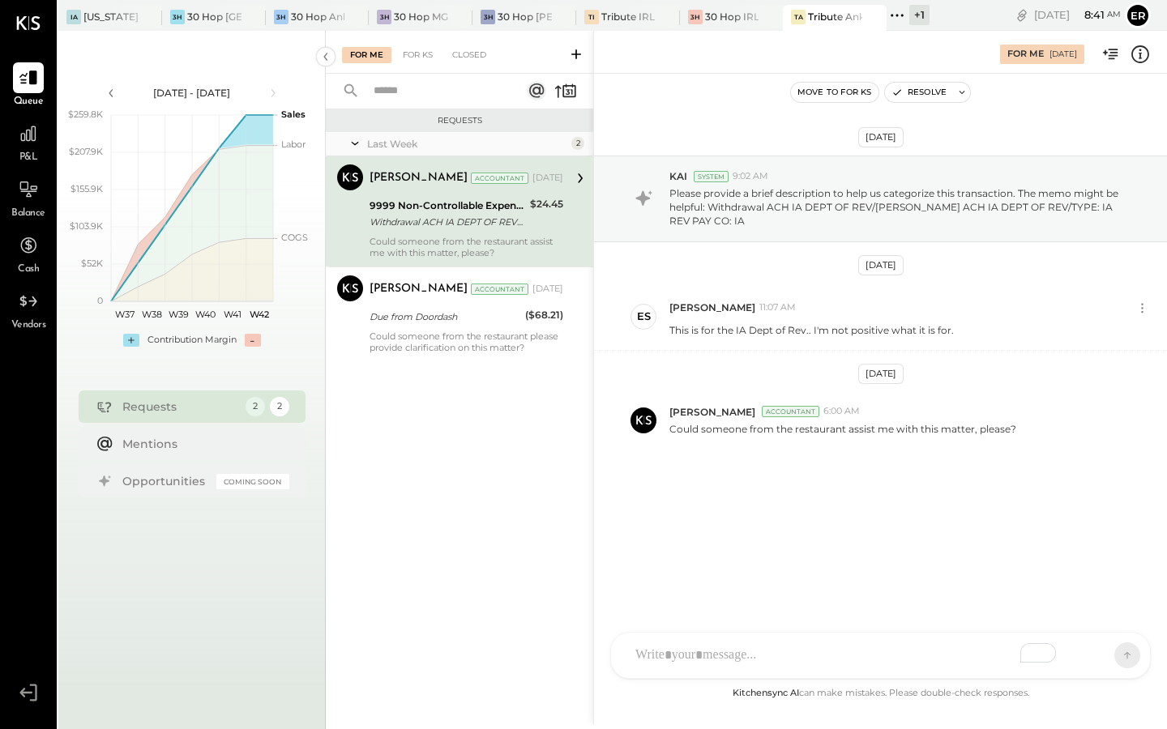
click at [919, 22] on div "+ 1" at bounding box center [919, 15] width 20 height 20
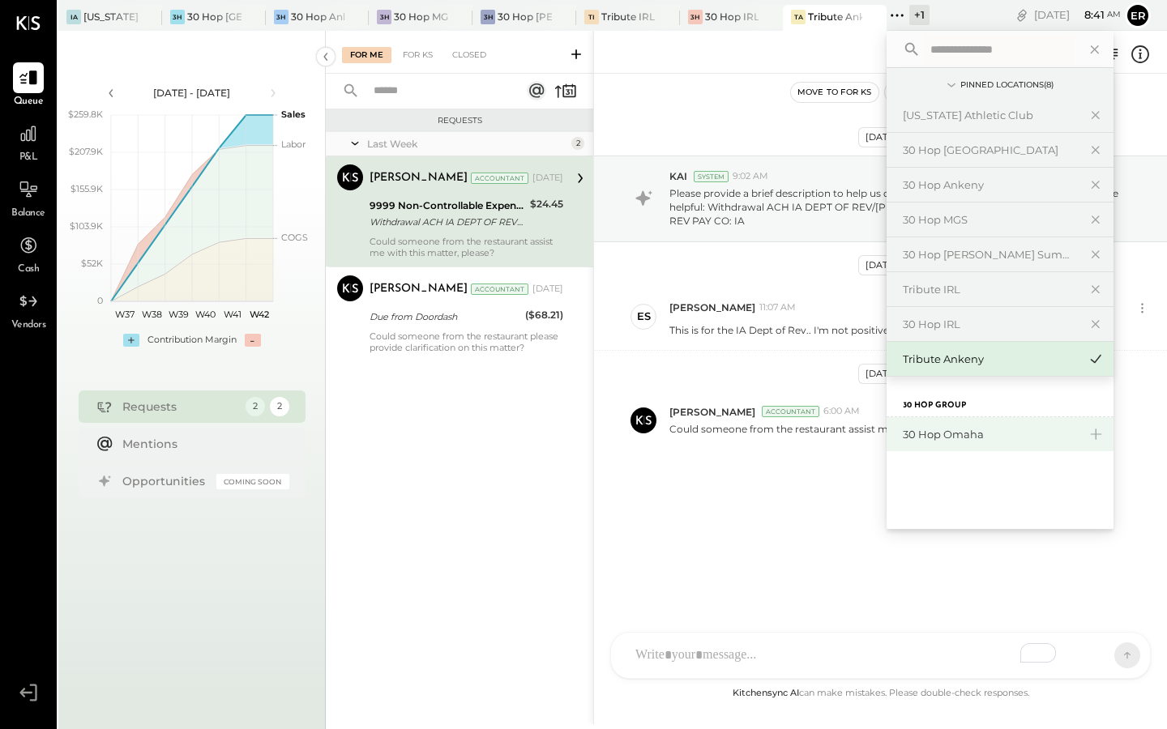
click at [958, 436] on div "30 Hop Omaha" at bounding box center [990, 434] width 175 height 15
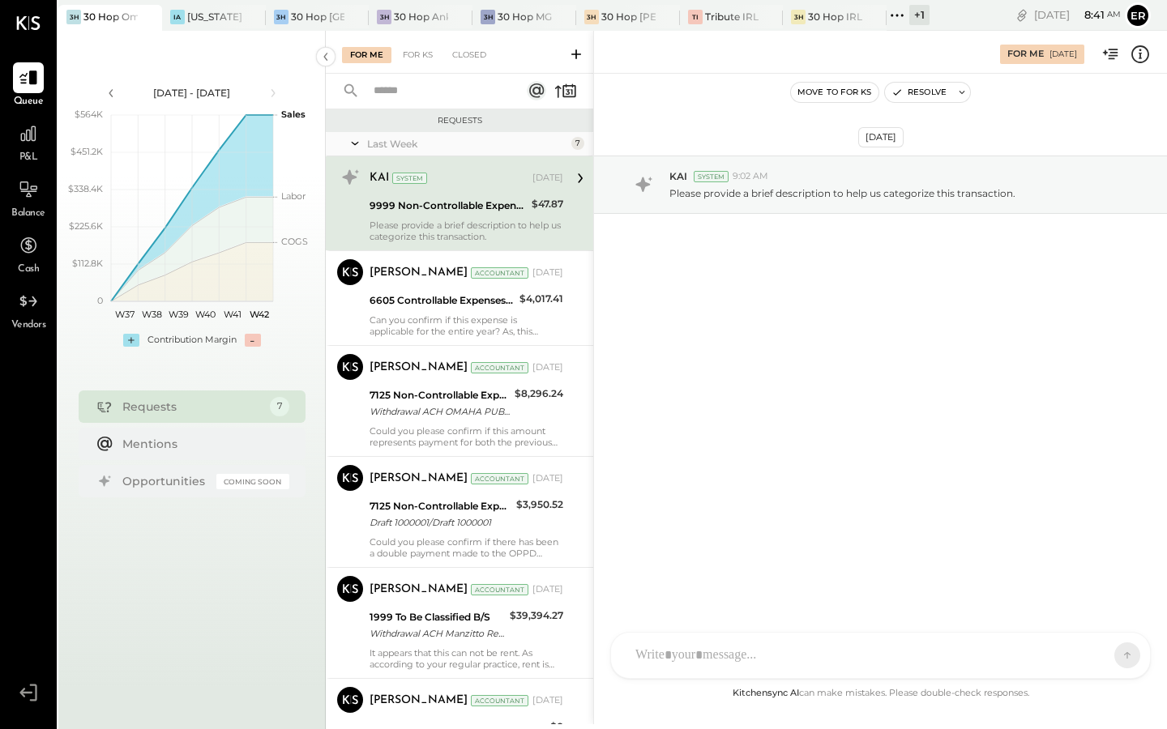
click at [426, 220] on div "Please provide a brief description to help us categorize this transaction." at bounding box center [467, 231] width 194 height 23
click at [718, 657] on div at bounding box center [865, 656] width 477 height 36
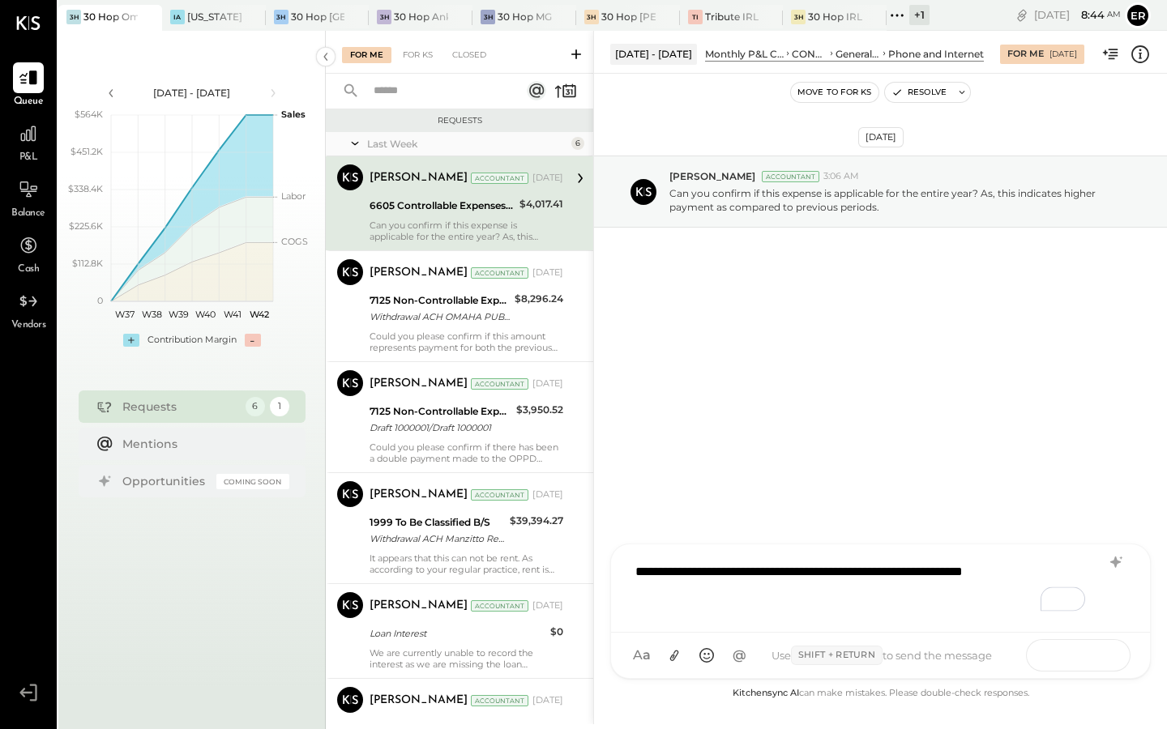
click at [1104, 662] on button at bounding box center [1095, 655] width 59 height 24
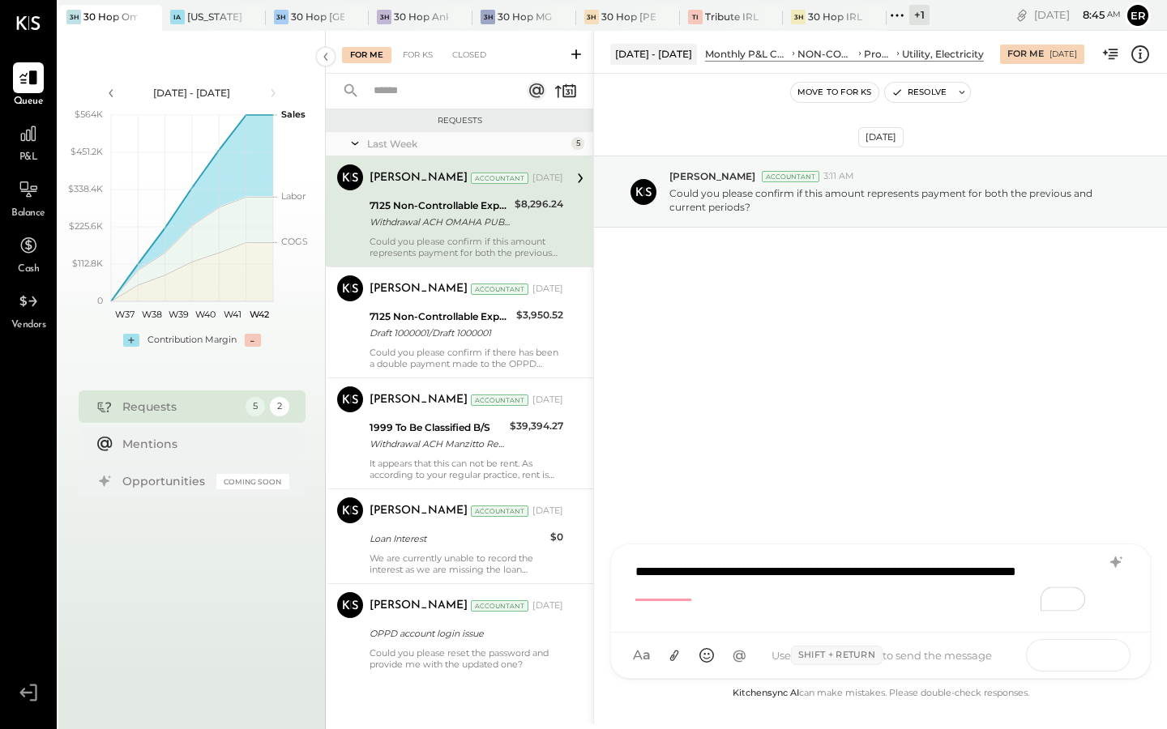
click at [1099, 659] on icon at bounding box center [1096, 655] width 16 height 16
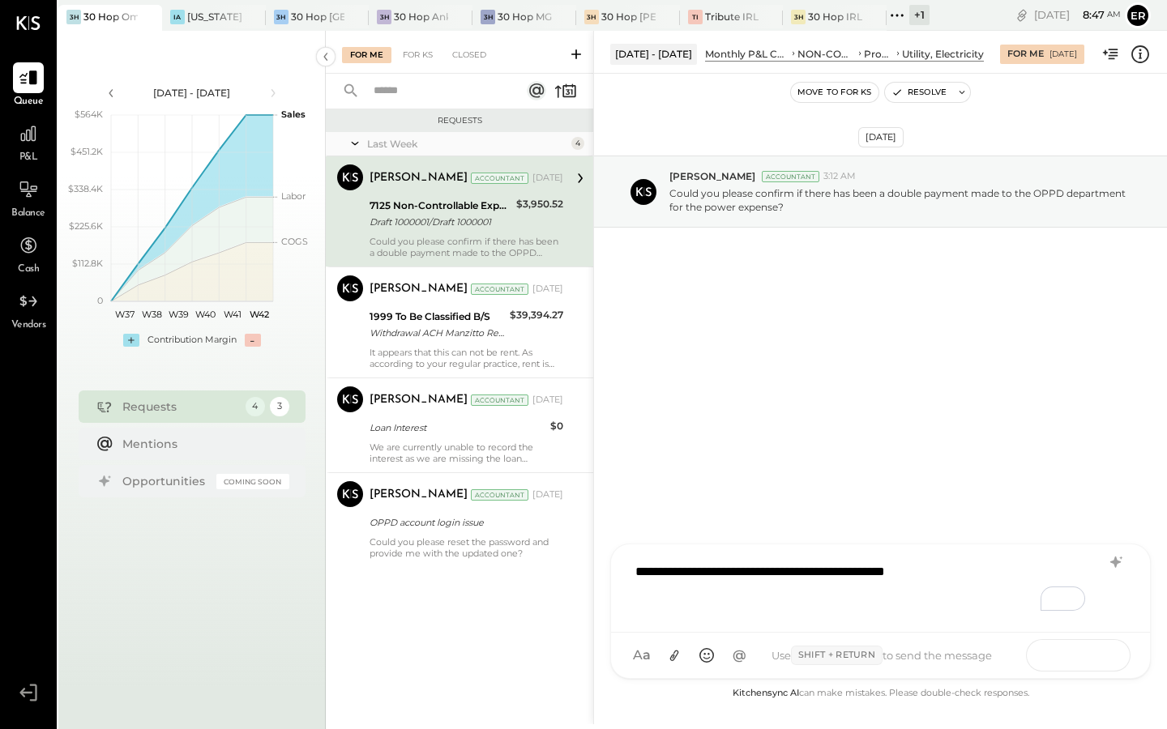
click at [1093, 652] on icon at bounding box center [1096, 655] width 16 height 16
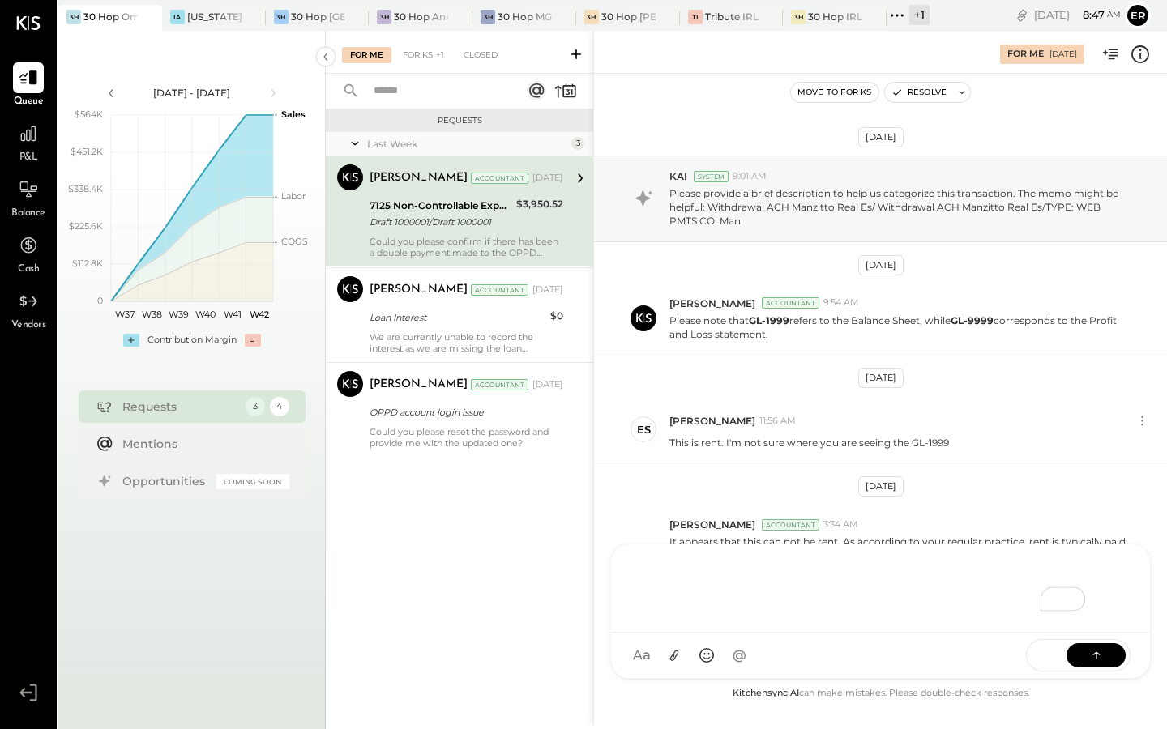
scroll to position [87, 0]
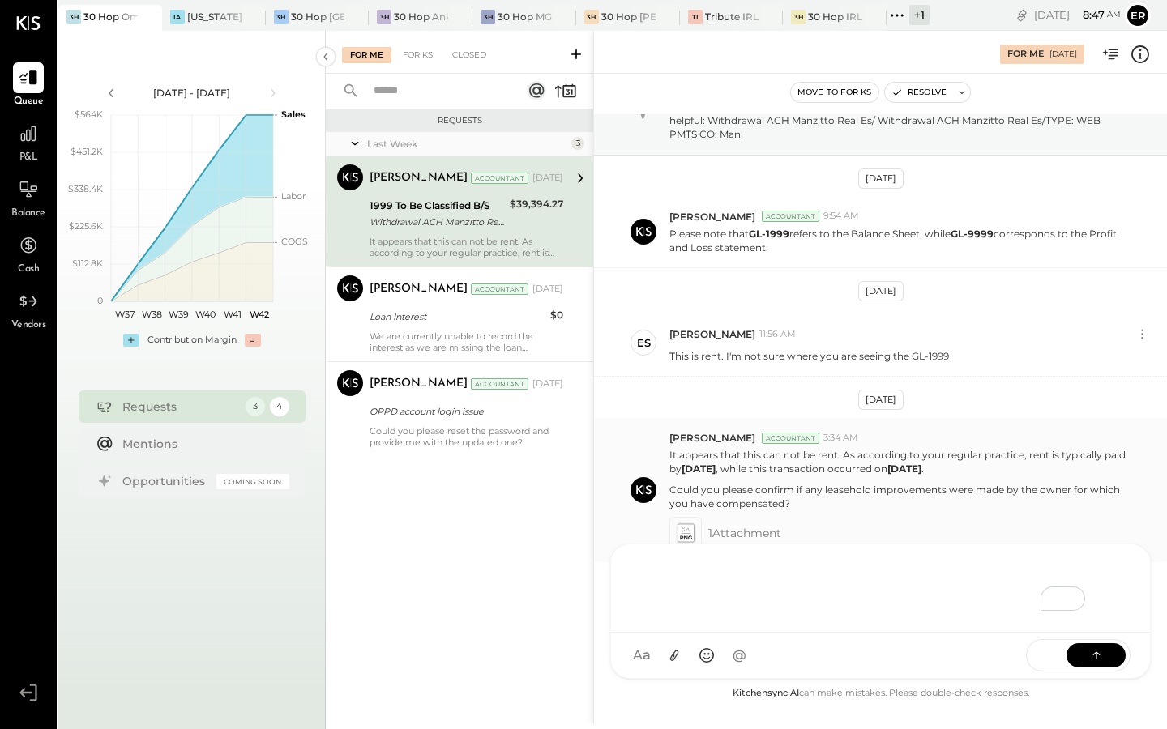
click at [680, 531] on icon at bounding box center [685, 532] width 17 height 19
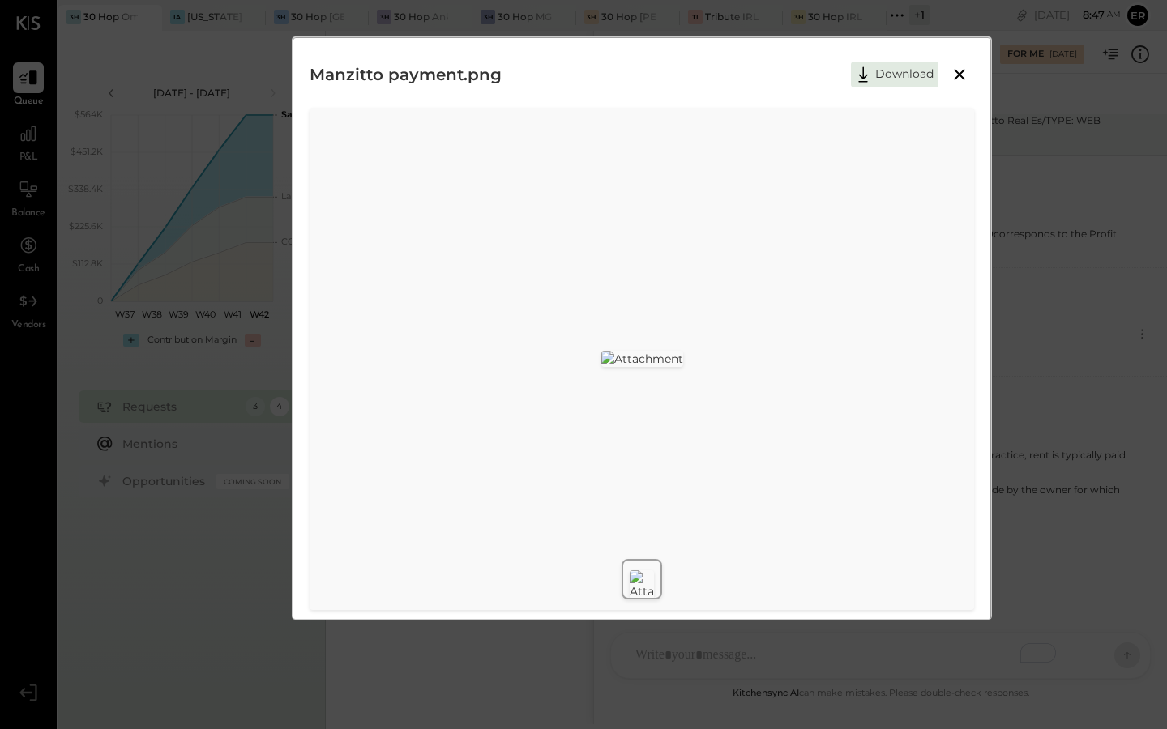
click at [964, 72] on icon at bounding box center [959, 74] width 19 height 19
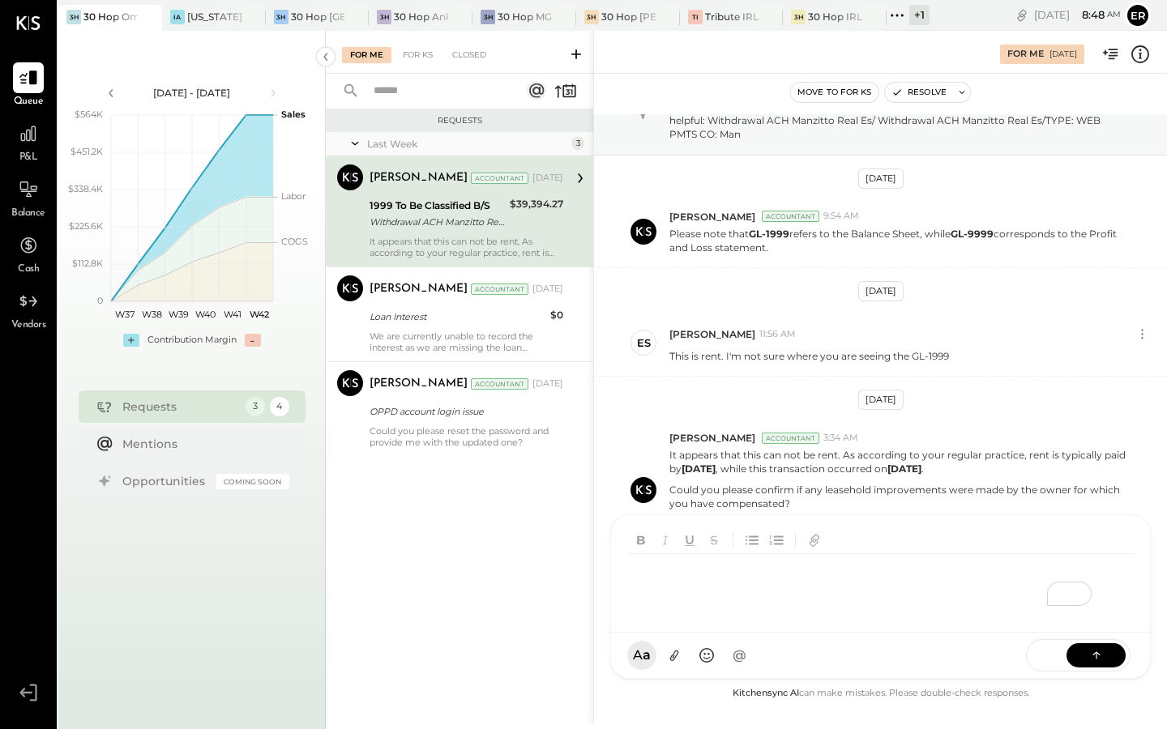
click at [741, 619] on div "To enrich screen reader interactions, please activate Accessibility in Grammarl…" at bounding box center [883, 586] width 513 height 65
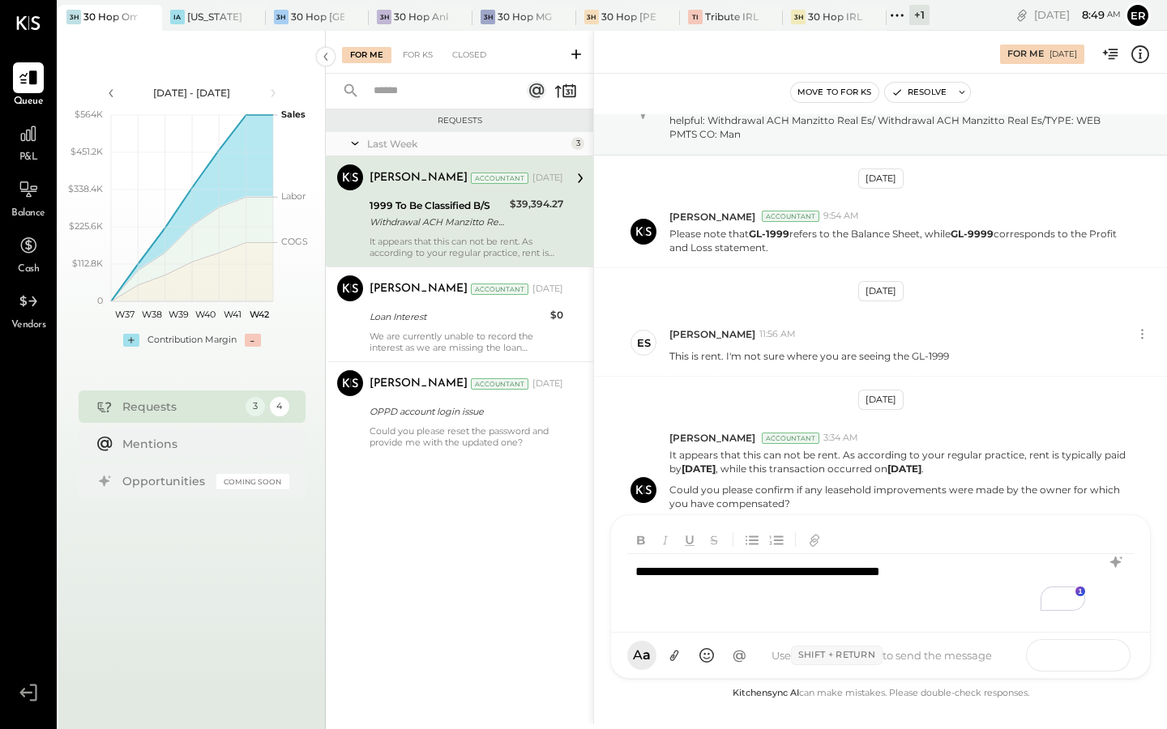
click at [1100, 648] on icon at bounding box center [1096, 655] width 16 height 16
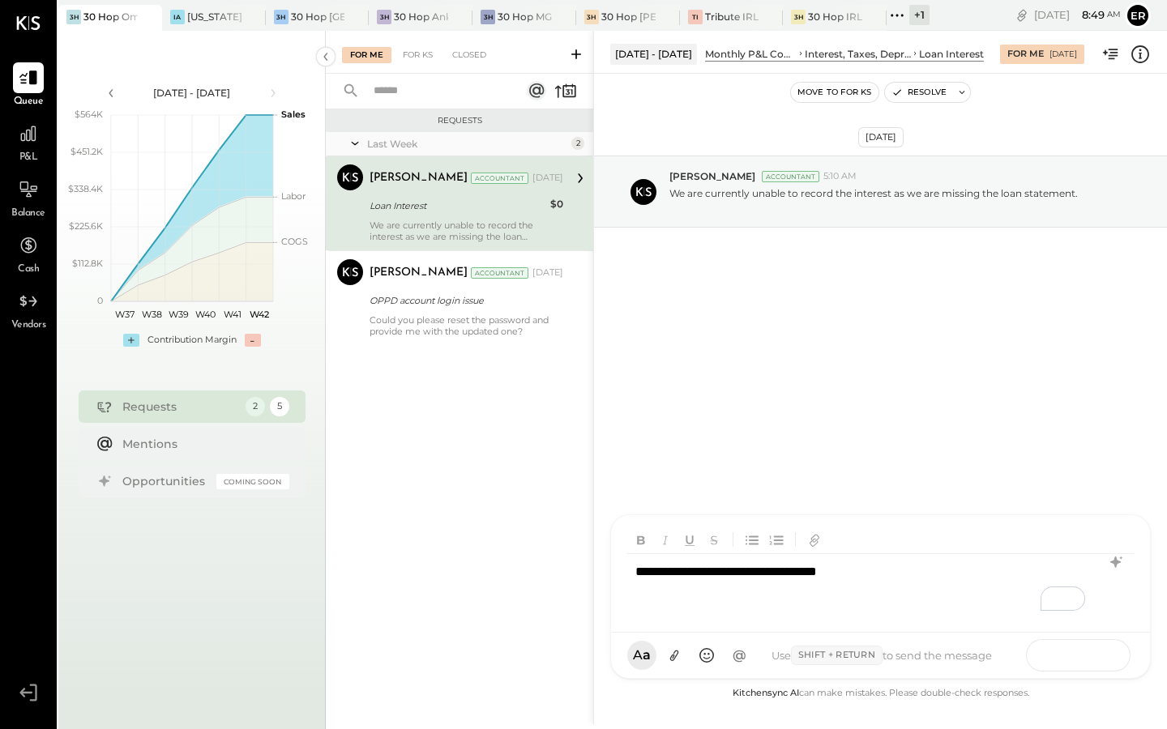
click at [1090, 647] on icon at bounding box center [1096, 655] width 16 height 16
